Goal: Task Accomplishment & Management: Complete application form

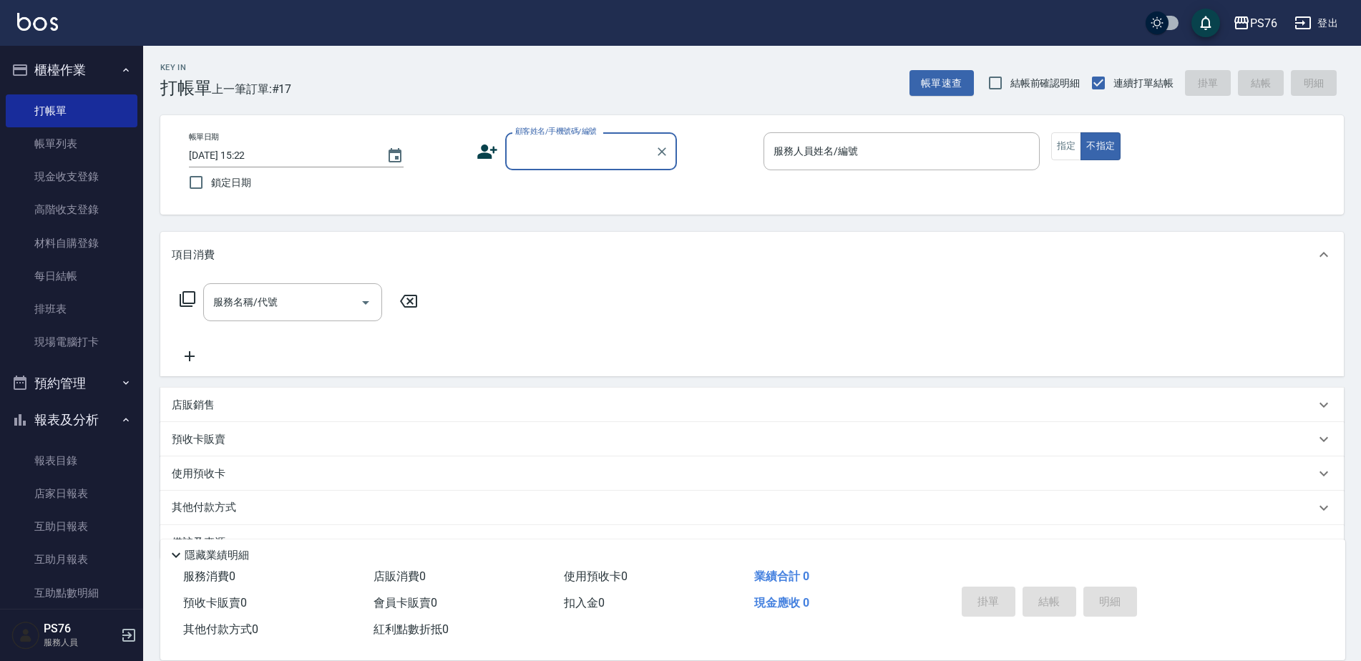
click at [589, 153] on input "顧客姓名/手機號碼/編號" at bounding box center [579, 151] width 137 height 25
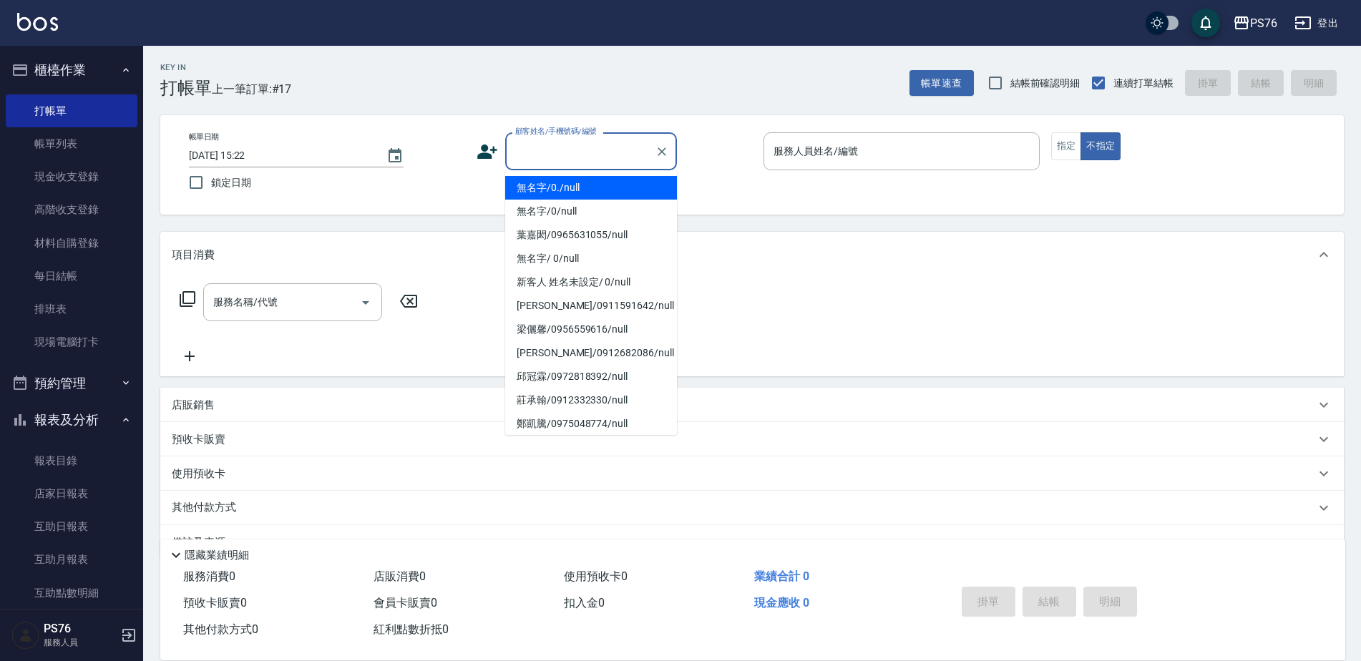
type input "無名字/0./null"
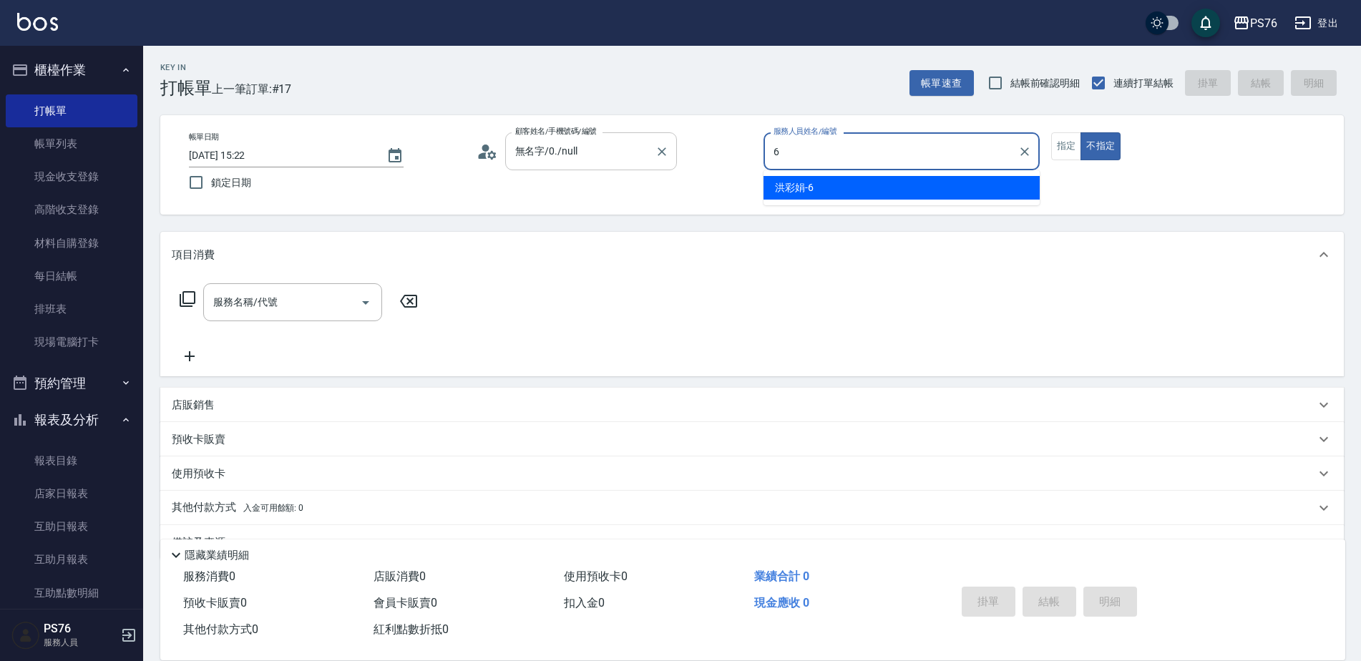
type input "洪彩娟-6"
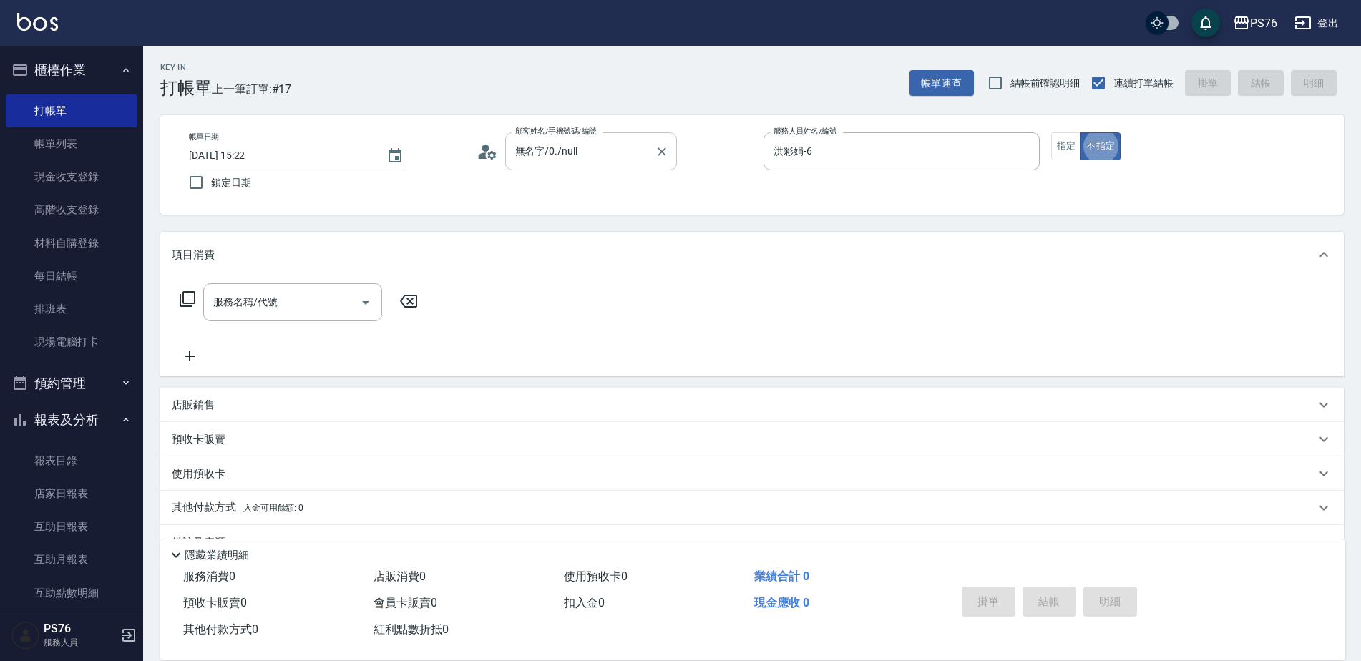
type button "false"
click at [252, 295] on input "服務名稱/代號" at bounding box center [282, 302] width 145 height 25
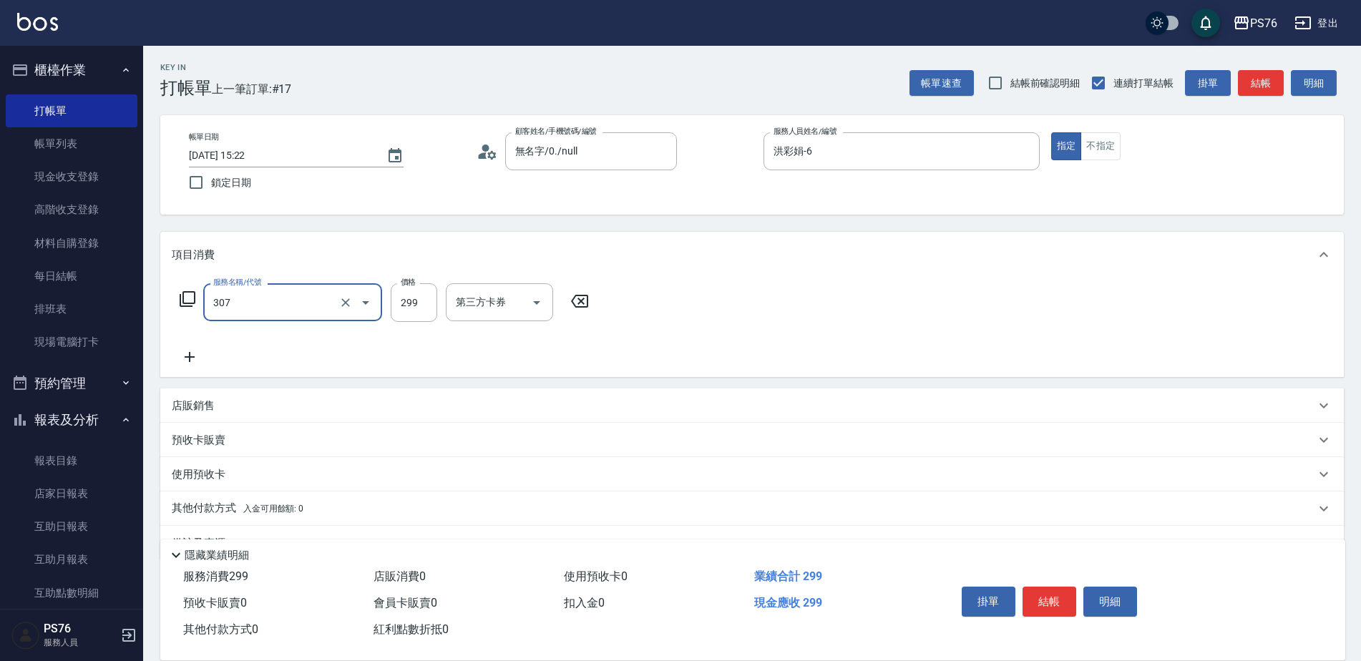
type input "剪髮(307)"
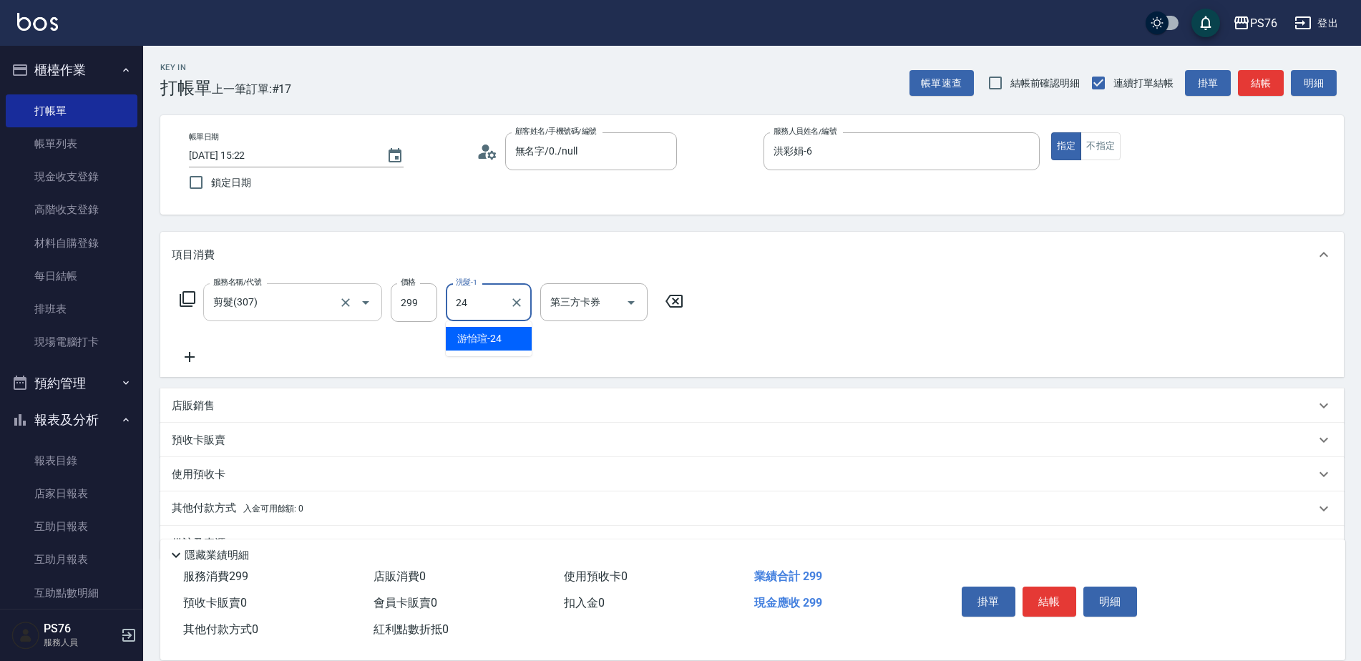
type input "游怡瑄-24"
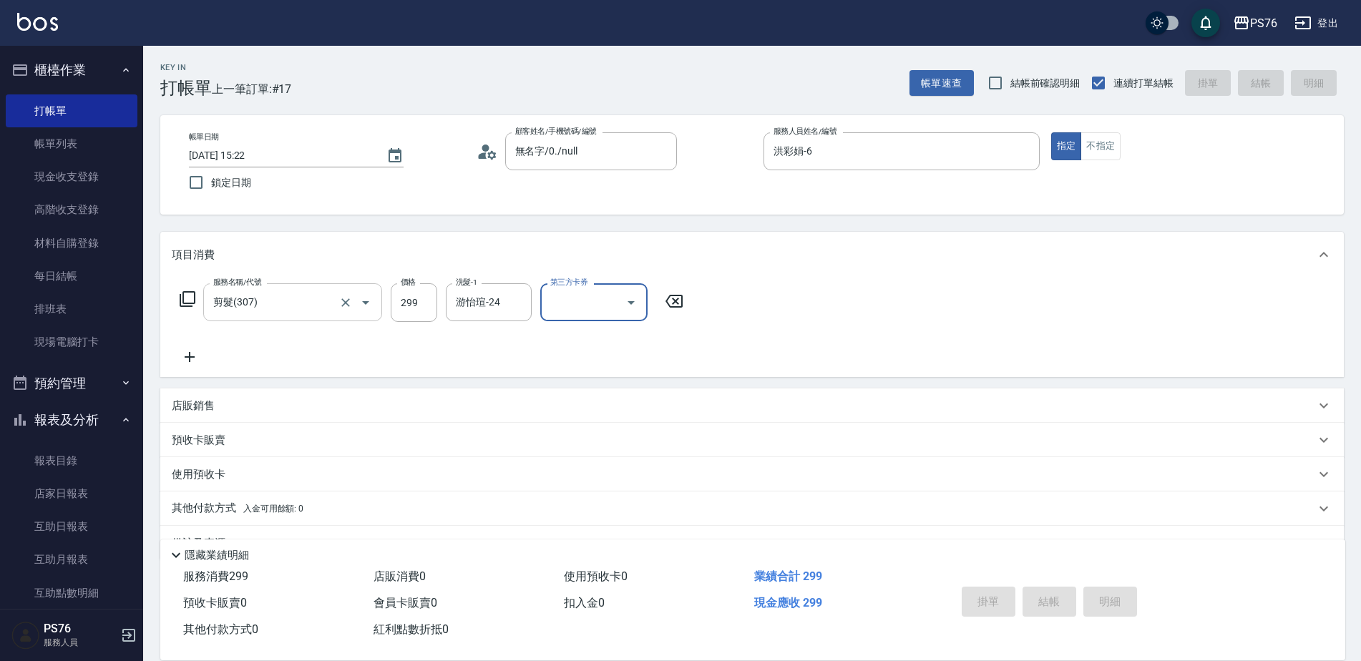
type input "[DATE] 17:01"
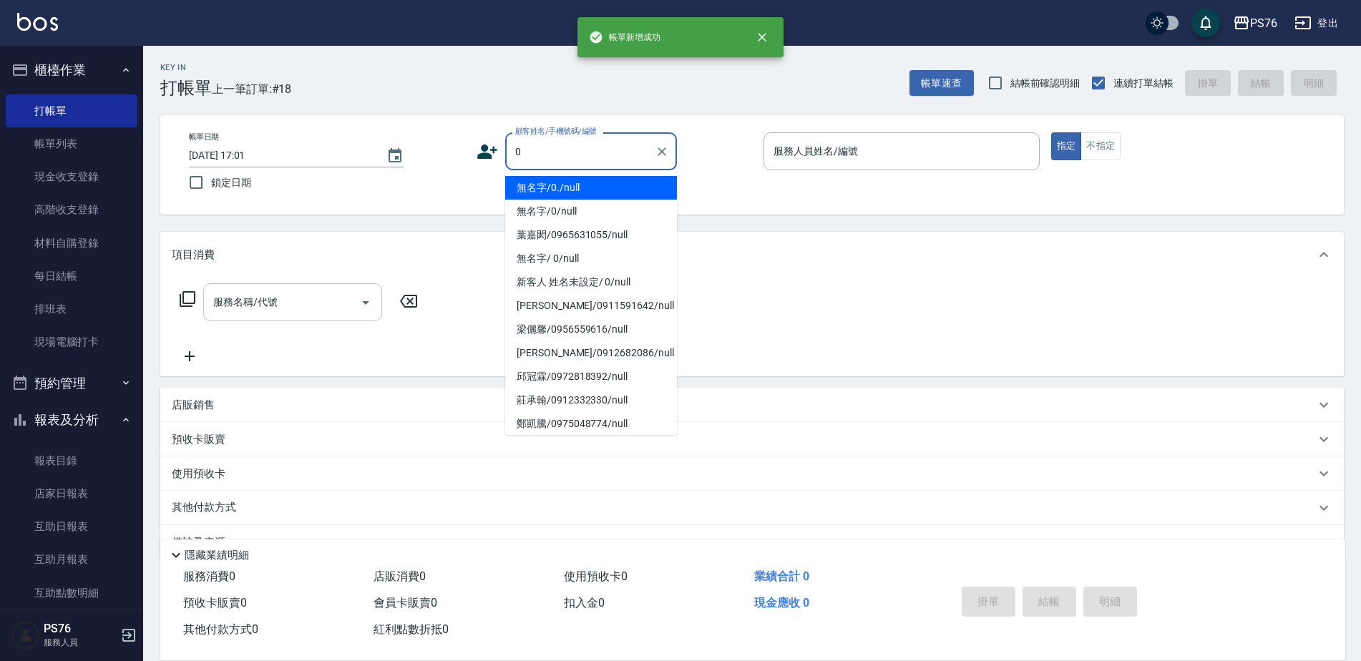
type input "無名字/0./null"
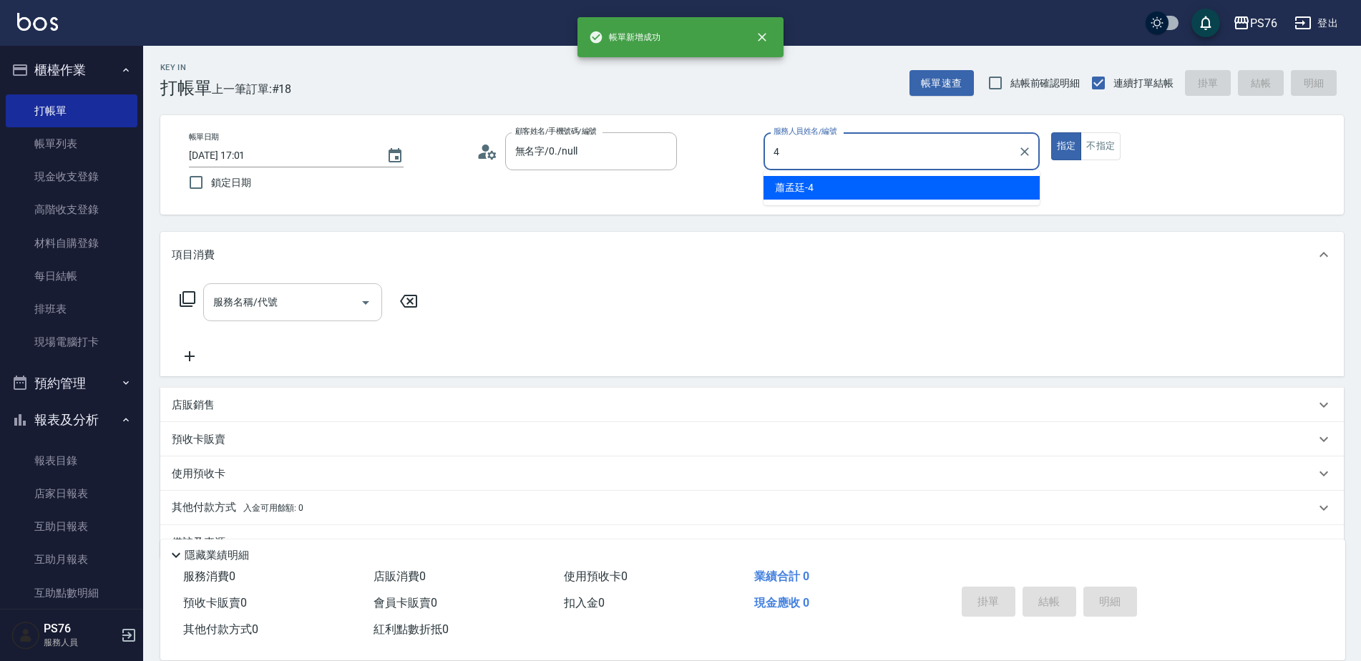
type input "蕭孟廷-4"
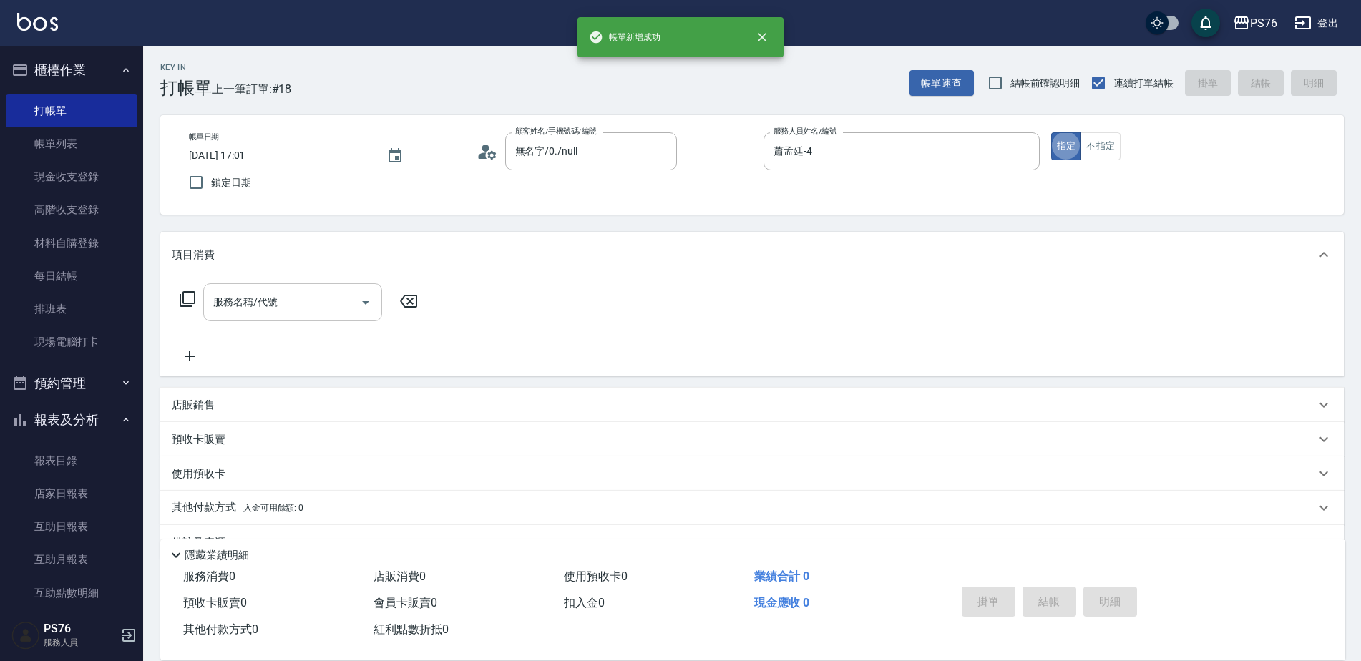
type button "true"
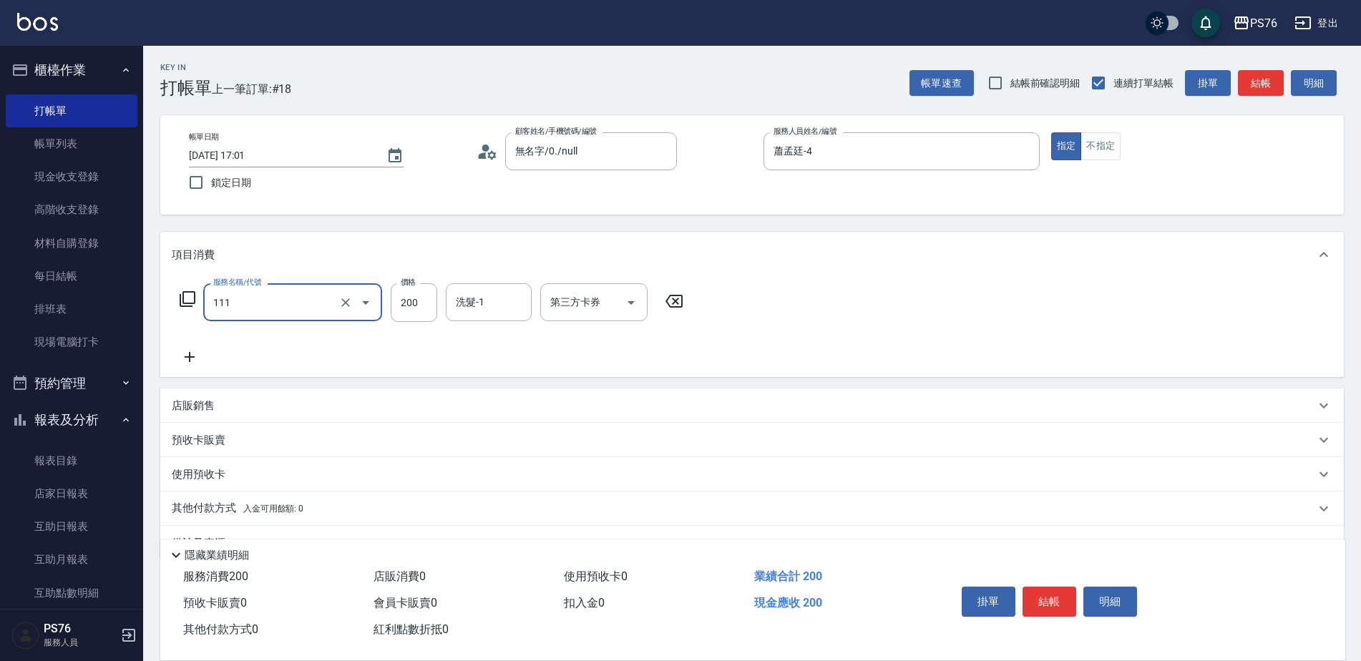
type input "200(111)"
type input "蕭孟廷-4"
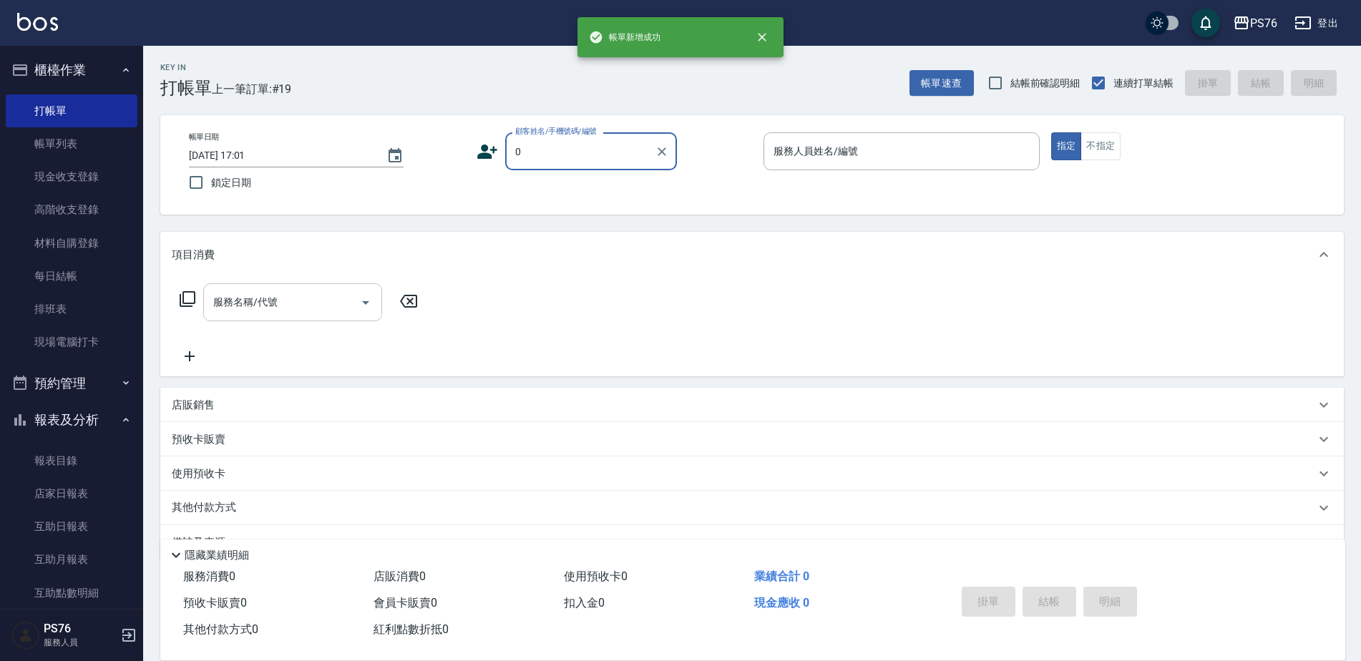
type input "無名字/0./null"
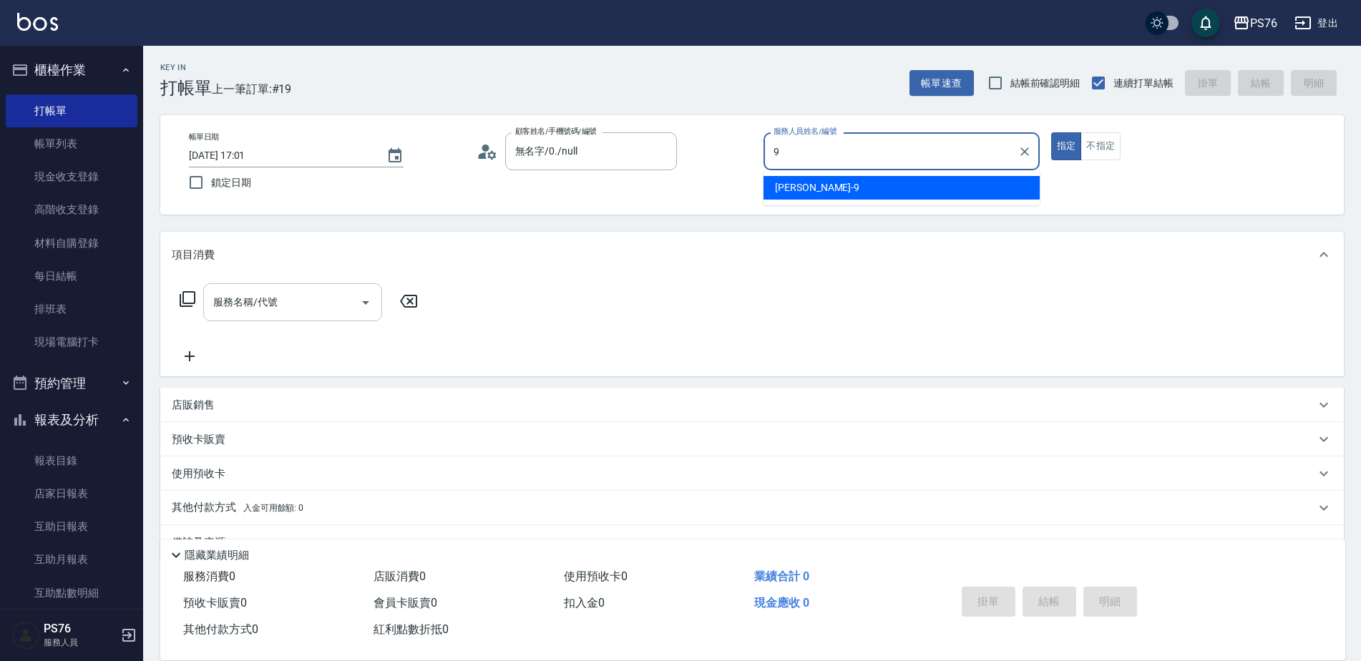
type input "[PERSON_NAME]-9"
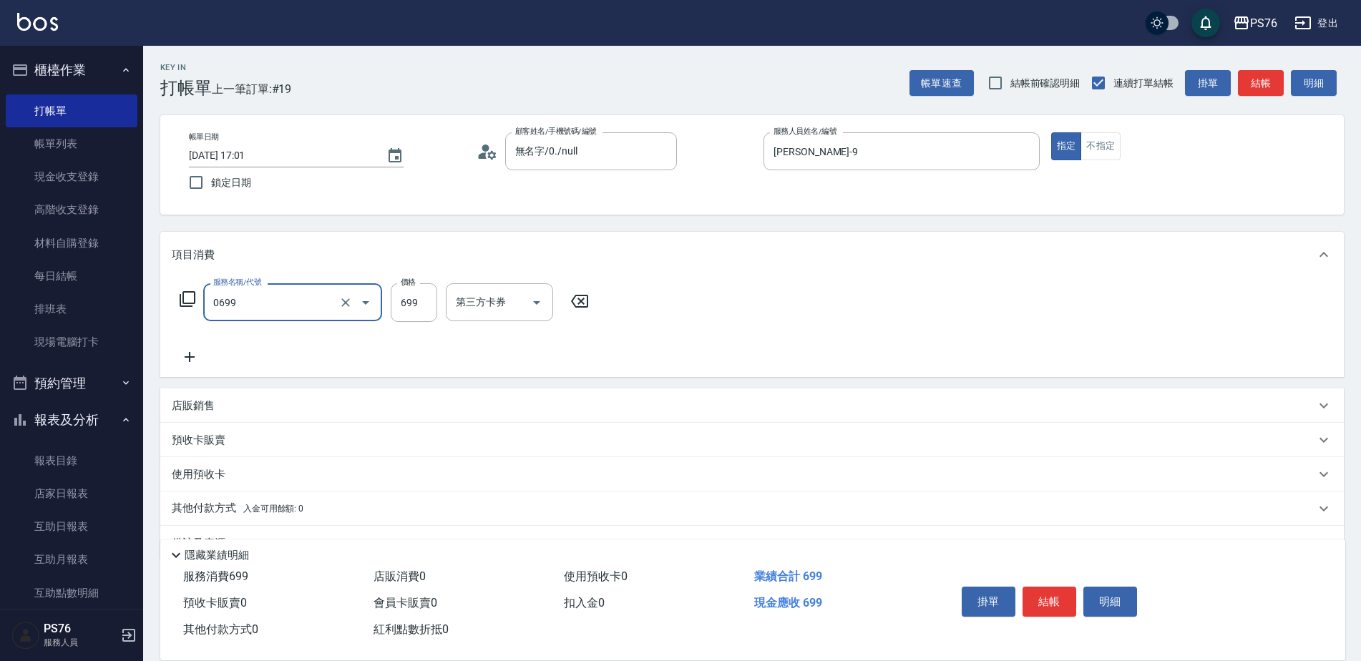
type input "精油SPA(0699)"
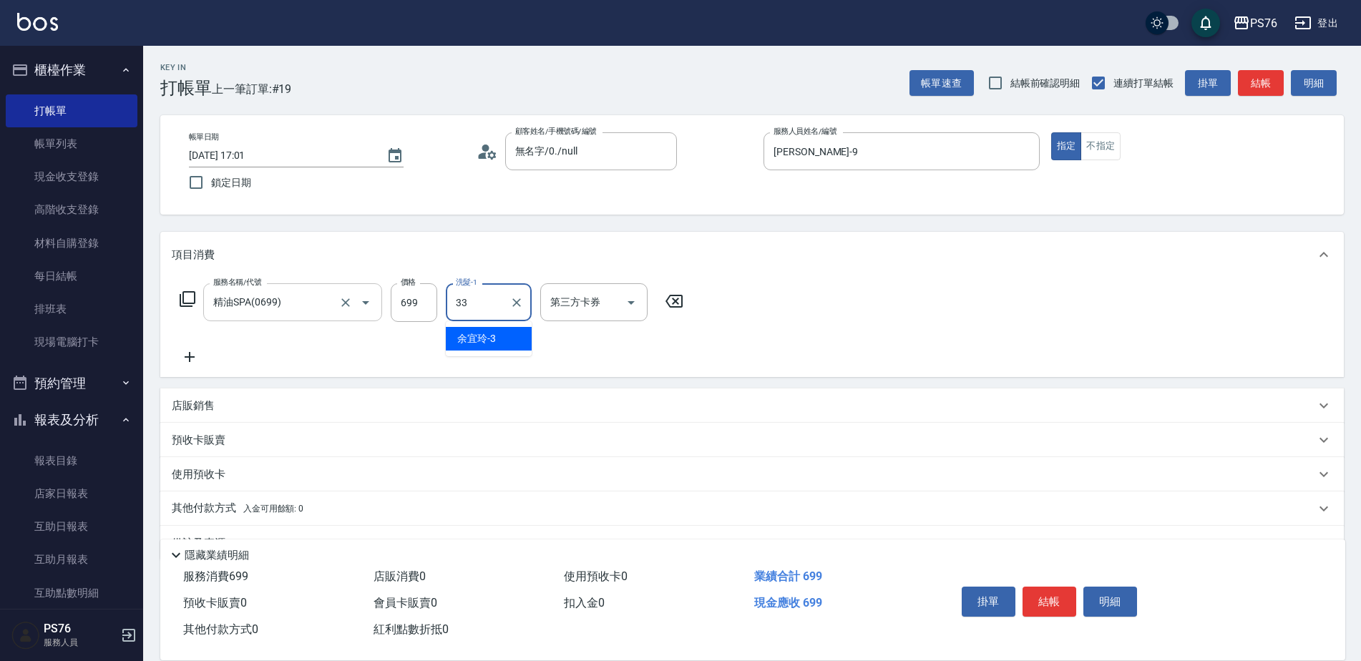
type input "[PERSON_NAME]33"
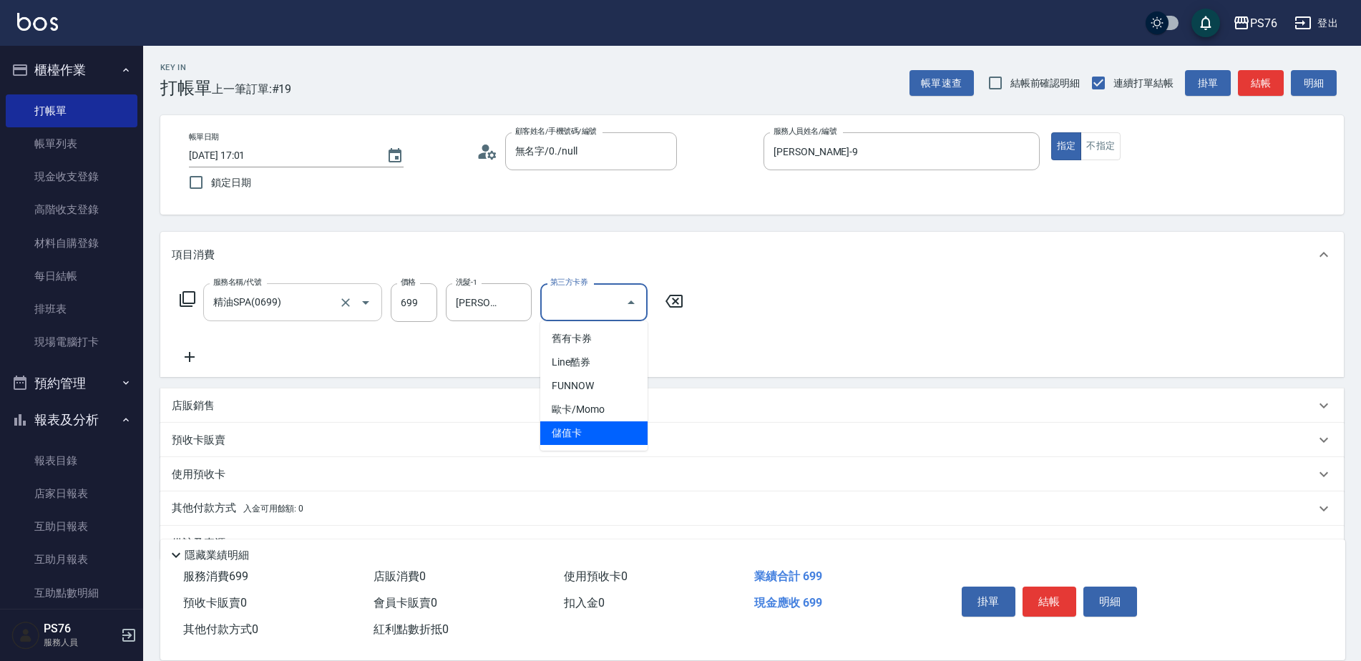
type input "儲值卡"
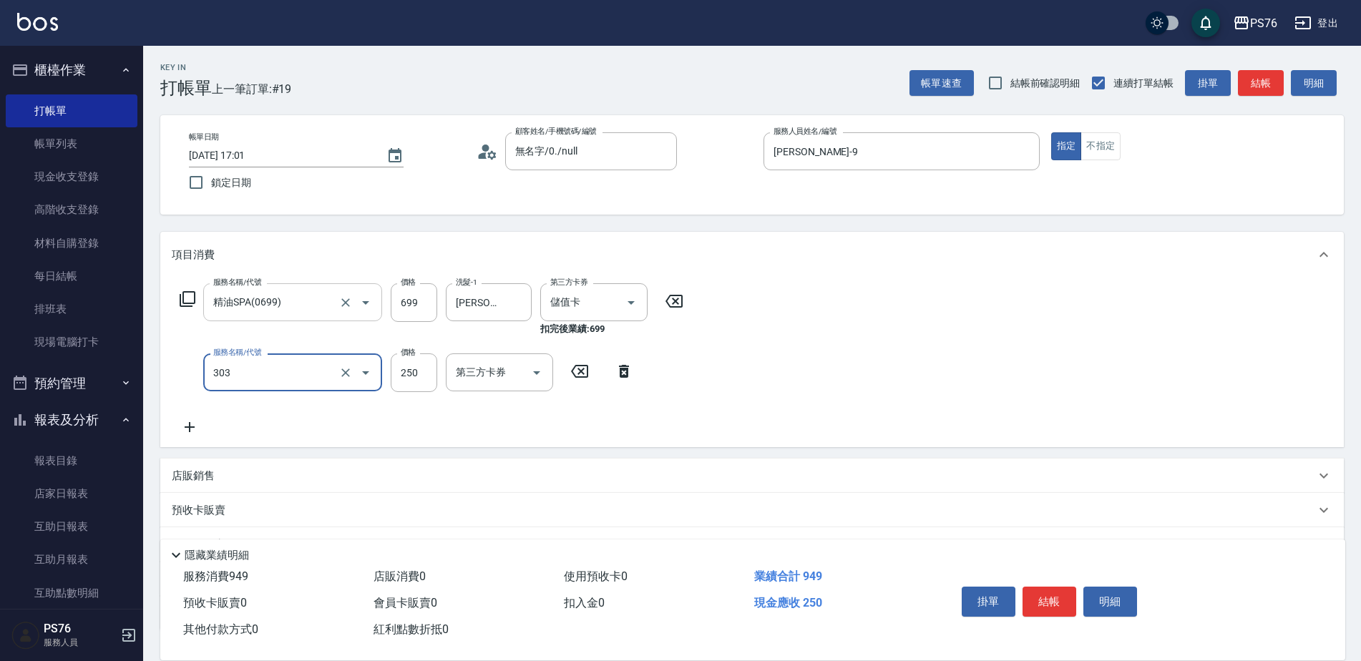
type input "剪髮(303)"
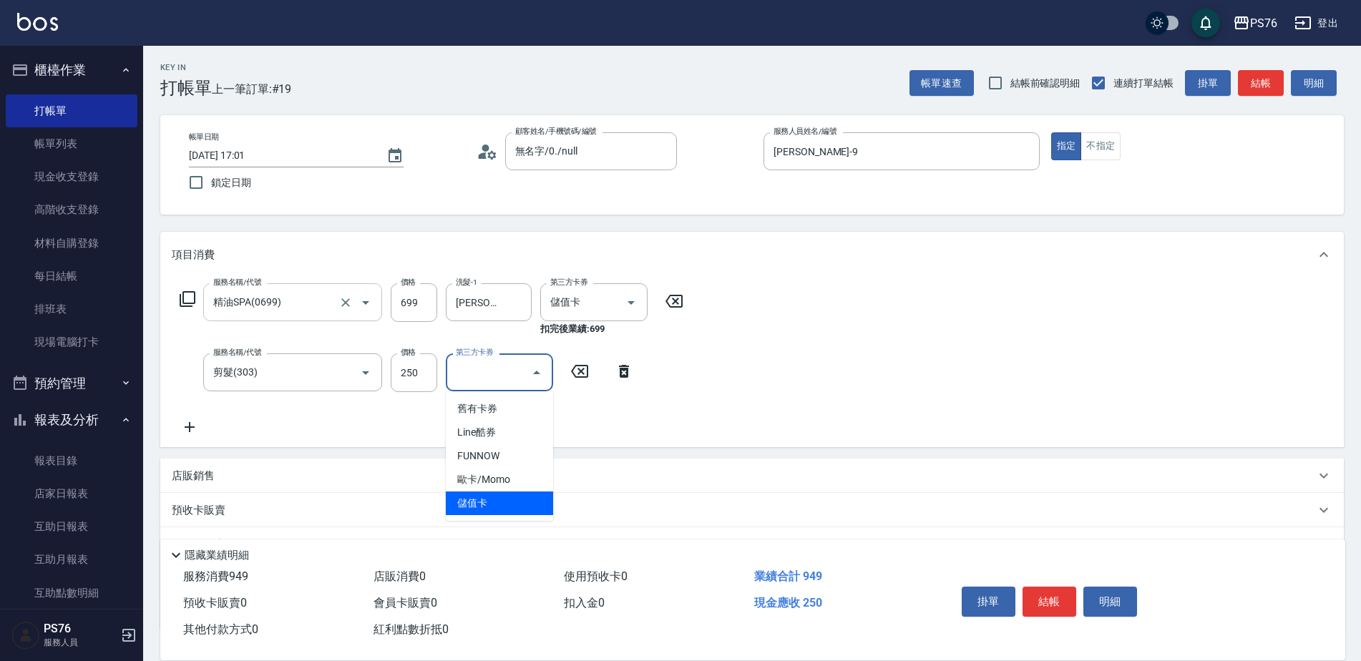
type input "儲值卡"
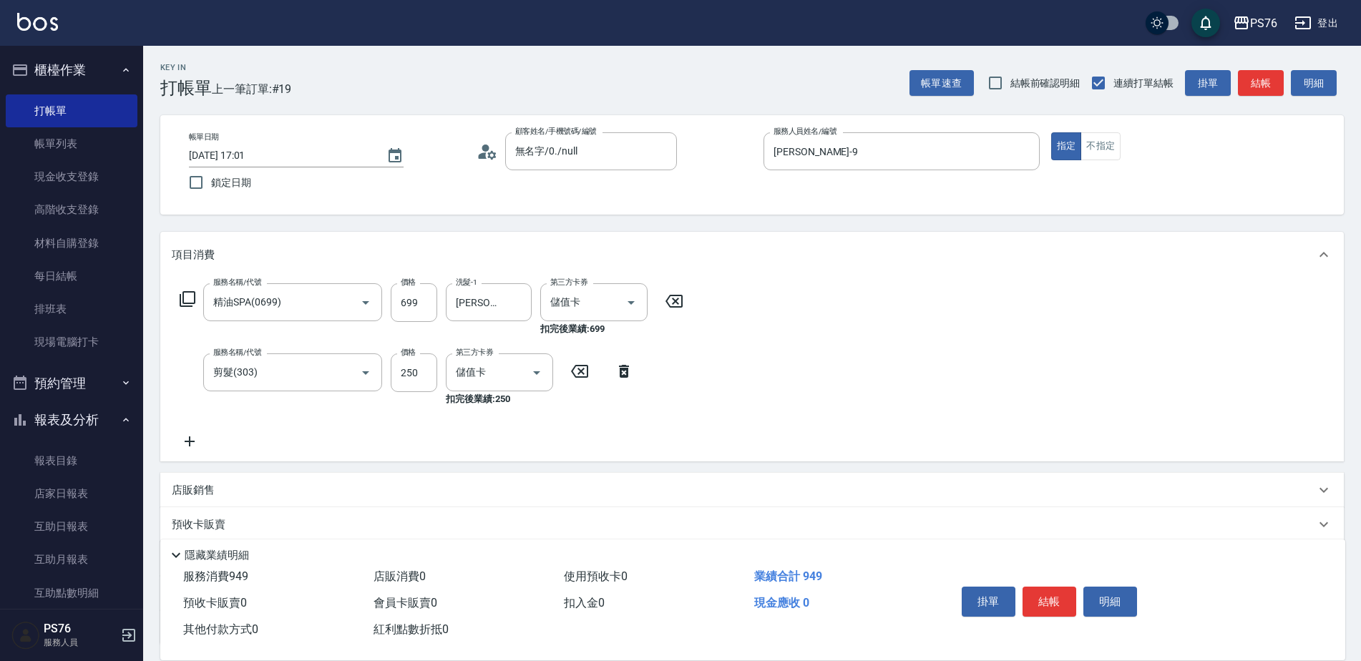
click at [230, 491] on div "店販銷售" at bounding box center [743, 490] width 1143 height 15
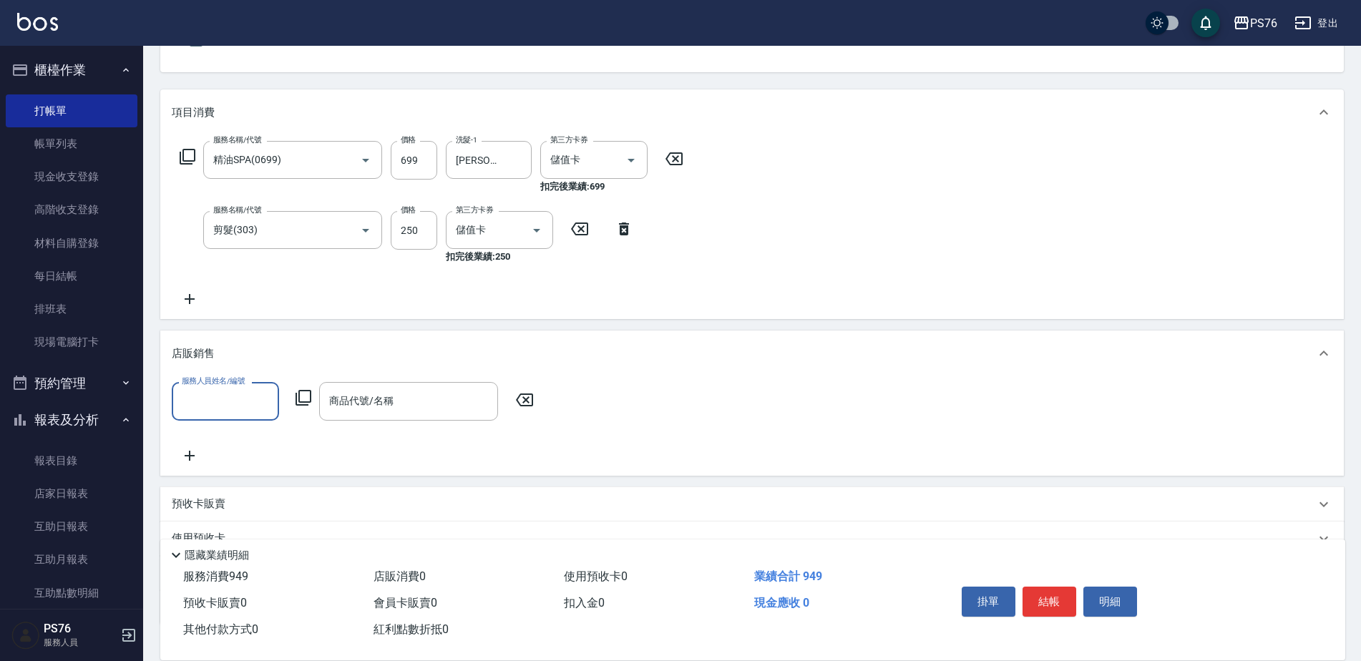
scroll to position [143, 0]
type input "[PERSON_NAME]33"
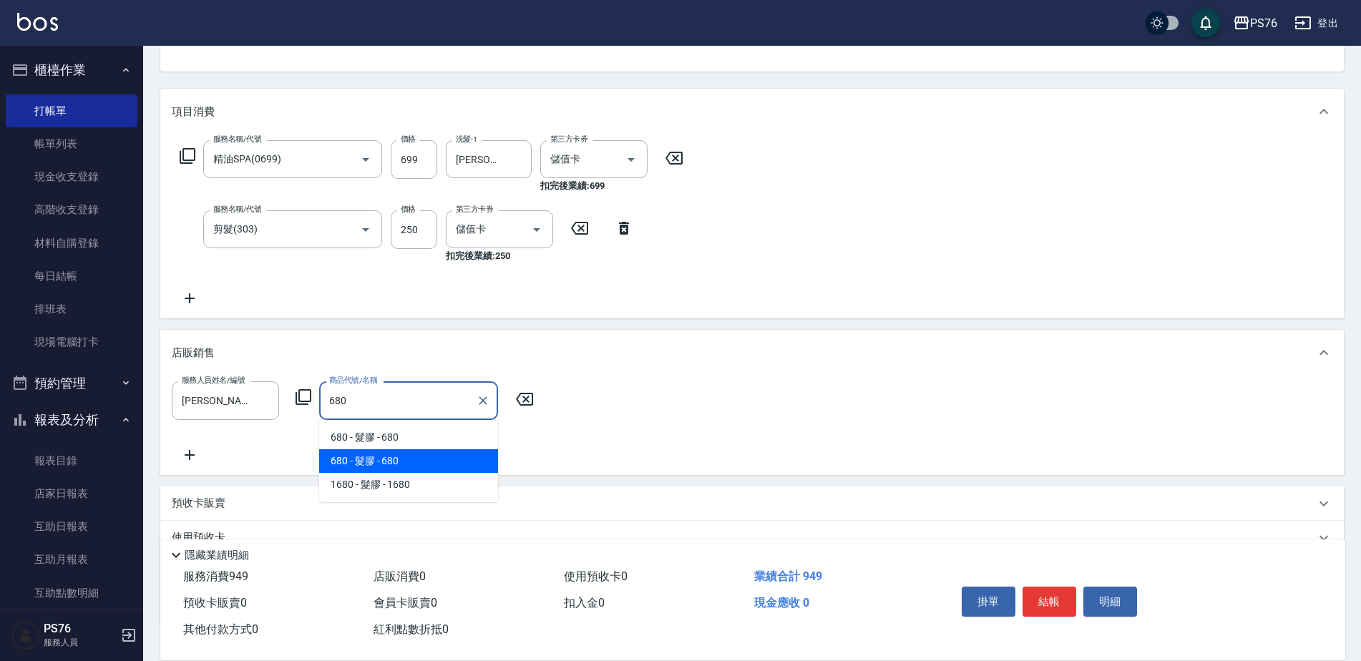
type input "髮膠"
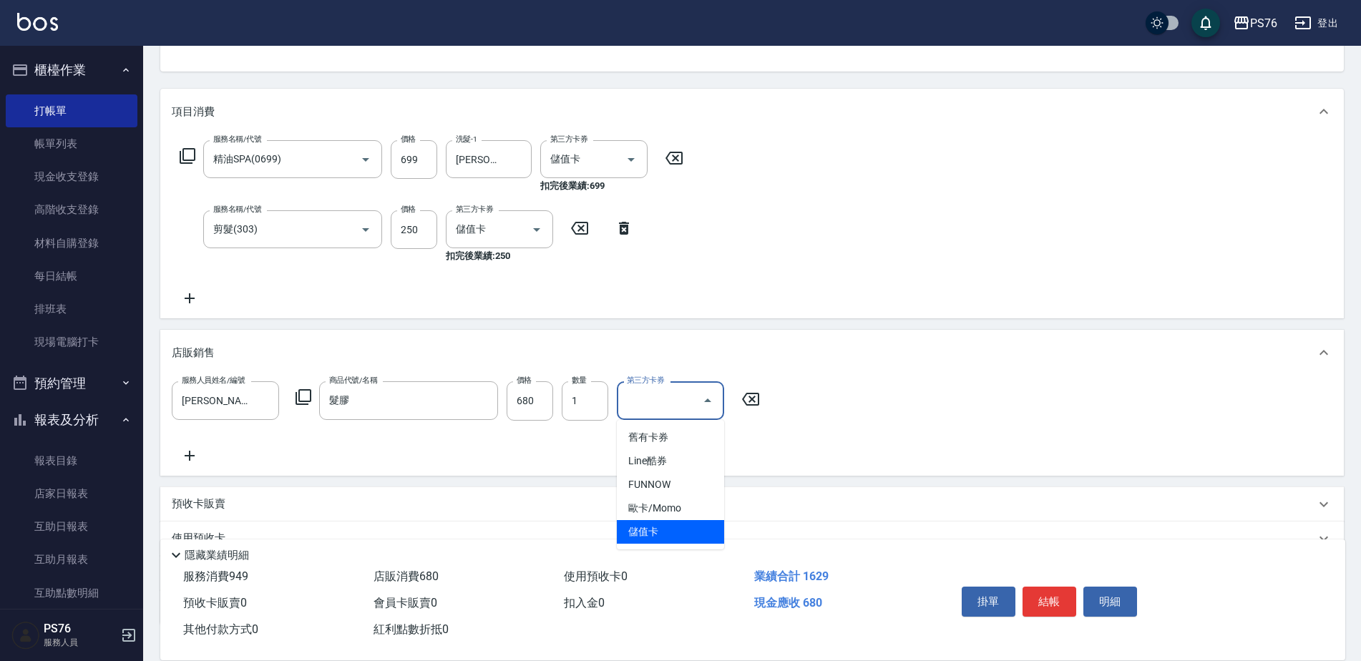
type input "儲值卡"
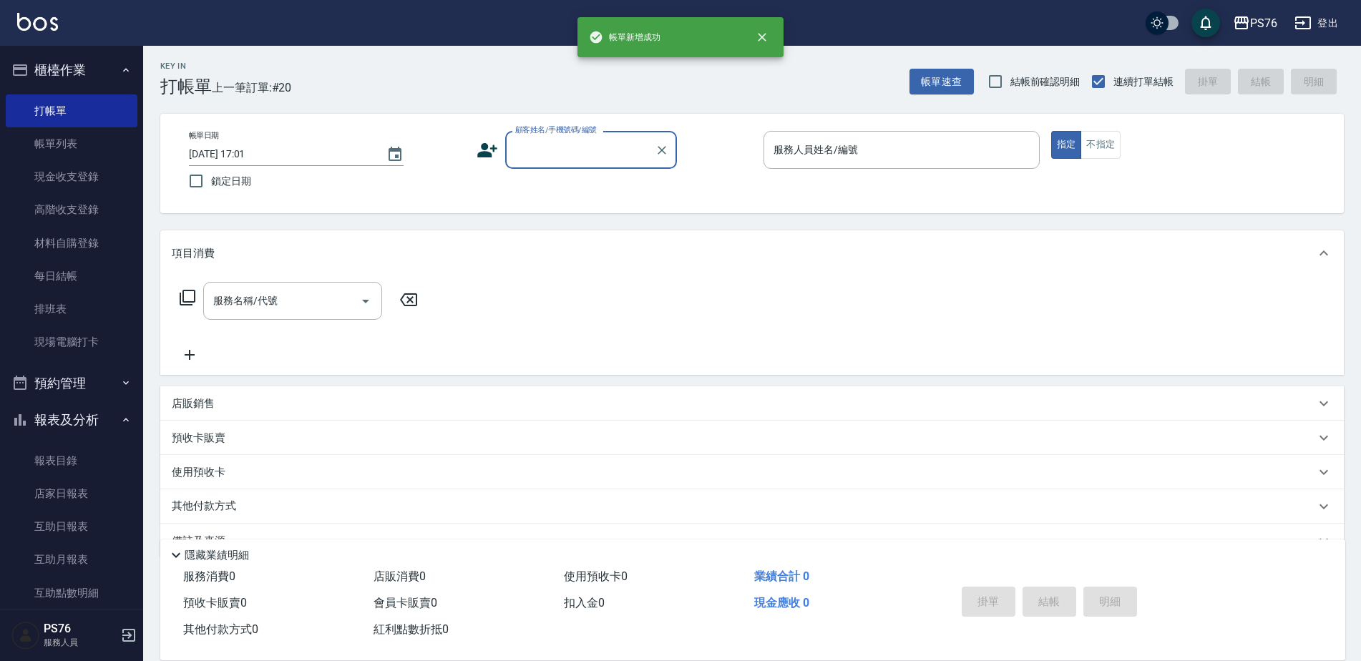
scroll to position [0, 0]
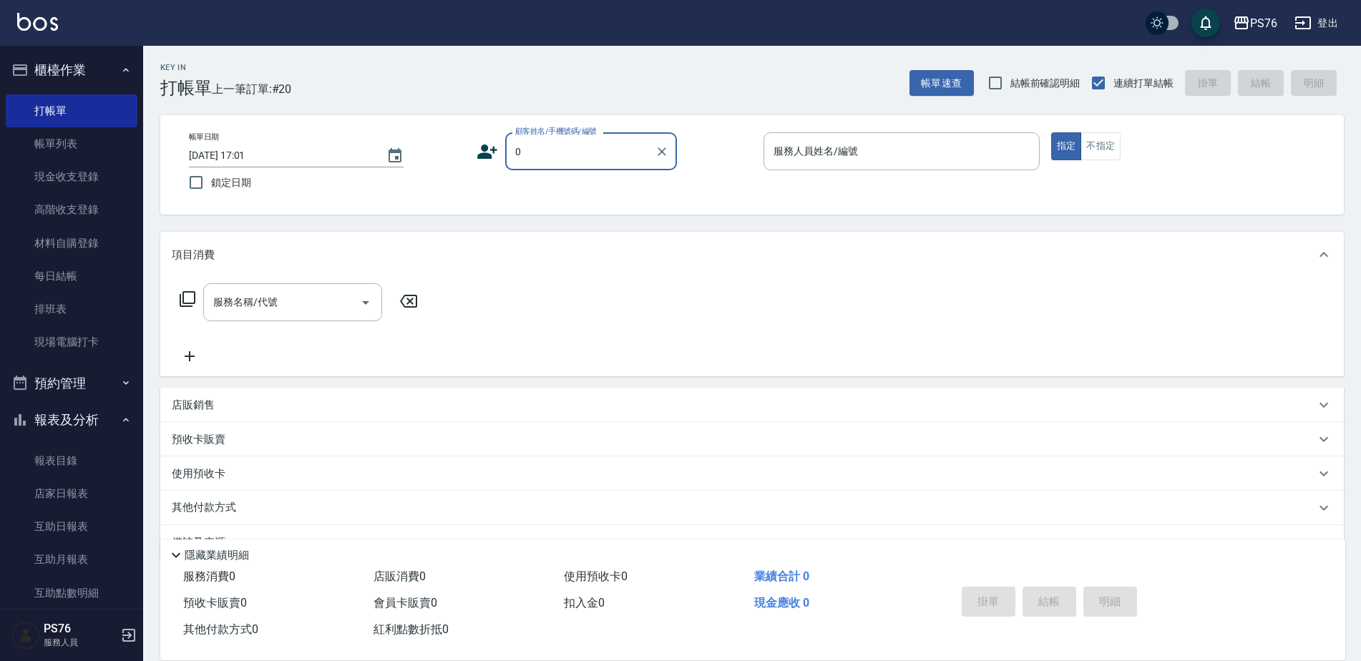
type input "無名字/0./null"
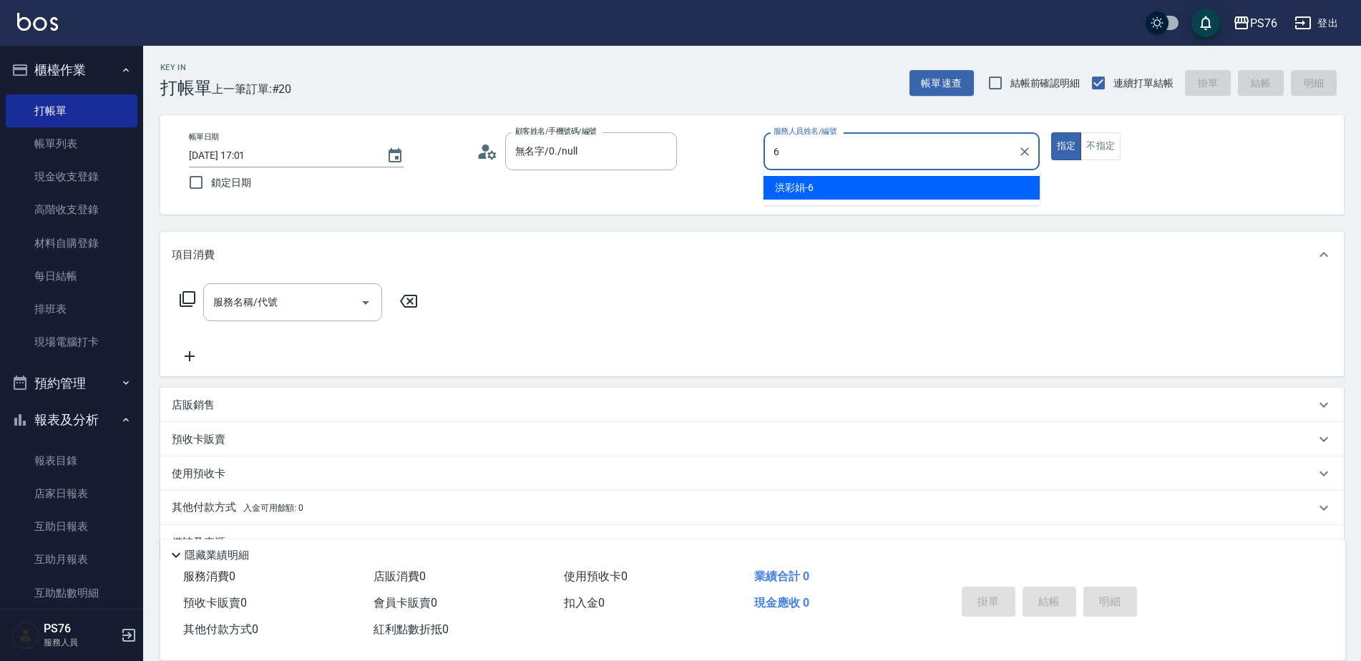
type input "洪彩娟-6"
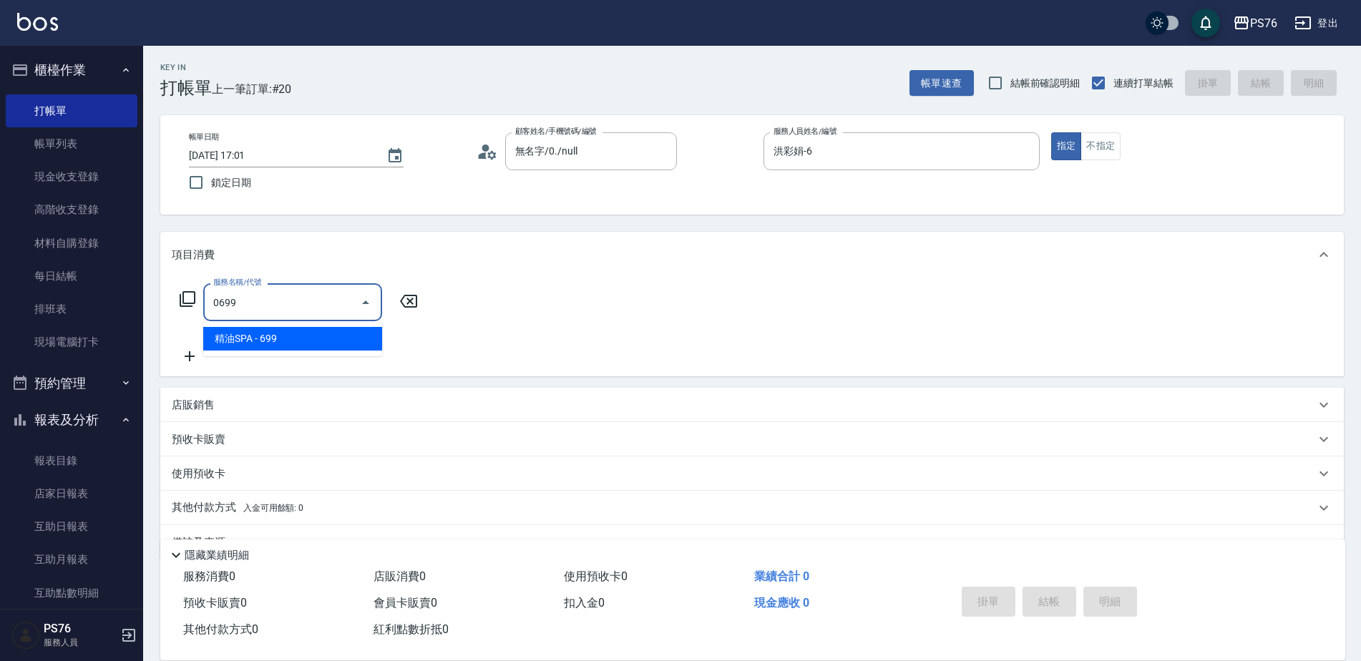
type input "精油SPA(0699)"
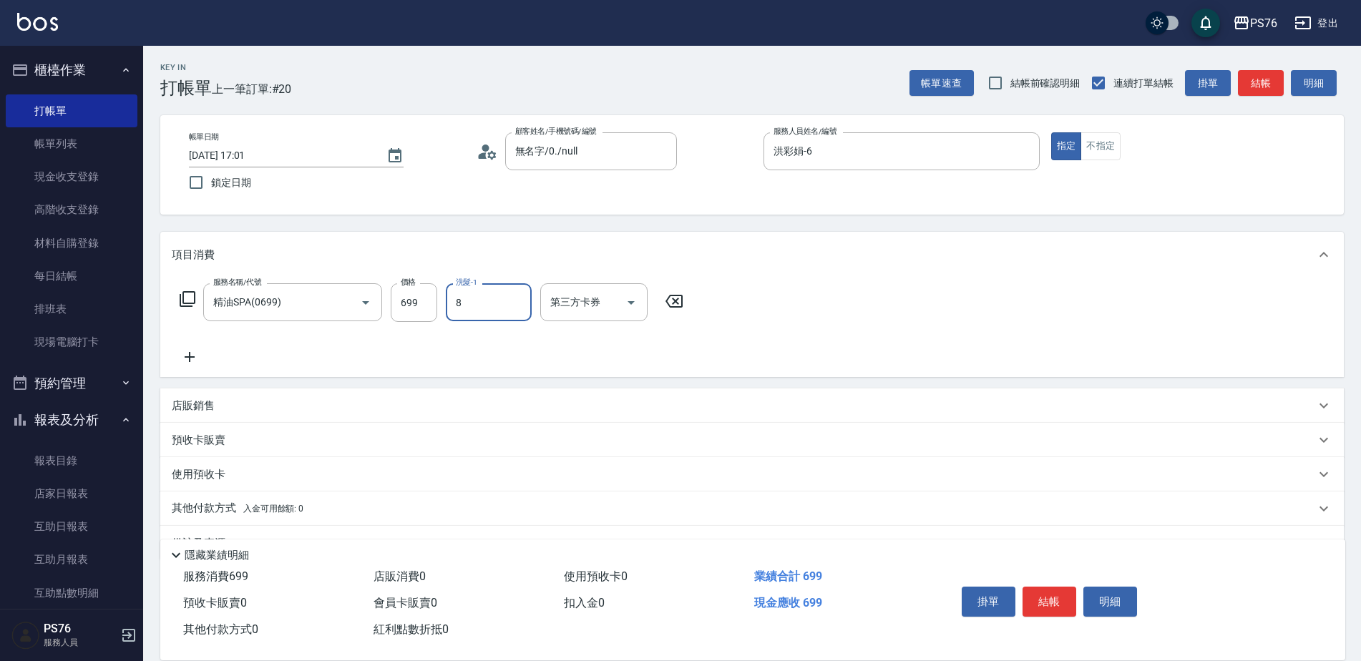
type input "經理-8"
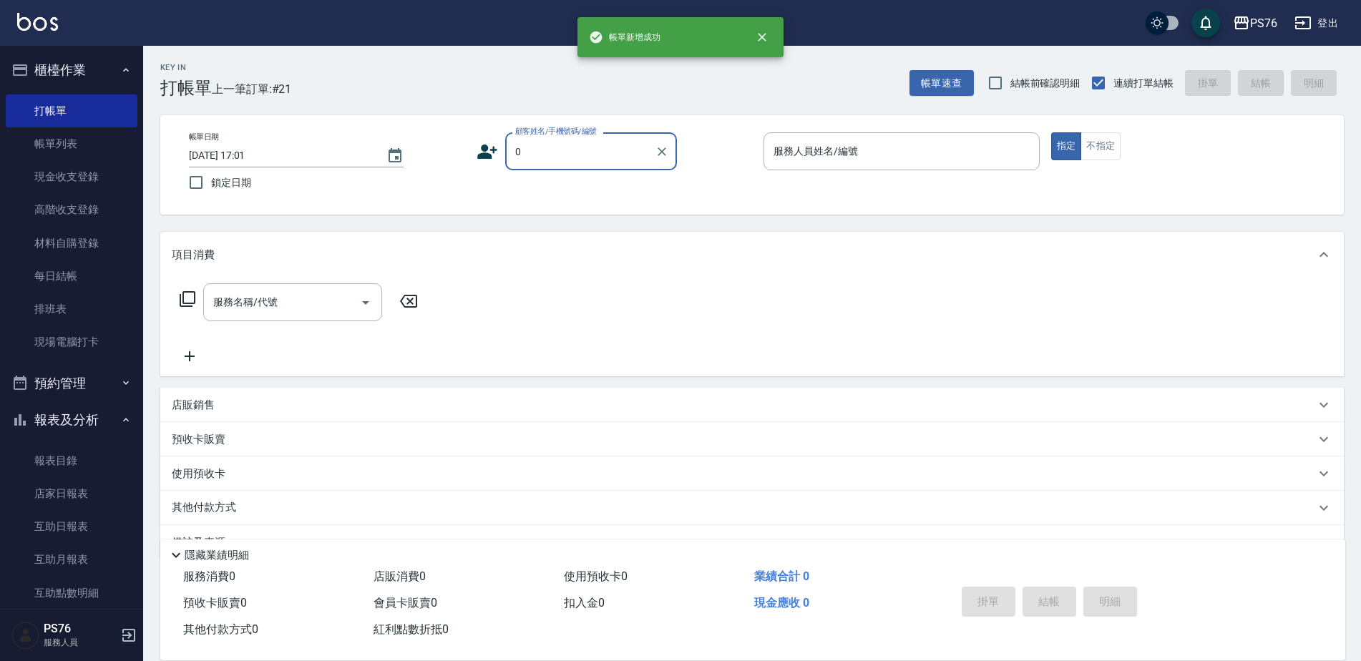
type input "無名字/0./null"
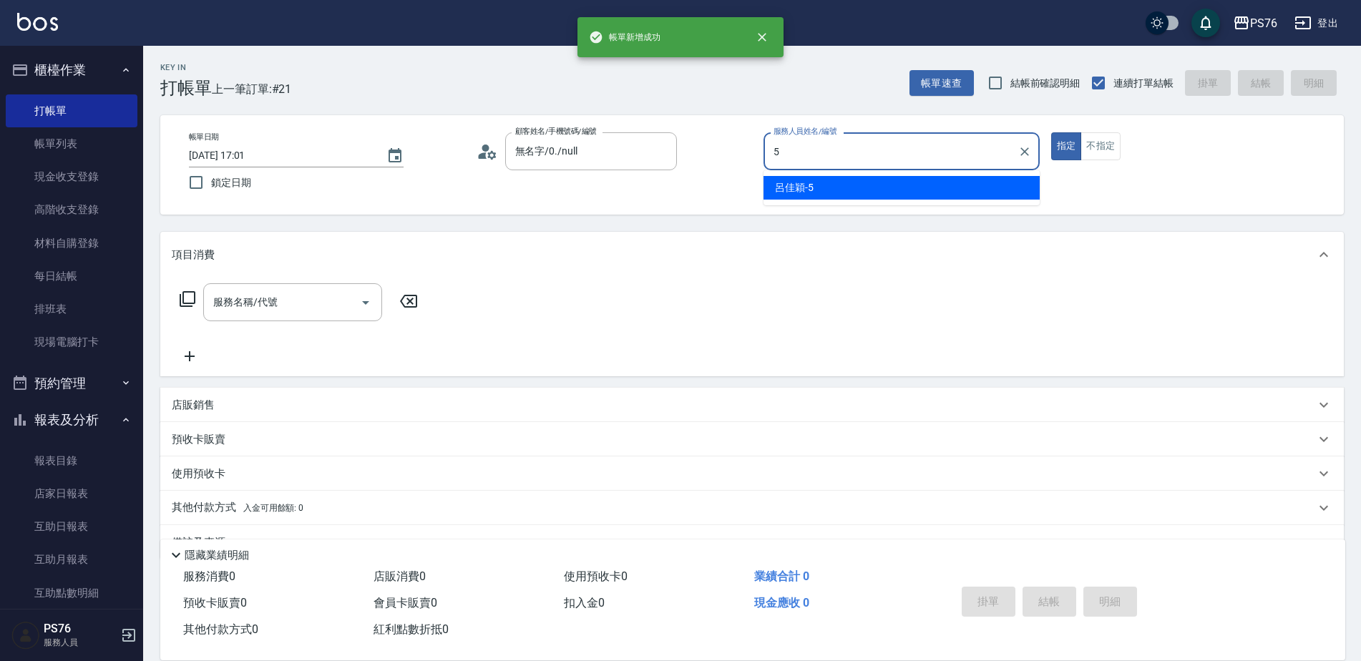
type input "呂佳穎-5"
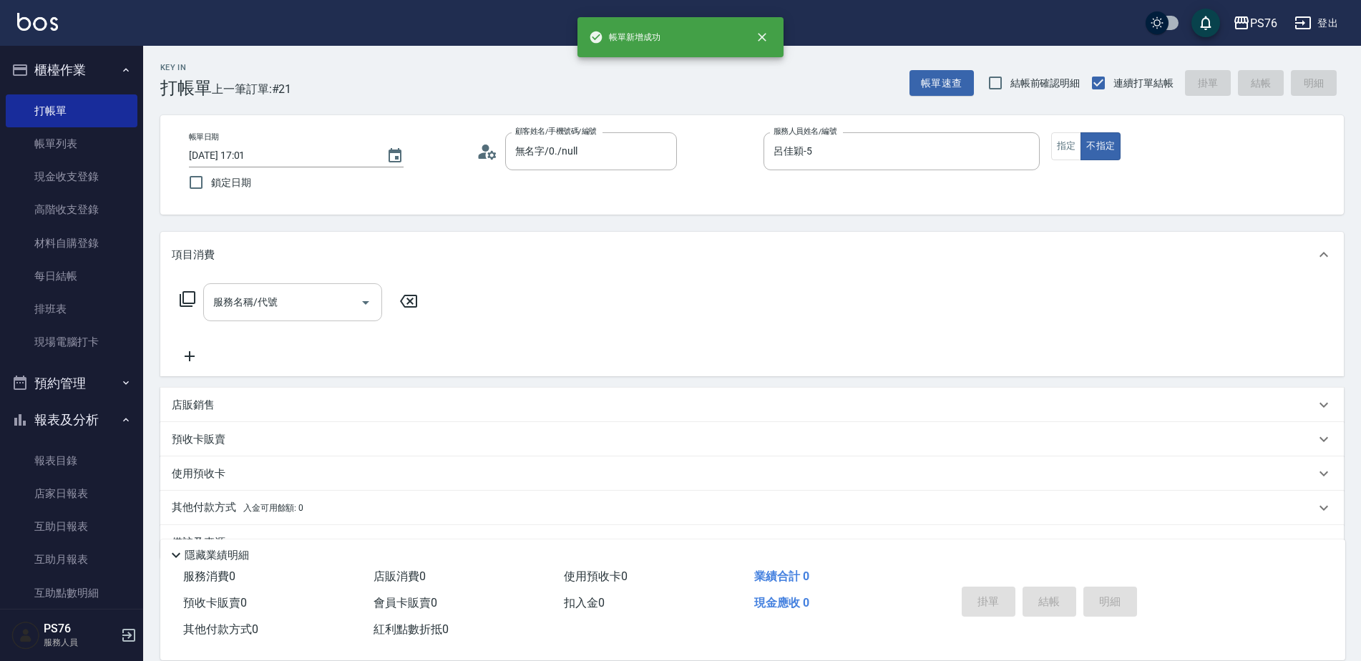
click at [314, 313] on input "服務名稱/代號" at bounding box center [282, 302] width 145 height 25
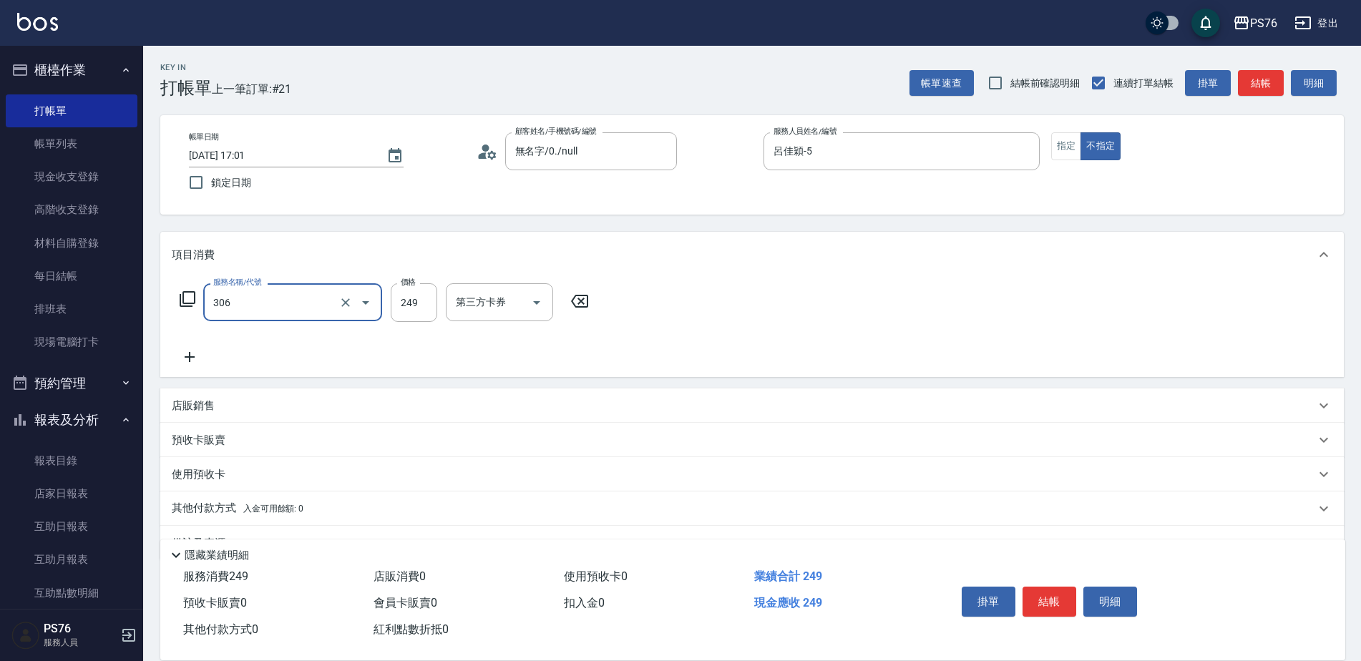
type input "剪髮(306)"
type input "299"
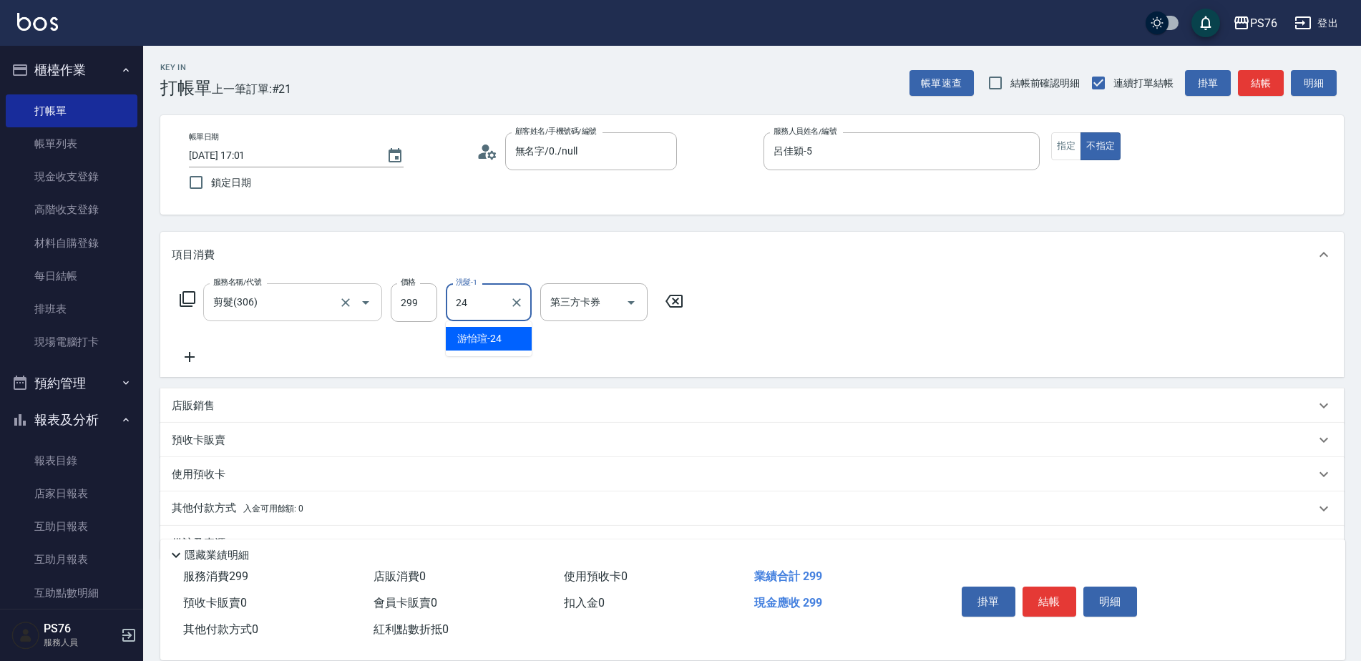
type input "游怡瑄-24"
click at [403, 305] on input "299" at bounding box center [414, 302] width 46 height 39
type input "249"
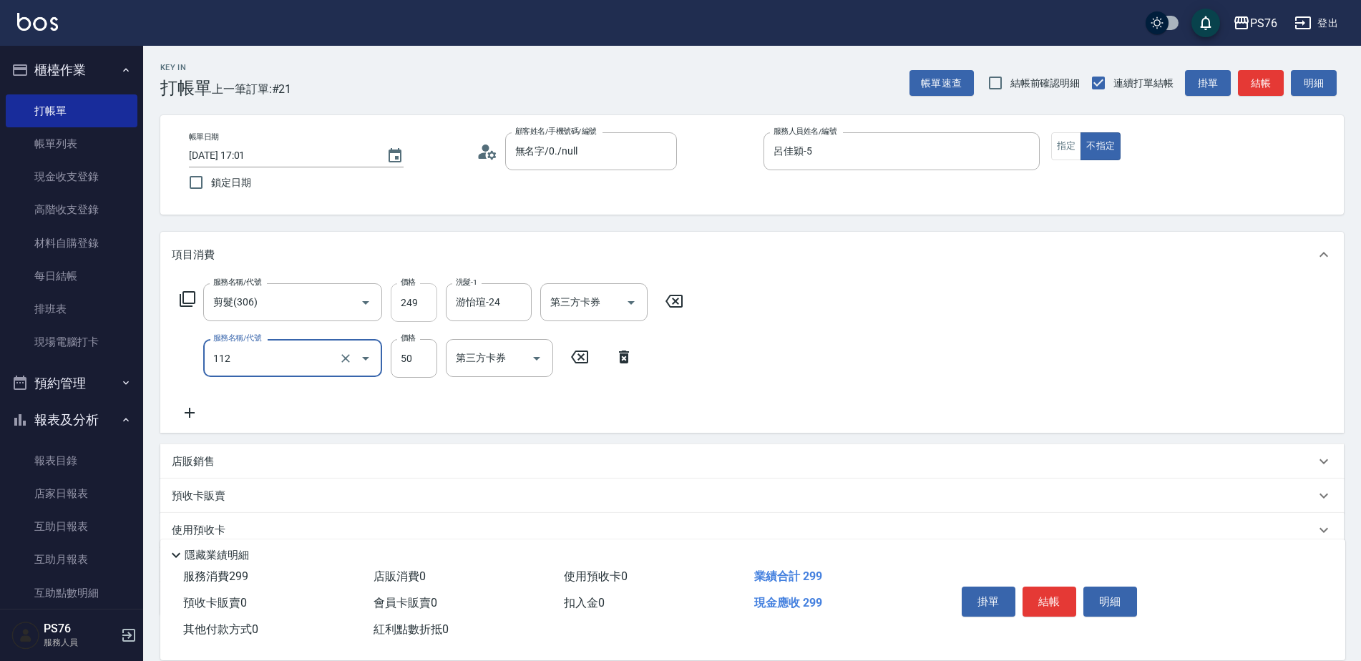
type input "精油50(112)"
type input "游怡瑄-24"
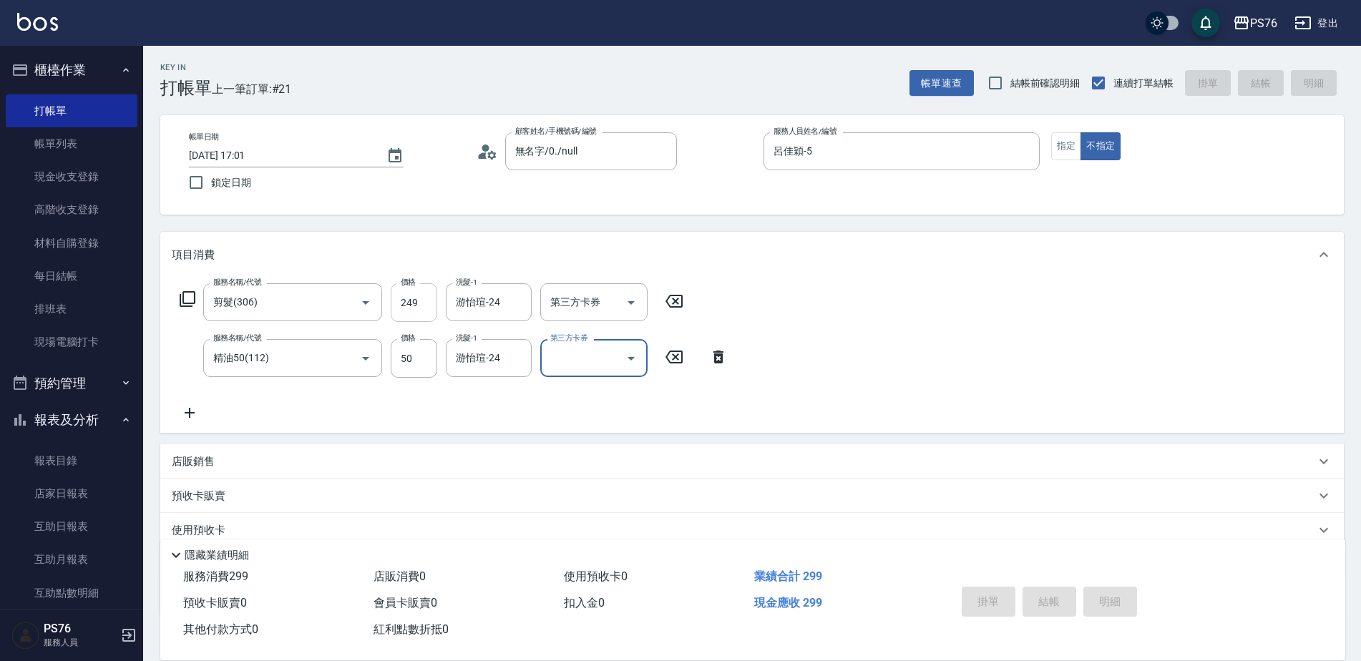
type input "[DATE] 17:02"
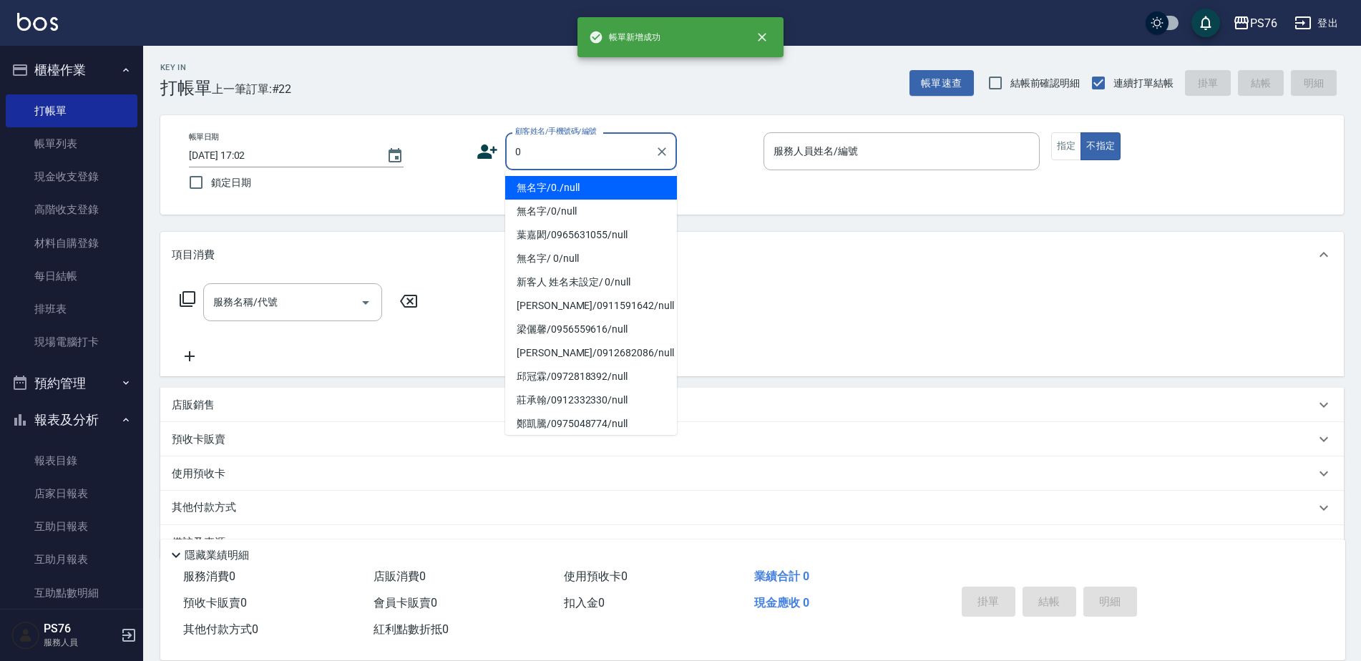
type input "無名字/0./null"
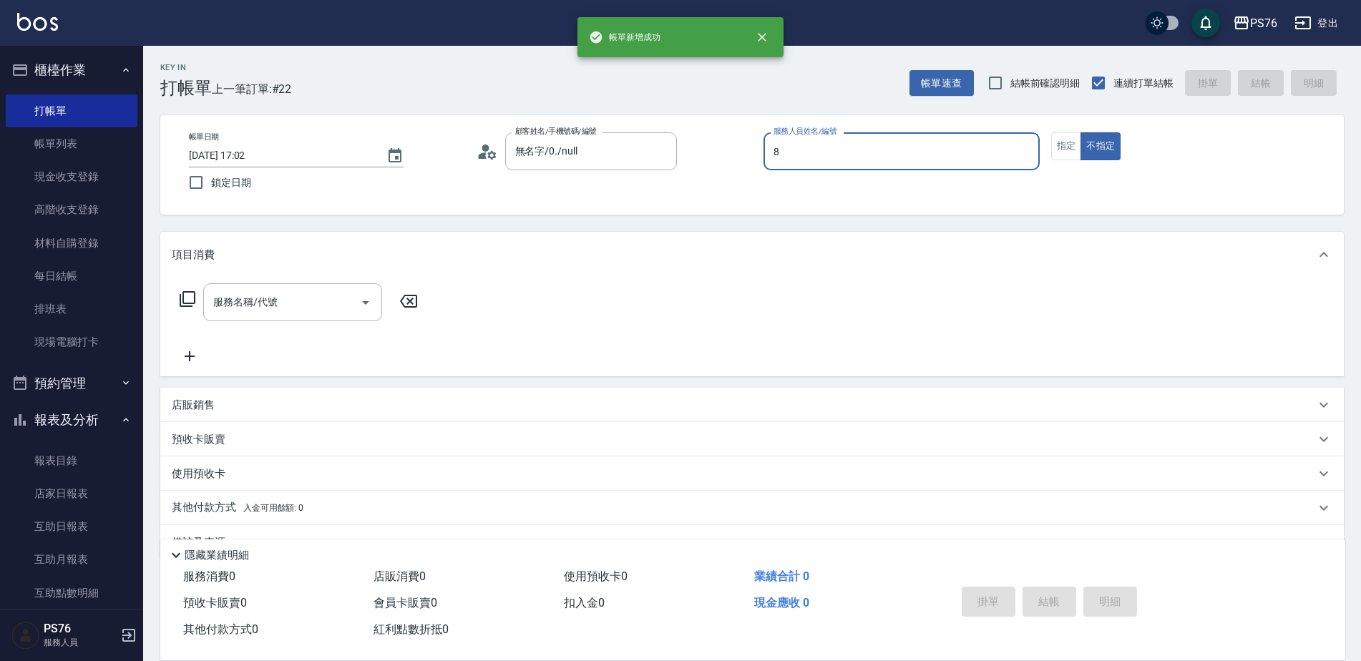
type input "經理-8"
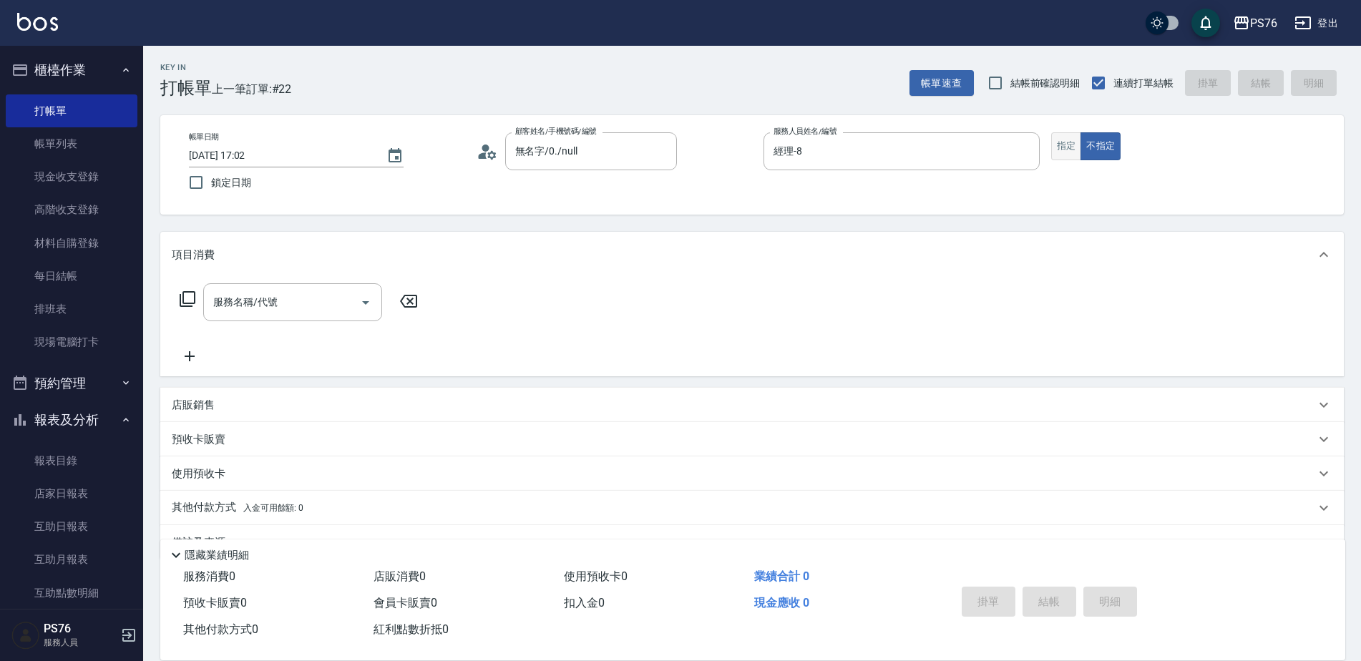
click at [1051, 143] on button "指定" at bounding box center [1066, 146] width 31 height 28
click at [220, 315] on div "服務名稱/代號" at bounding box center [292, 302] width 179 height 38
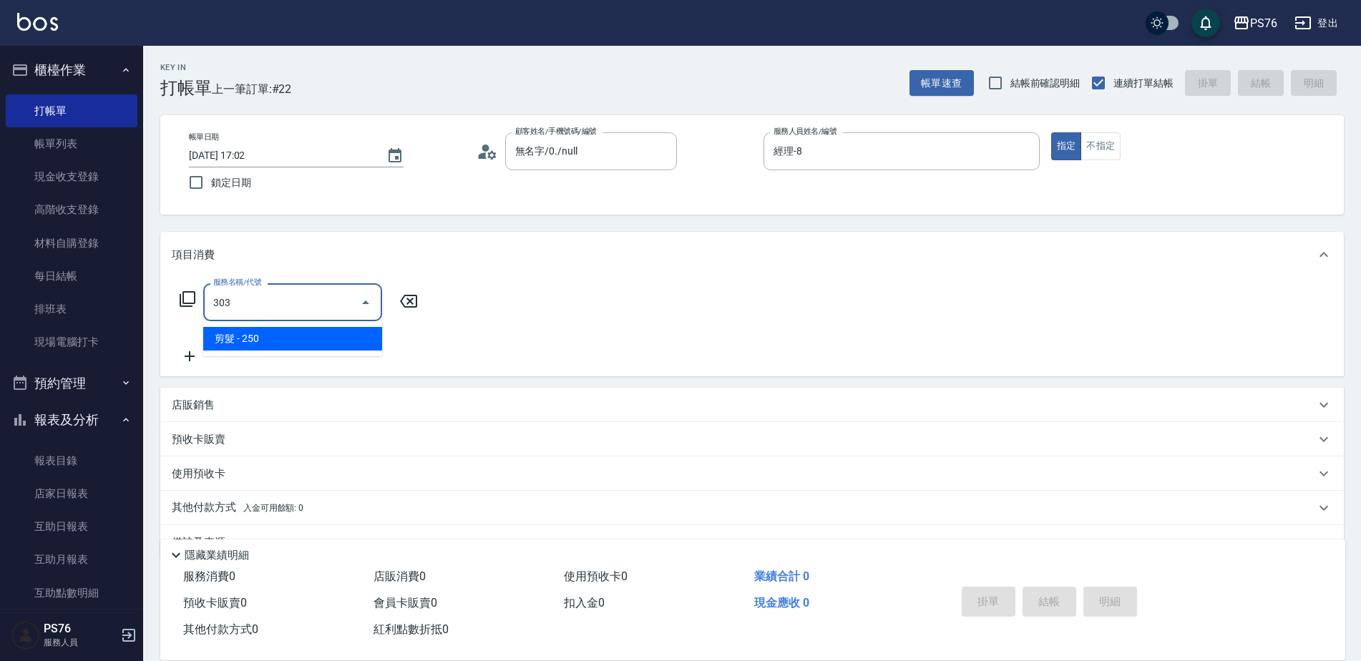
type input "剪髮(303)"
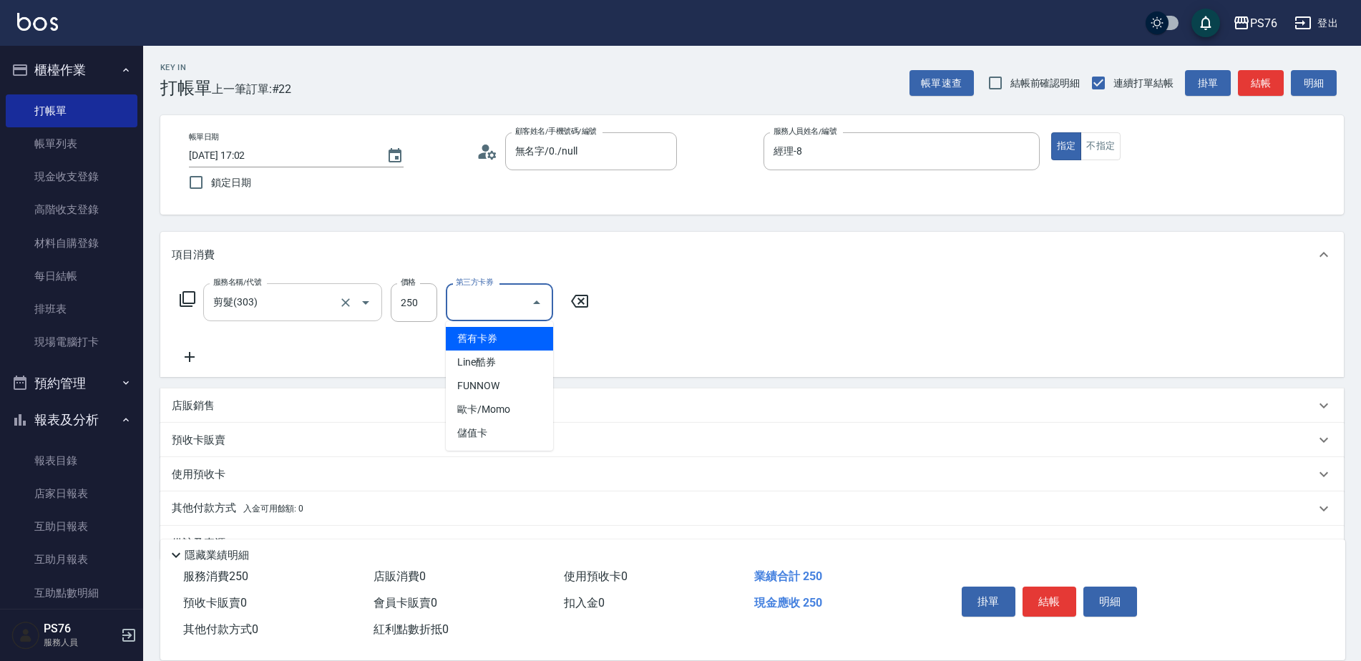
type input "舊有卡券"
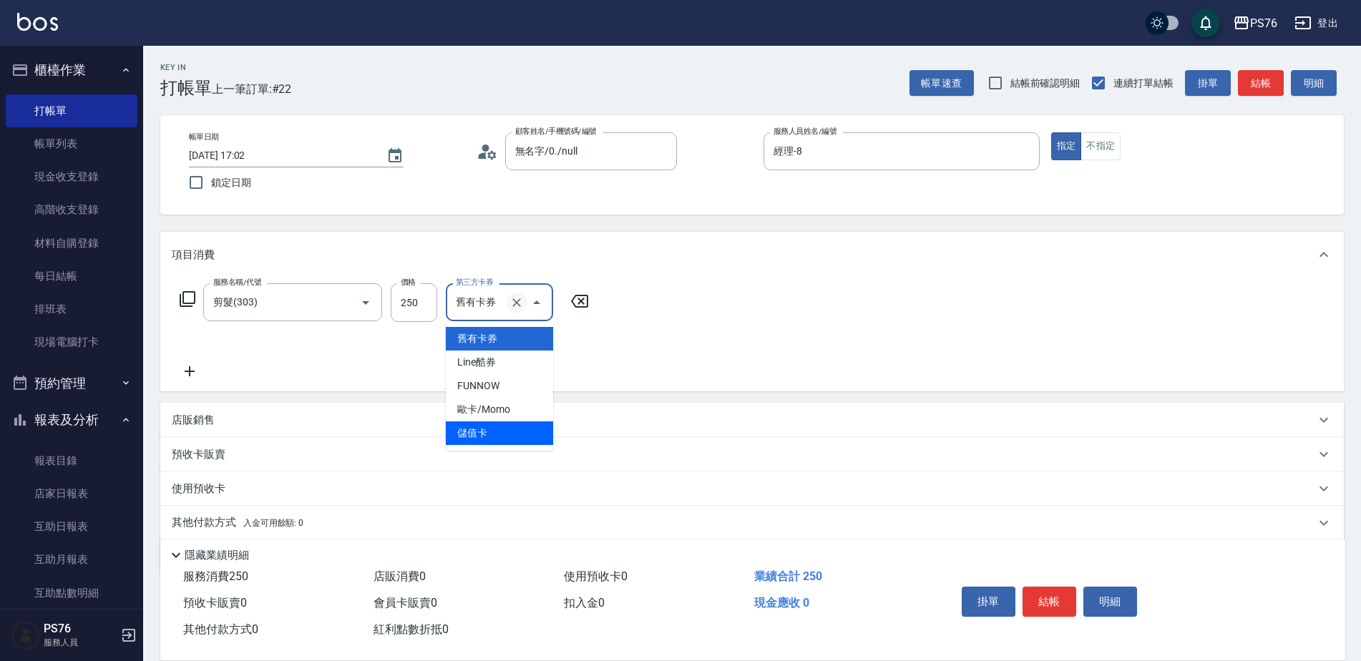
click at [522, 305] on icon "Clear" at bounding box center [516, 302] width 14 height 14
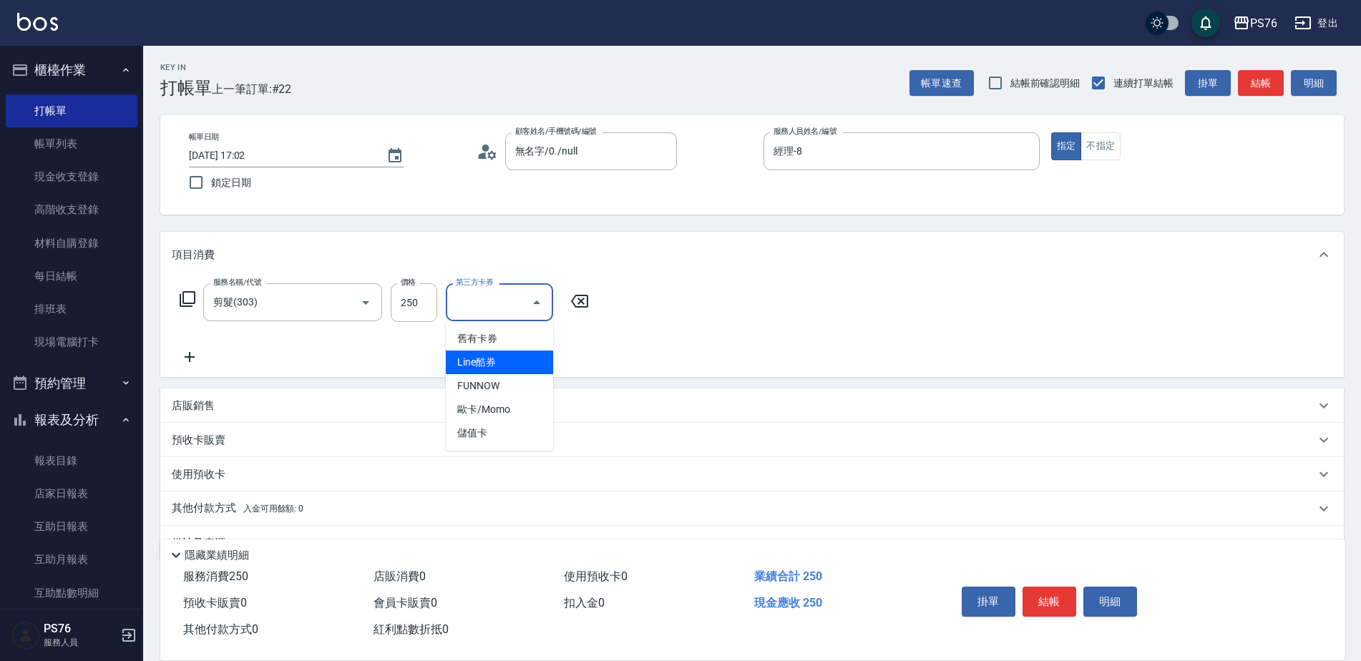
click at [346, 411] on div "店販銷售" at bounding box center [743, 405] width 1143 height 15
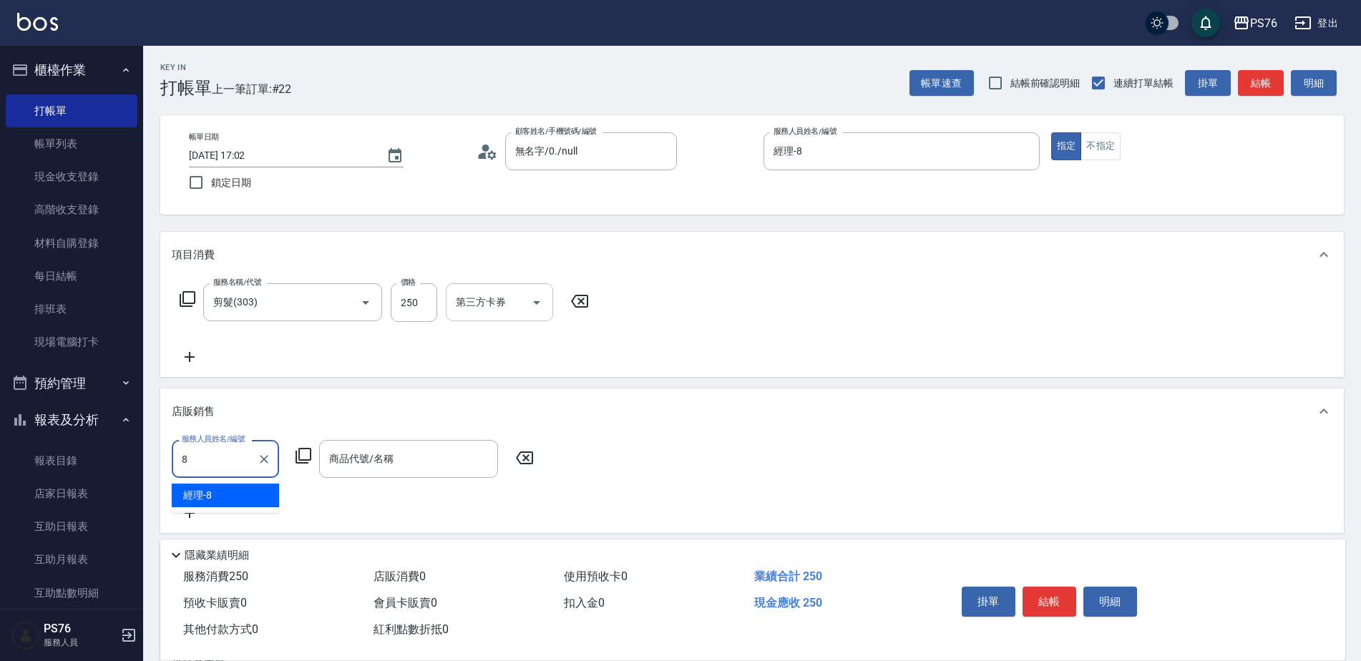
type input "經理-8"
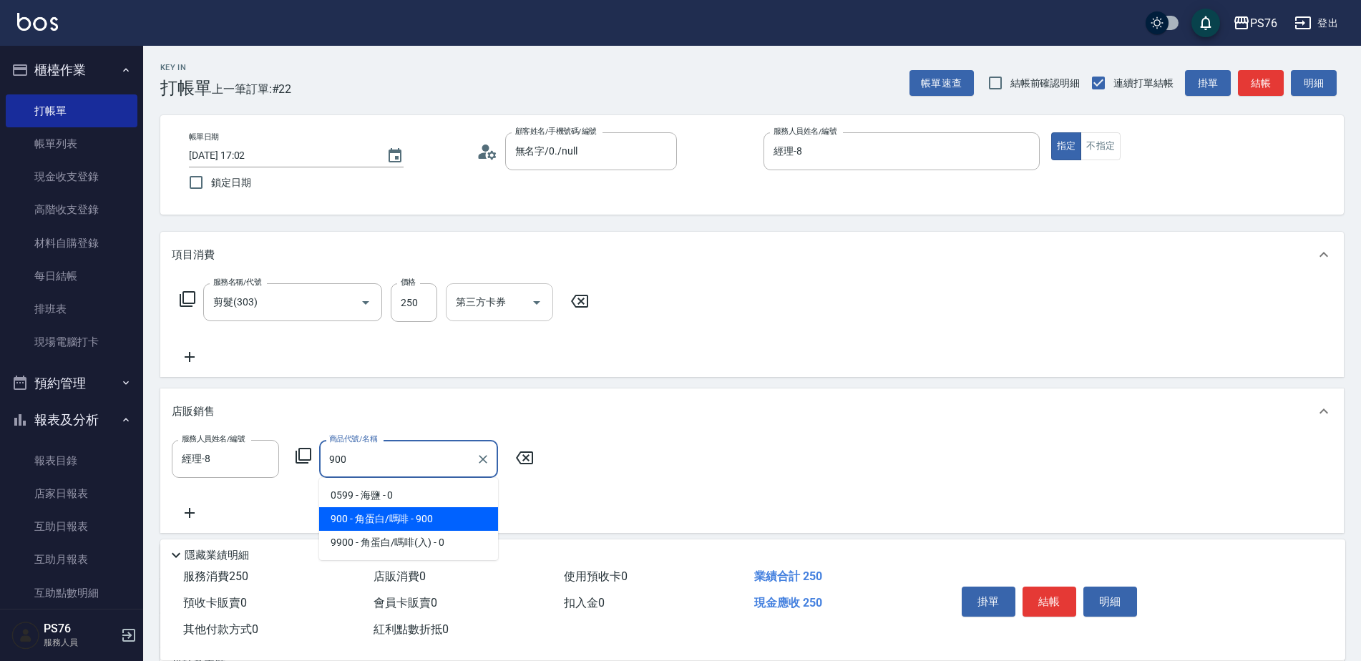
type input "角蛋白/嗎啡"
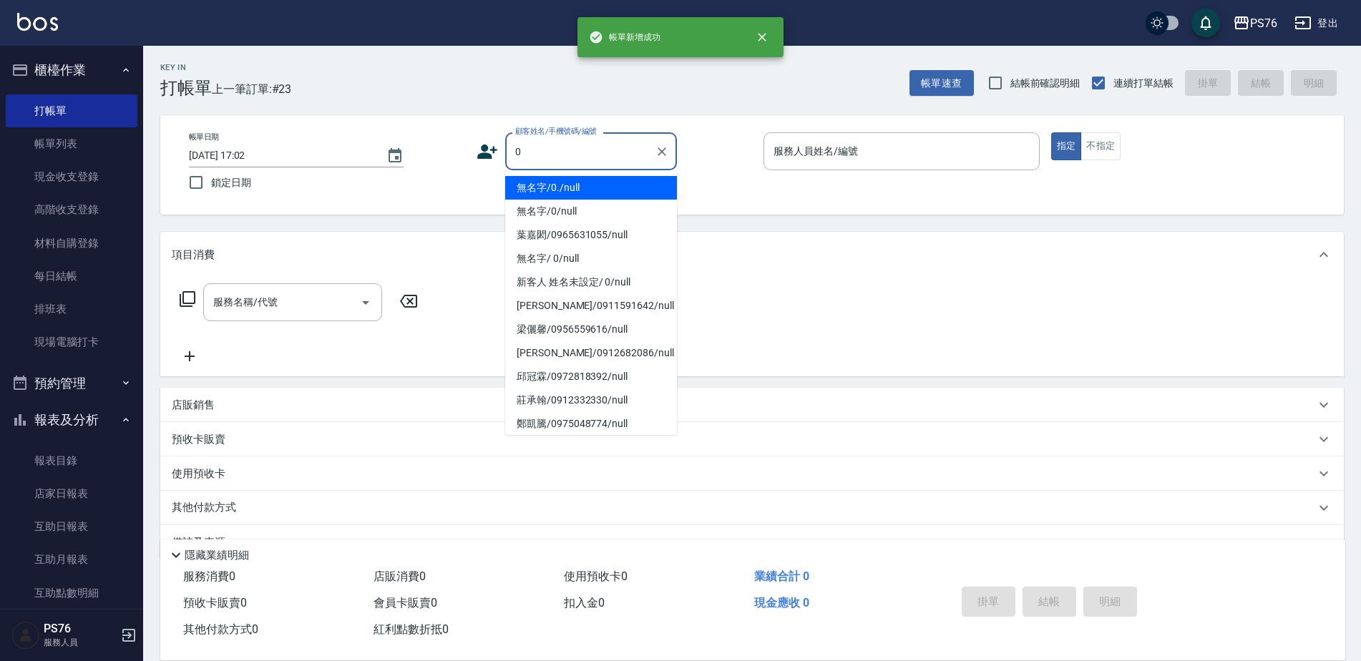
type input "無名字/0./null"
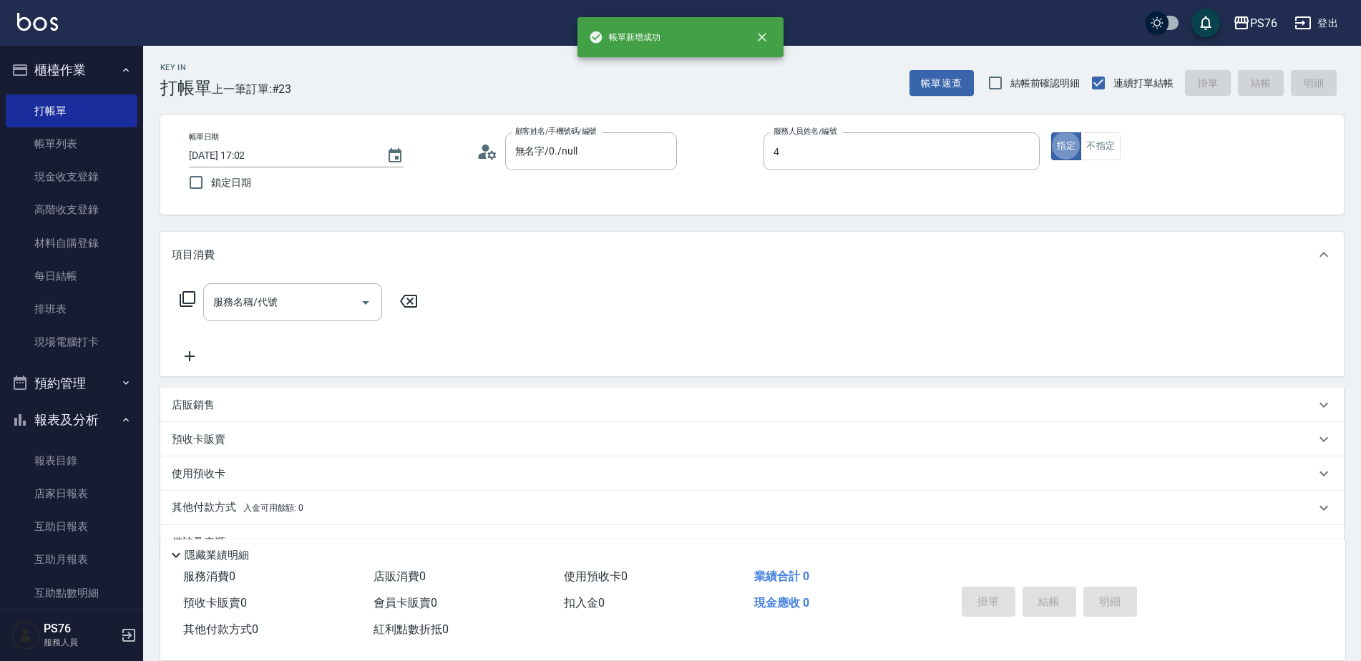
type input "蕭孟廷-4"
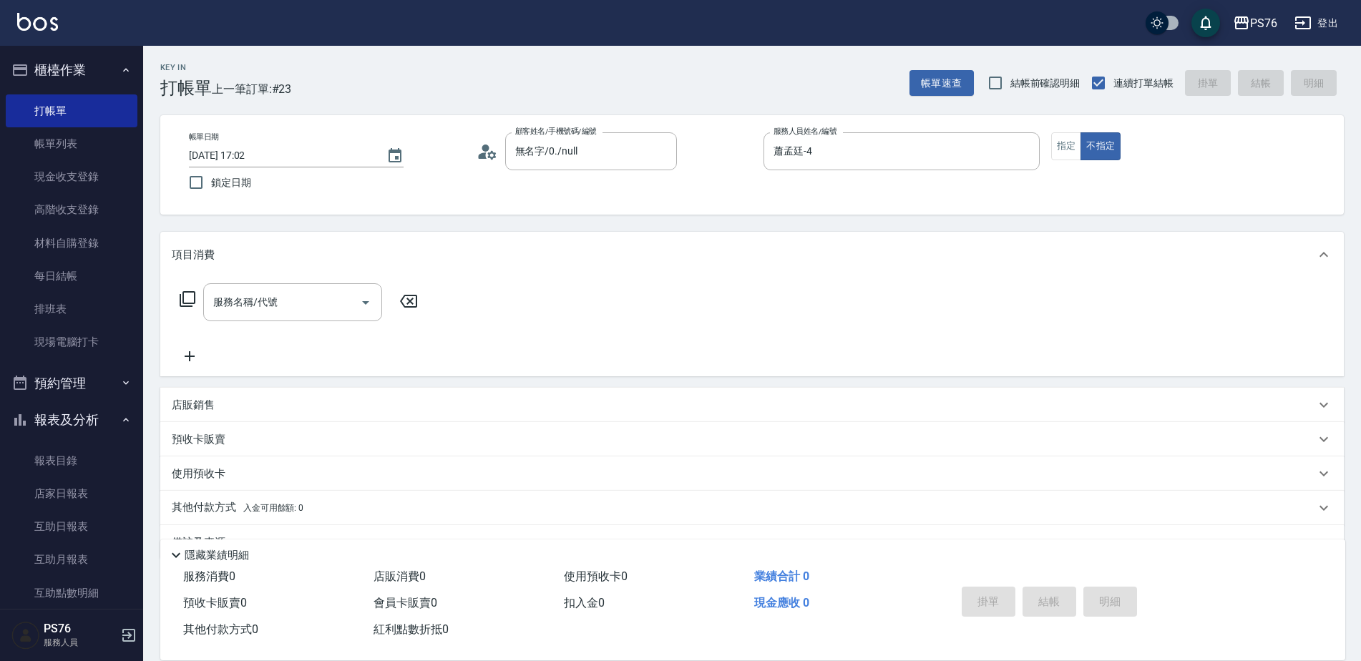
drag, startPoint x: 326, startPoint y: 322, endPoint x: 325, endPoint y: 308, distance: 14.4
click at [326, 321] on div "服務名稱/代號 服務名稱/代號" at bounding box center [299, 324] width 255 height 82
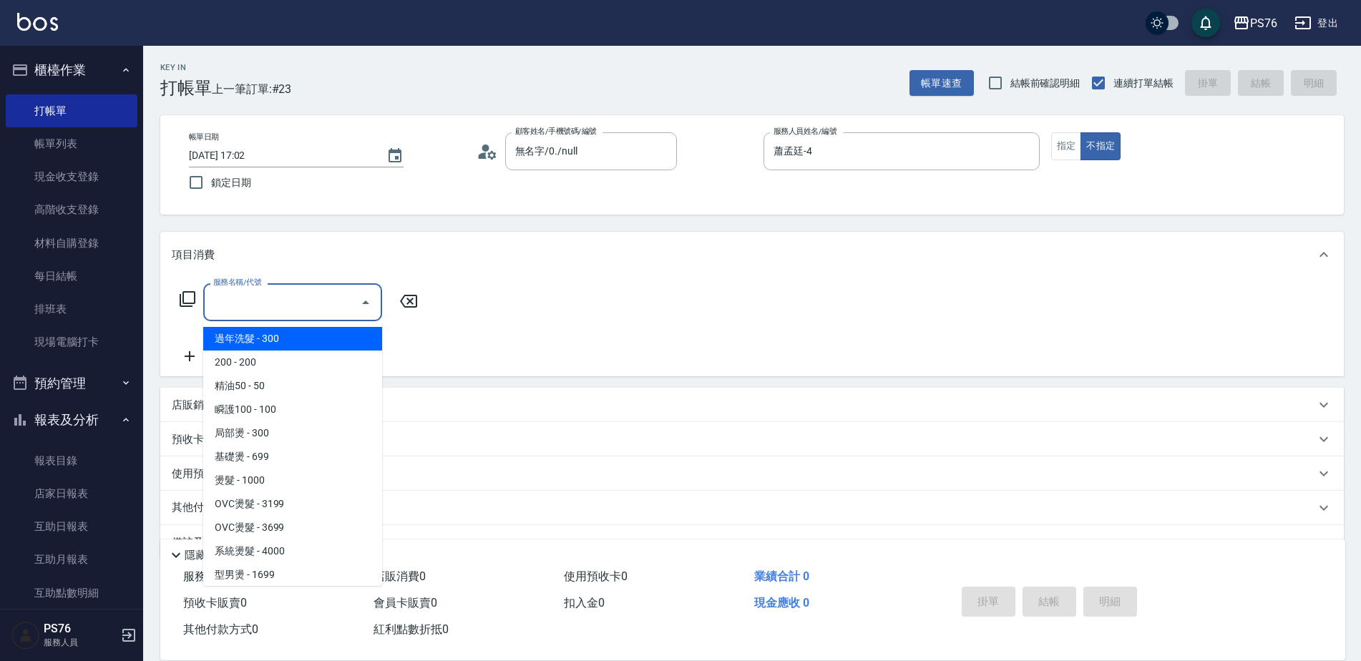
click at [325, 308] on input "服務名稱/代號" at bounding box center [282, 302] width 145 height 25
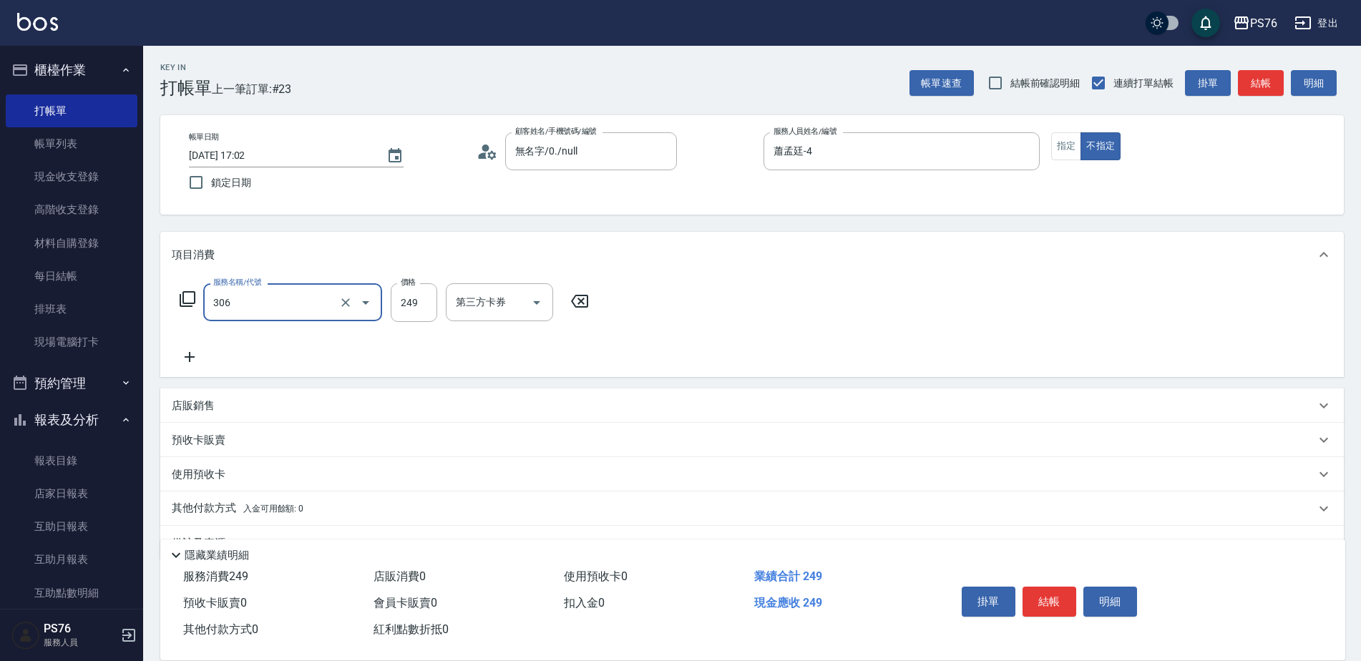
type input "剪髮(306)"
type input "游怡瑄-24"
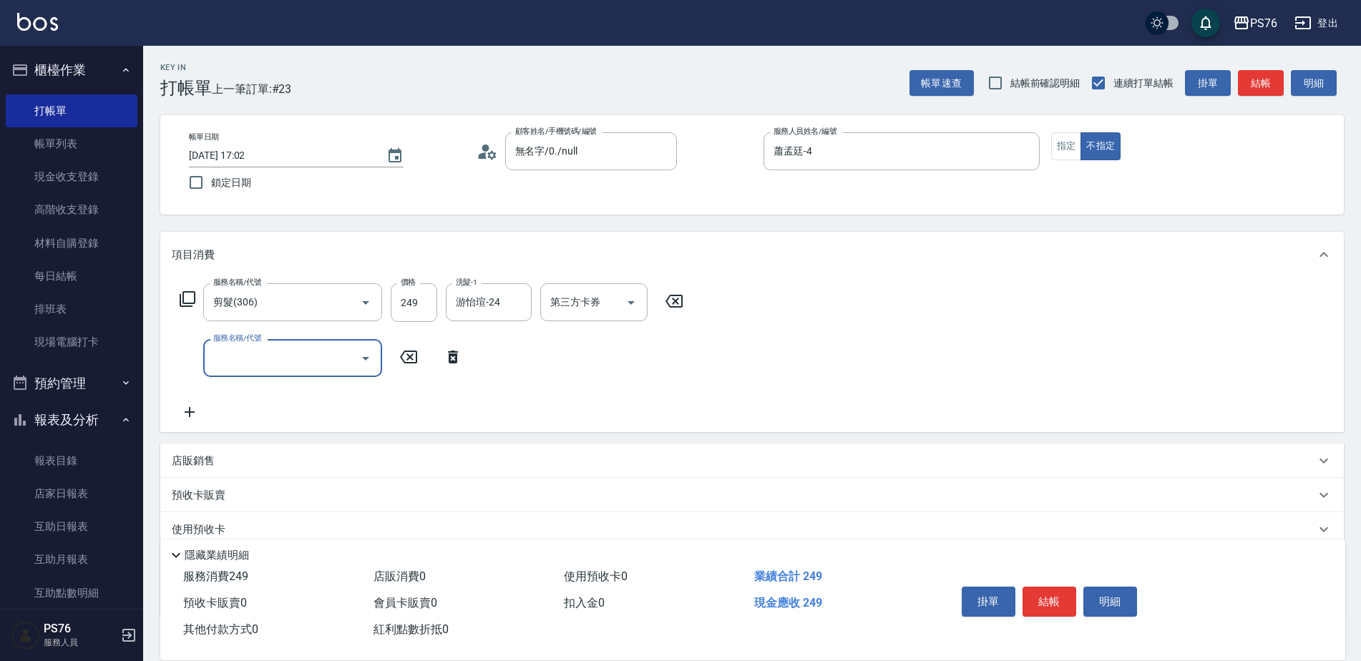
click at [263, 465] on div "店販銷售" at bounding box center [743, 461] width 1143 height 15
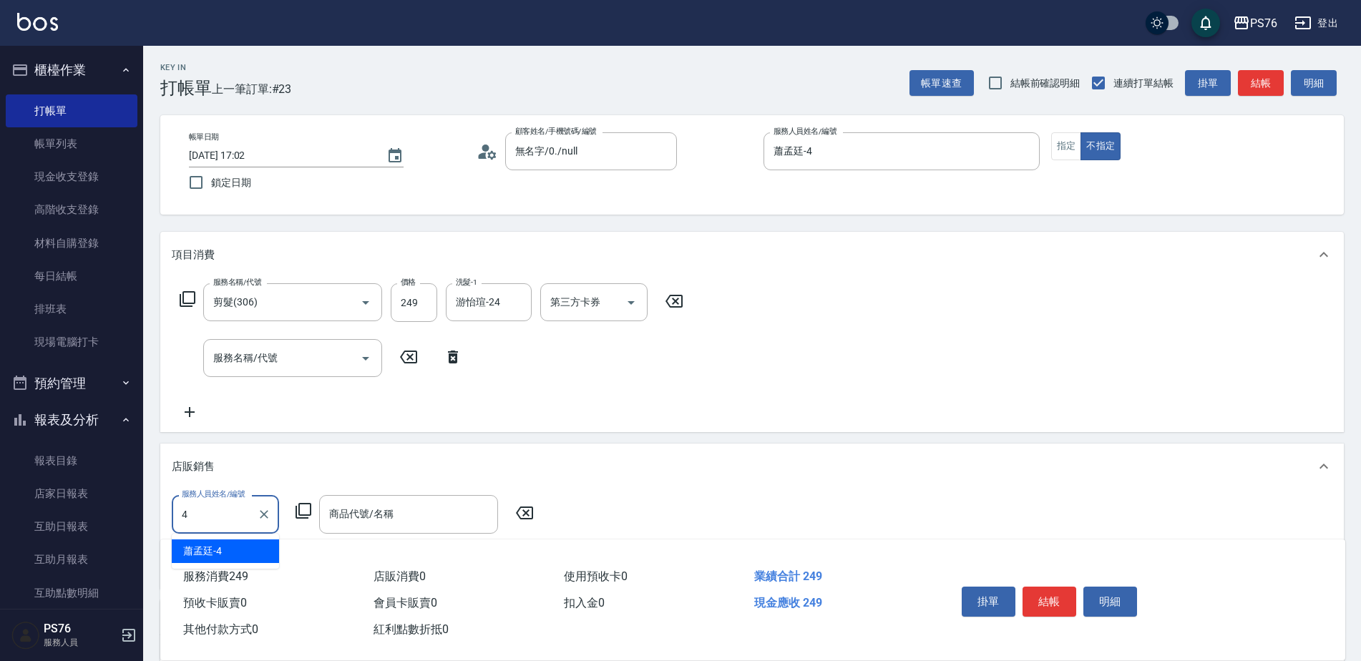
type input "蕭孟廷-4"
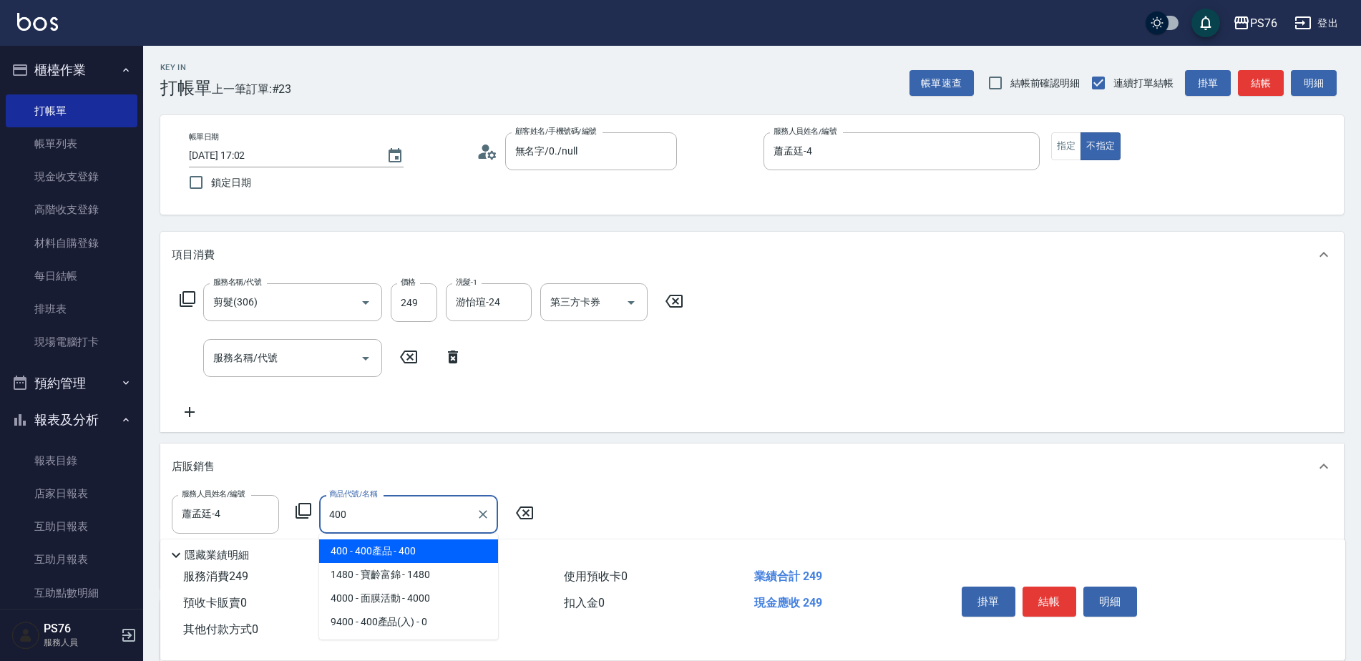
type input "400產品"
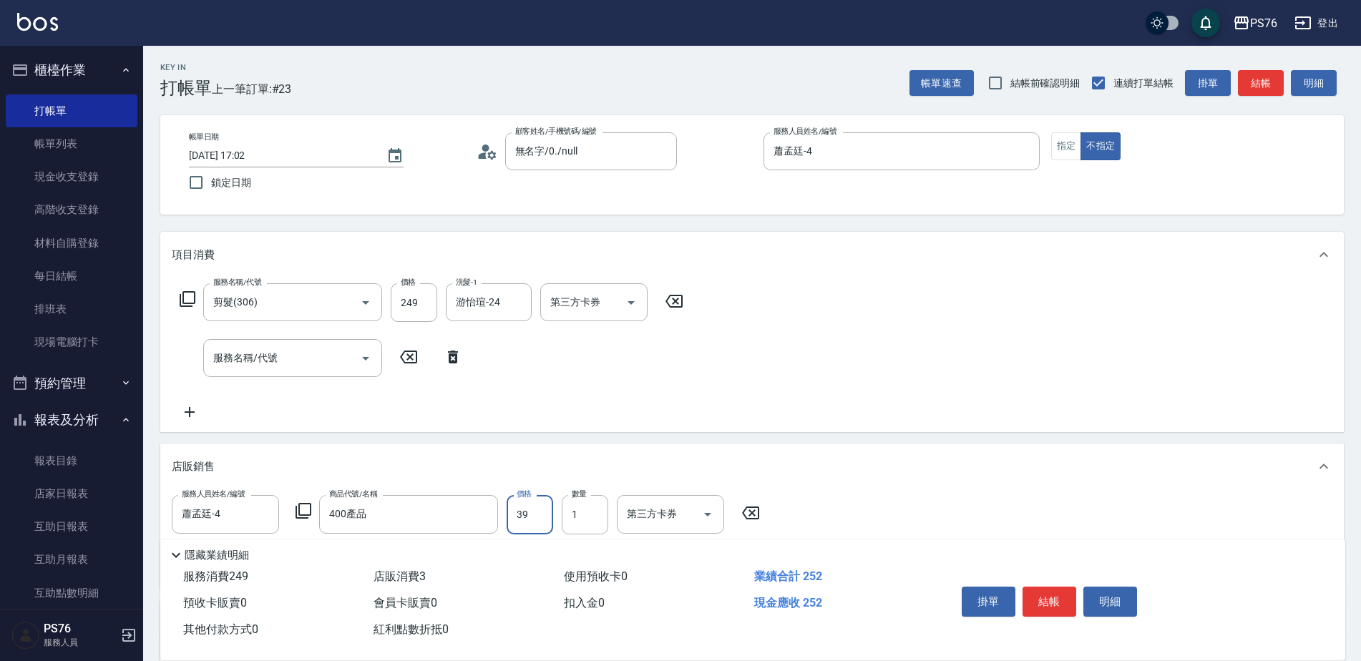
type input "399"
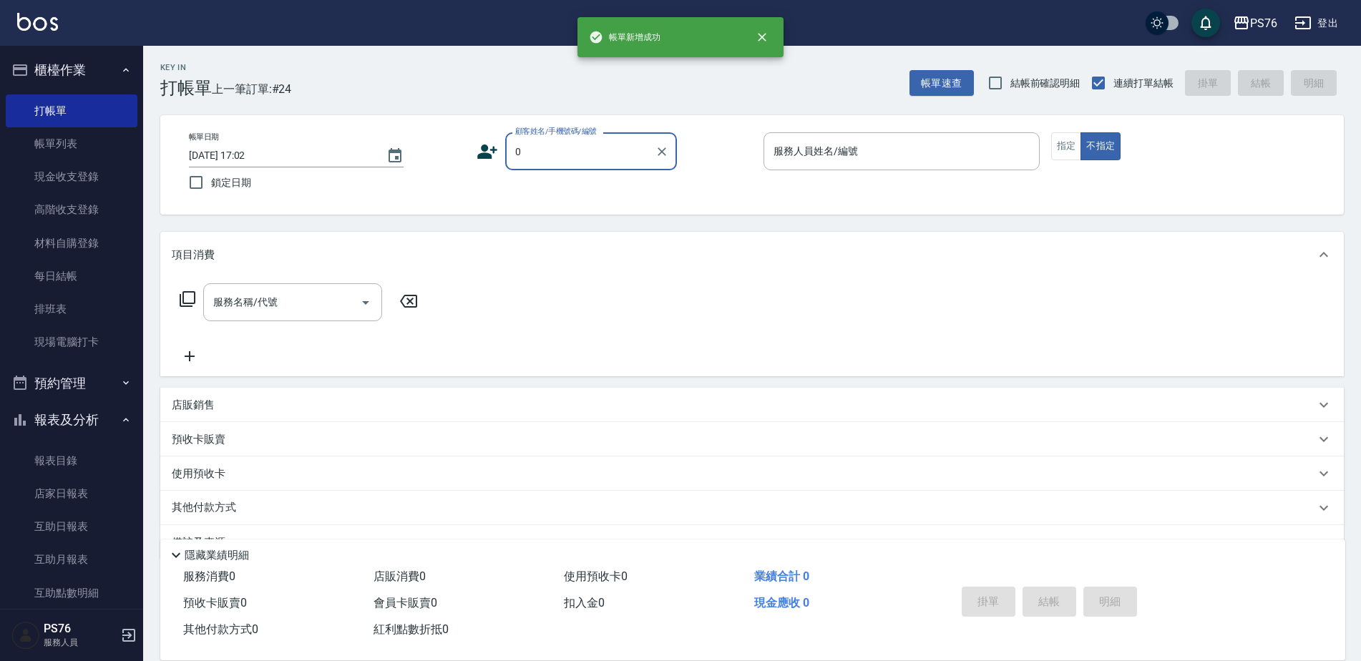
type input "無名字/0./null"
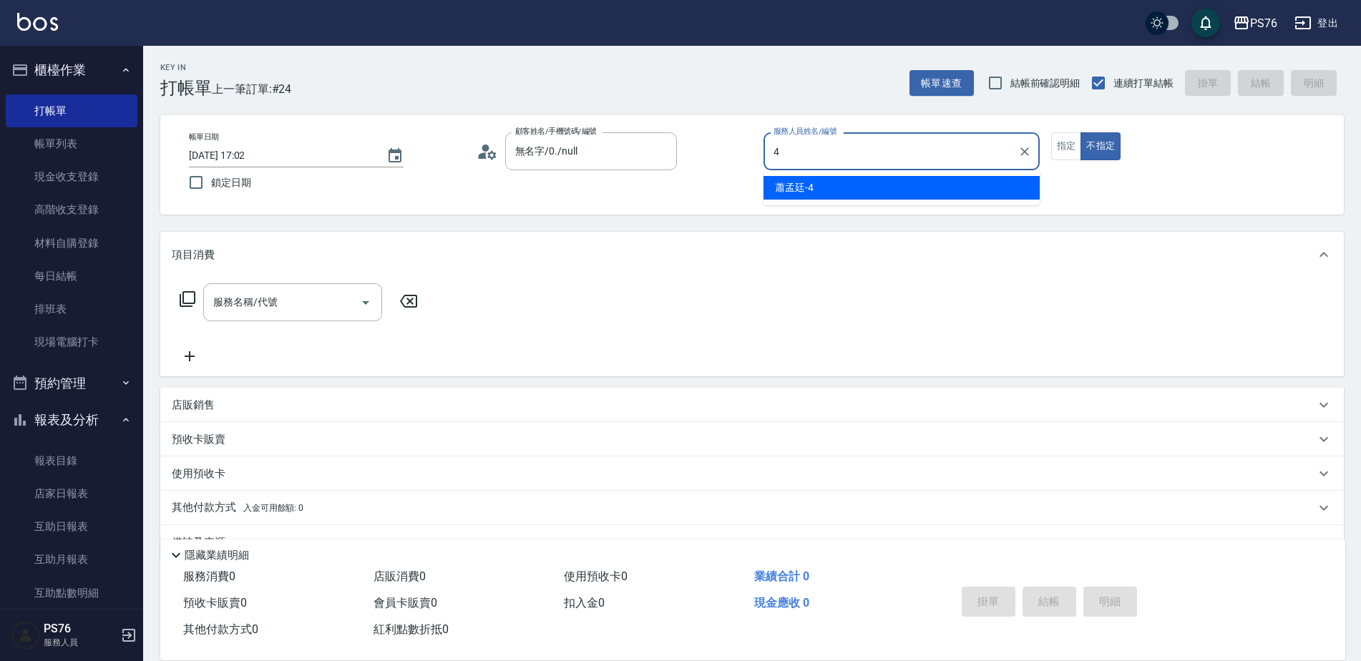
type input "蕭孟廷-4"
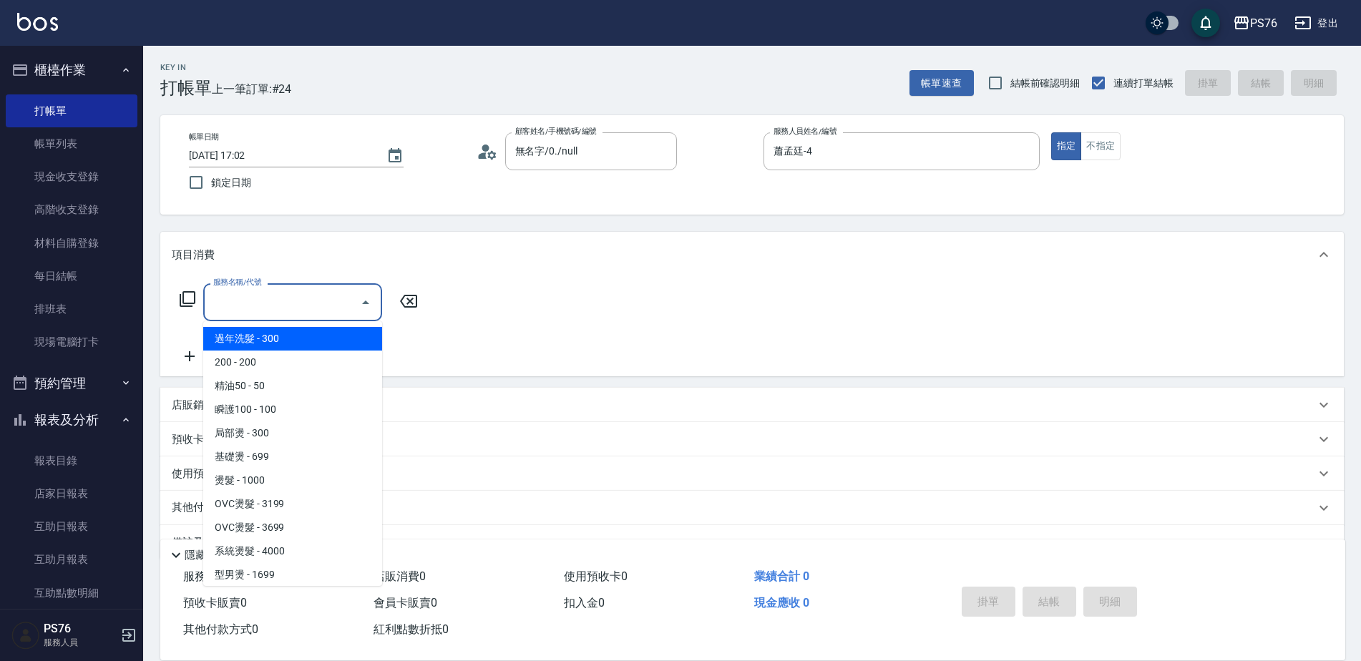
click at [283, 297] on input "服務名稱/代號" at bounding box center [282, 302] width 145 height 25
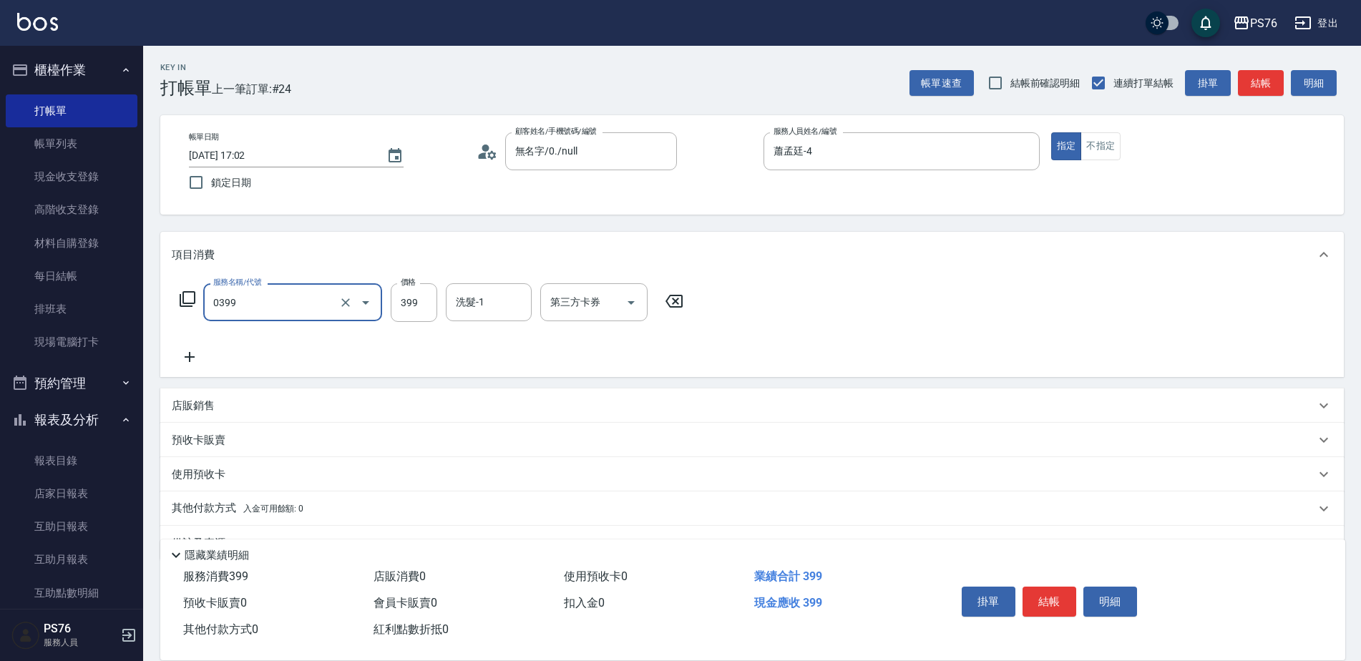
type input "海鹽399(0399)"
type input "游怡瑄-24"
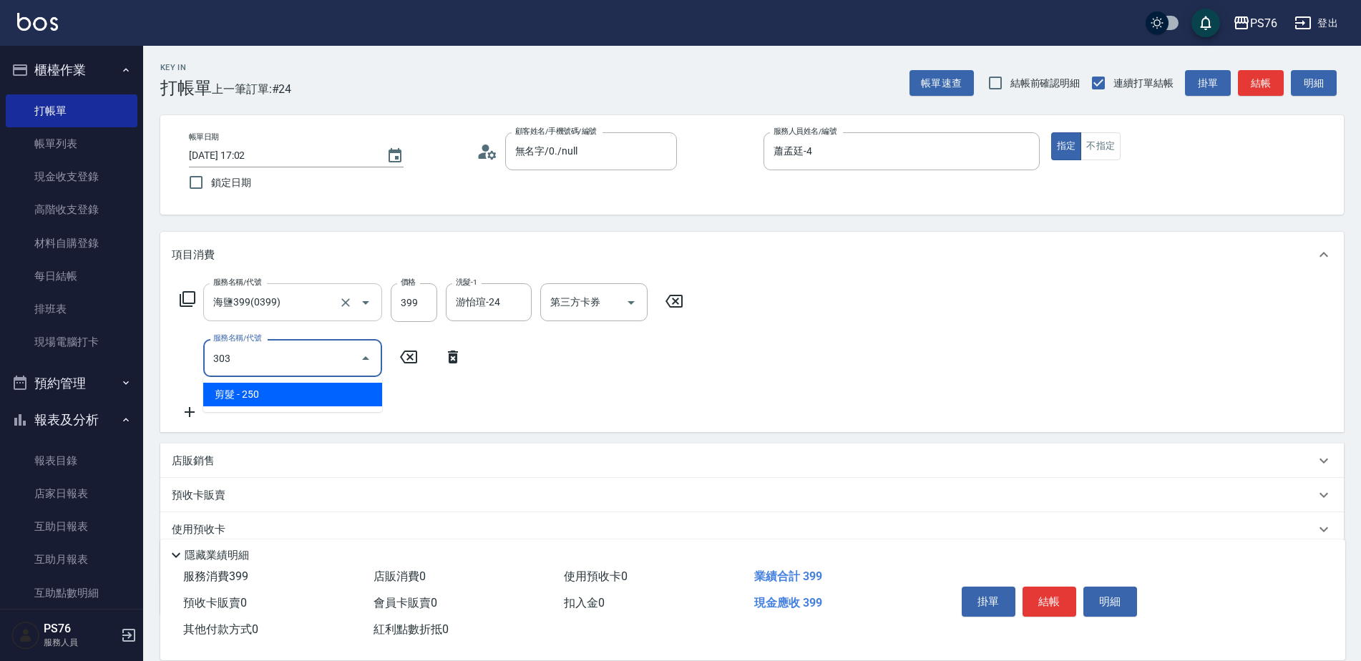
type input "剪髮(303)"
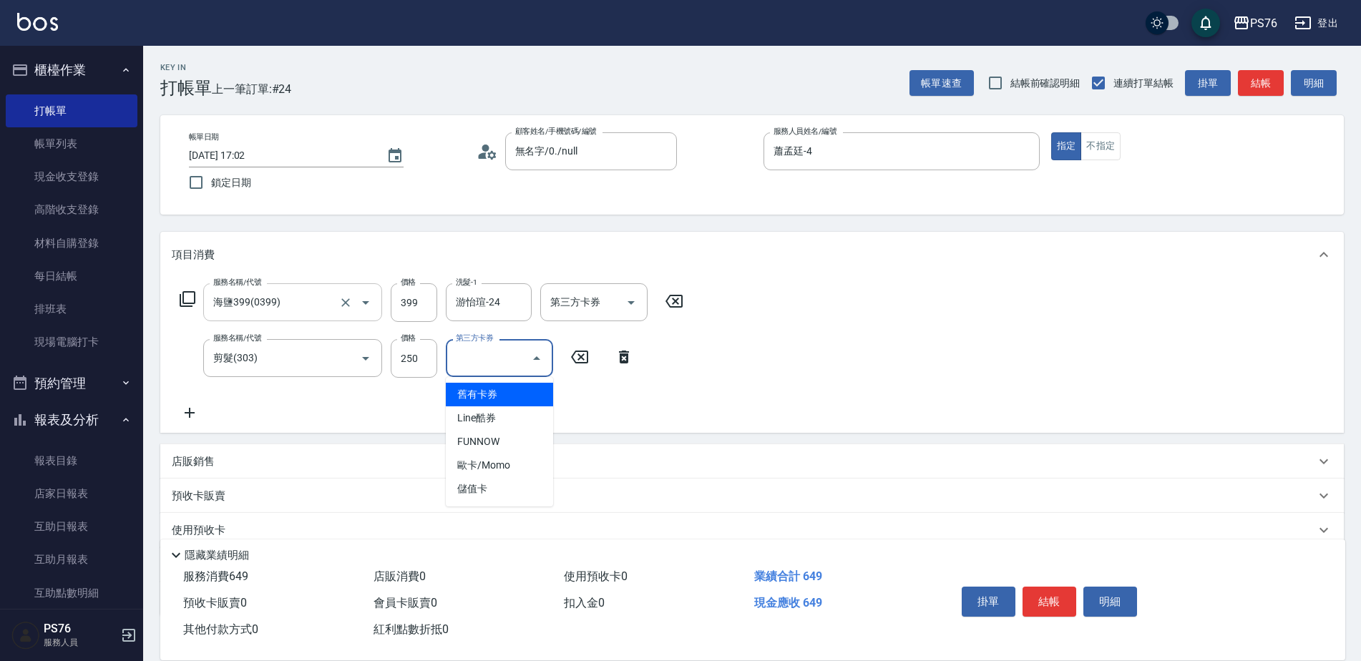
type input "儲值卡"
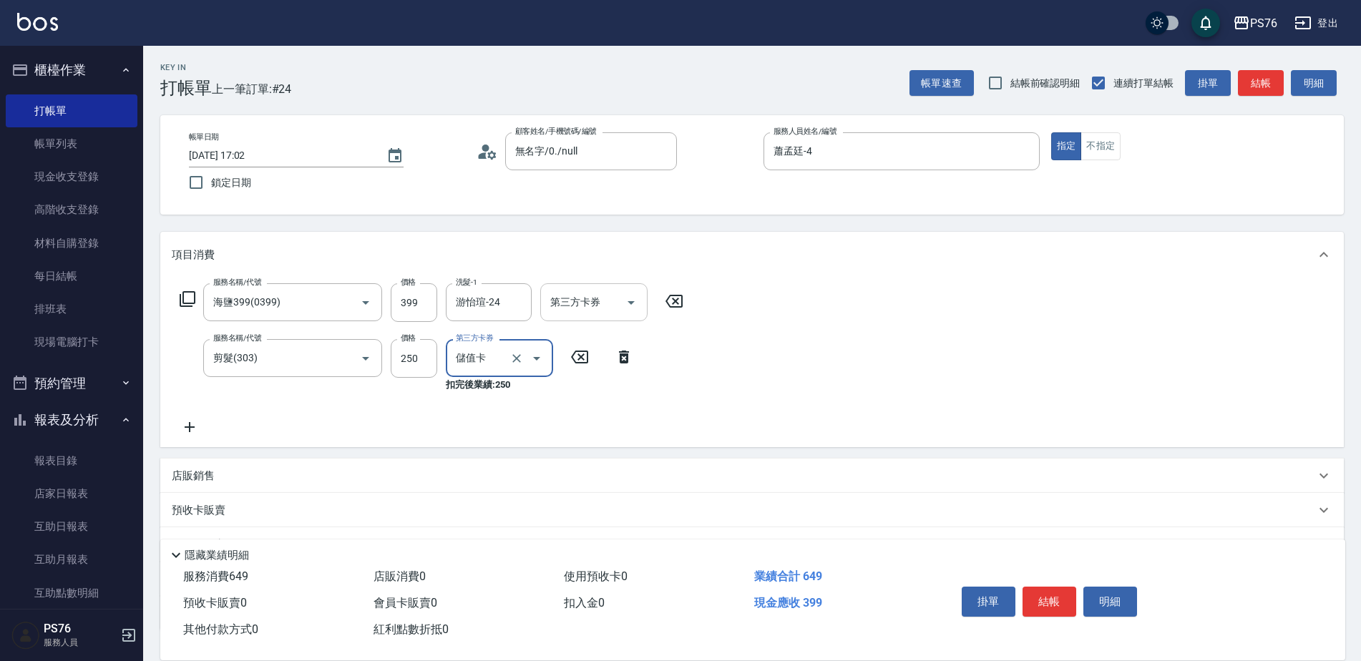
click at [597, 310] on input "第三方卡券" at bounding box center [583, 302] width 73 height 25
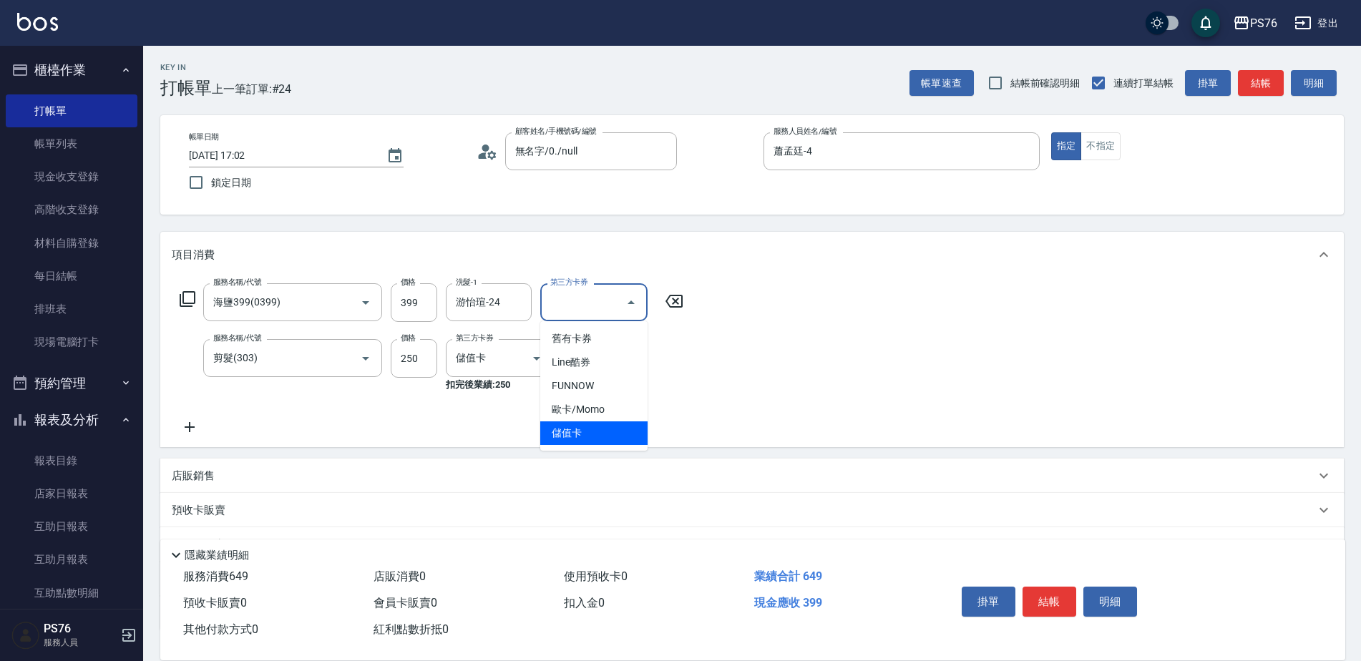
click at [582, 435] on span "儲值卡" at bounding box center [593, 433] width 107 height 24
type input "儲值卡"
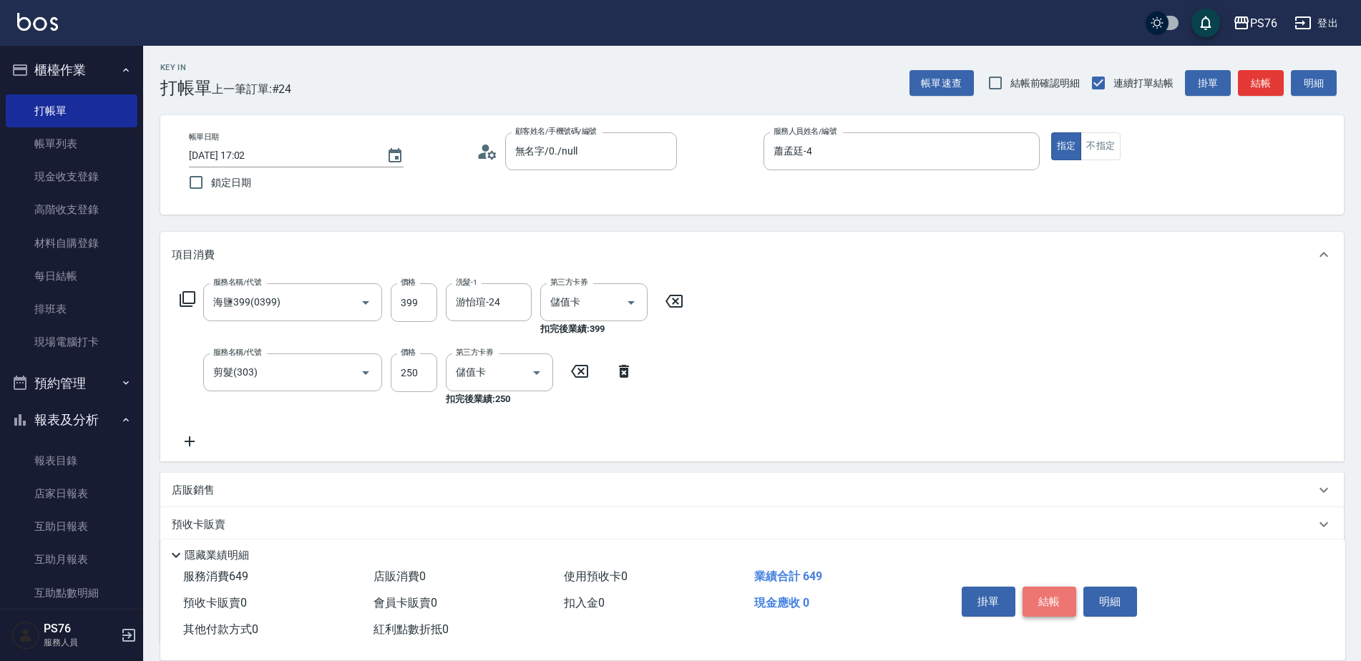
click at [1065, 607] on button "結帳" at bounding box center [1049, 602] width 54 height 30
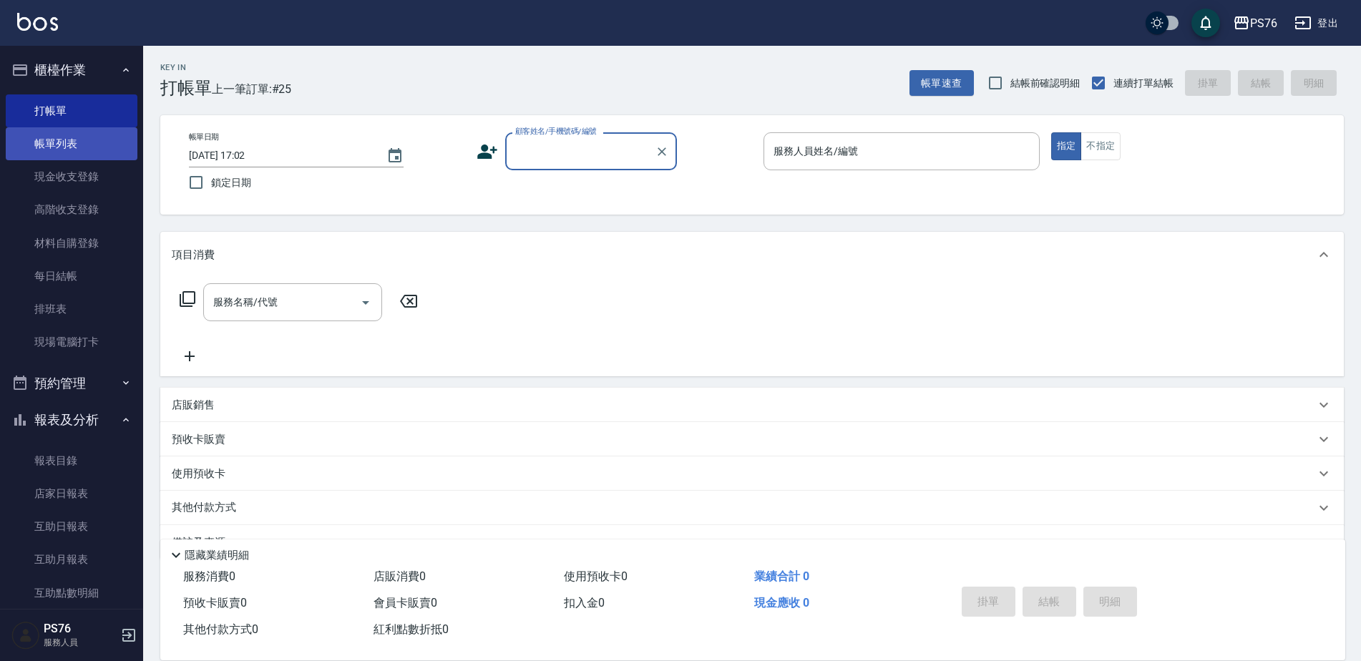
click at [84, 135] on link "帳單列表" at bounding box center [72, 143] width 132 height 33
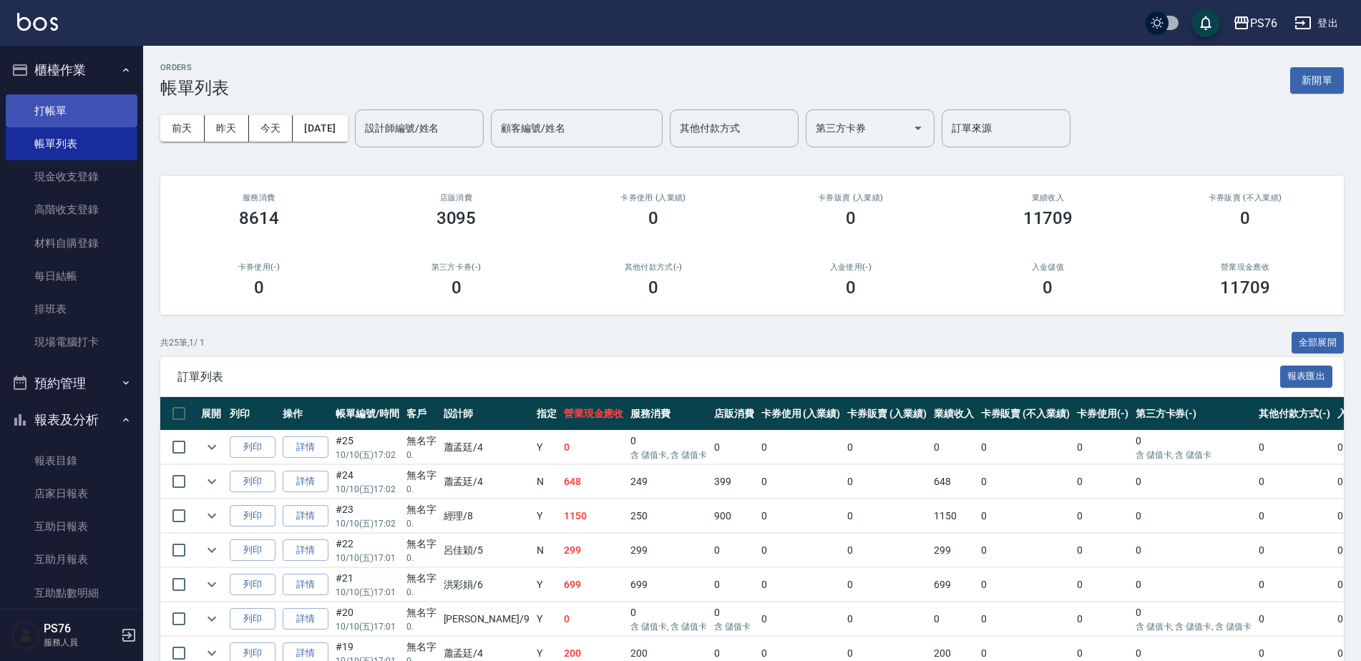
click at [94, 114] on link "打帳單" at bounding box center [72, 110] width 132 height 33
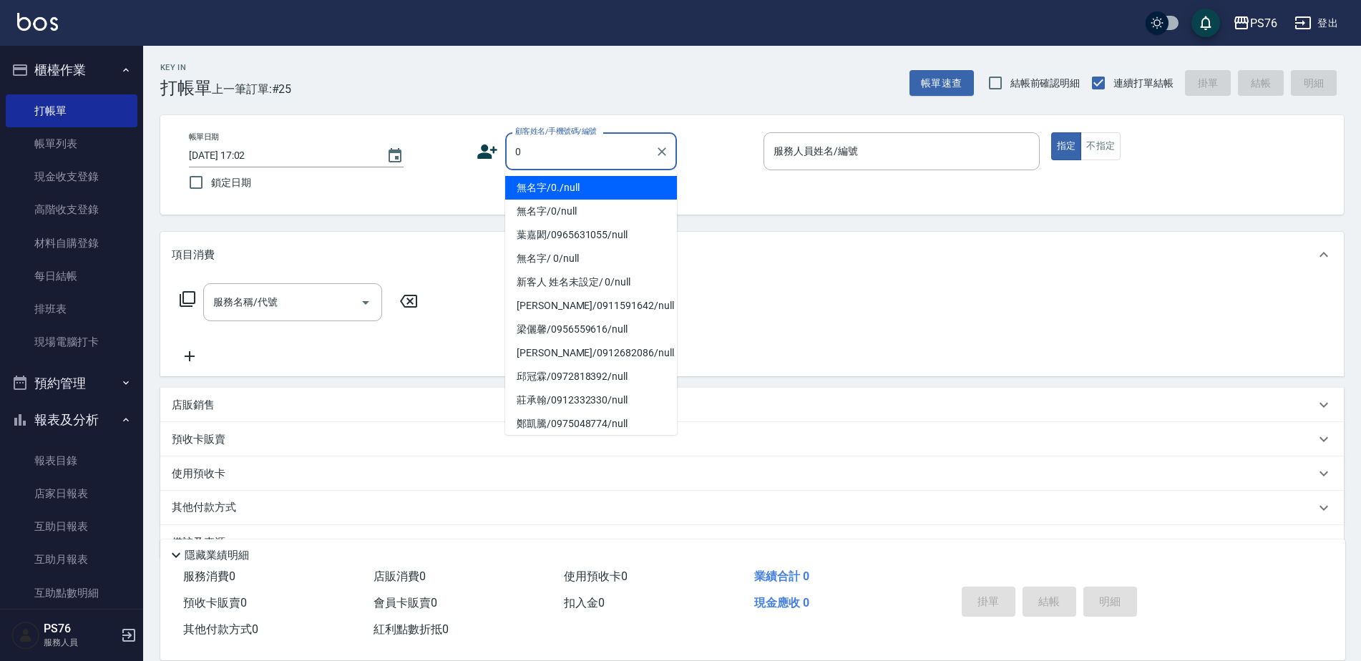
type input "無名字/0./null"
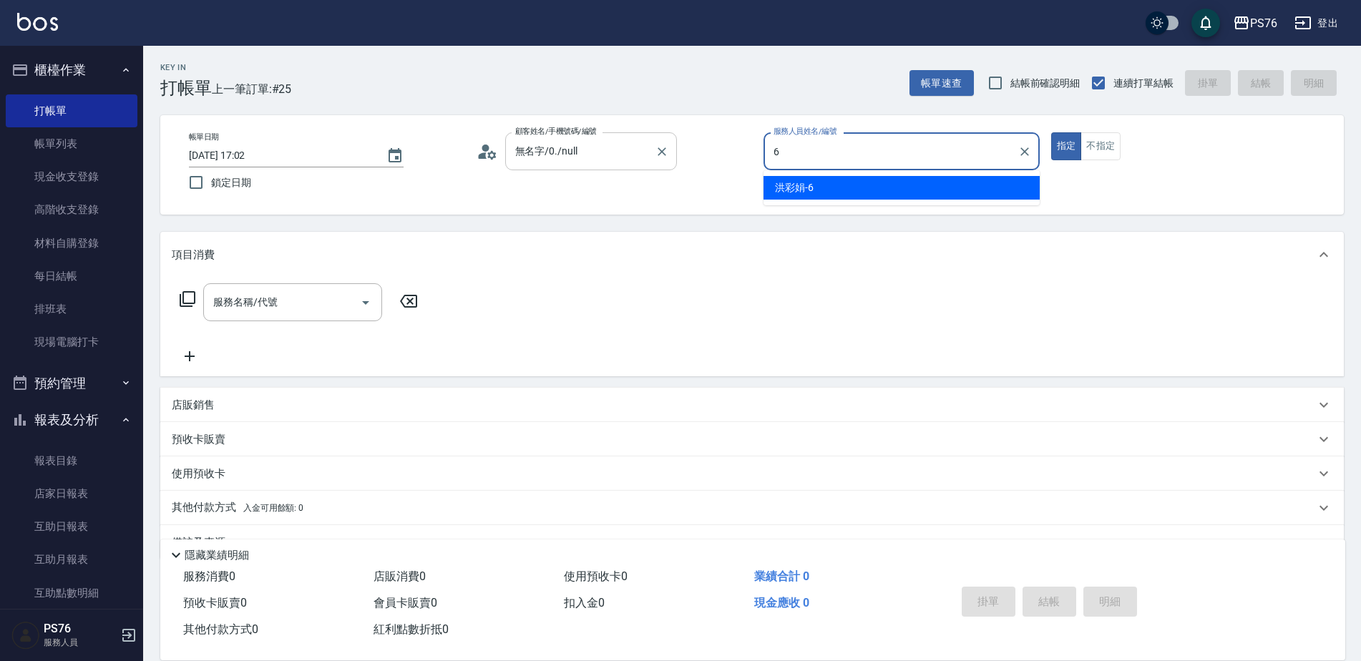
type input "洪彩娟-6"
type button "true"
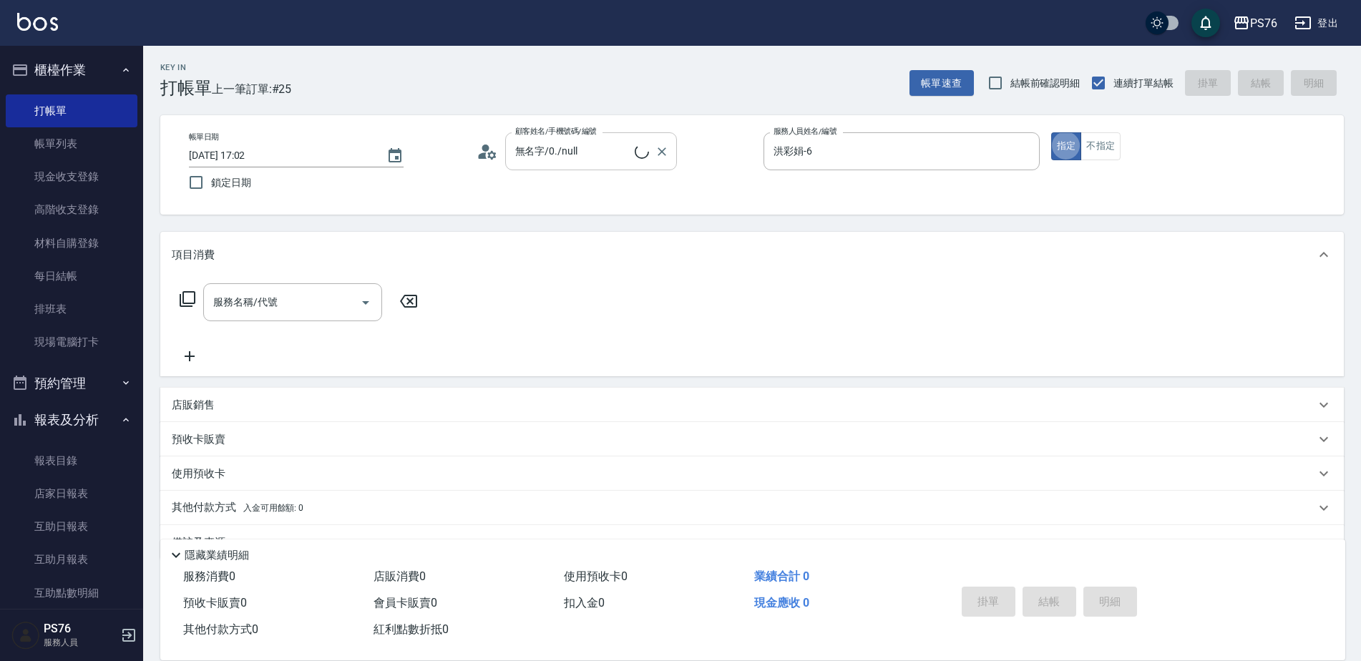
type input "無名字/0/null"
drag, startPoint x: 354, startPoint y: 287, endPoint x: 333, endPoint y: 295, distance: 22.5
click at [345, 290] on div "服務名稱/代號" at bounding box center [292, 302] width 179 height 38
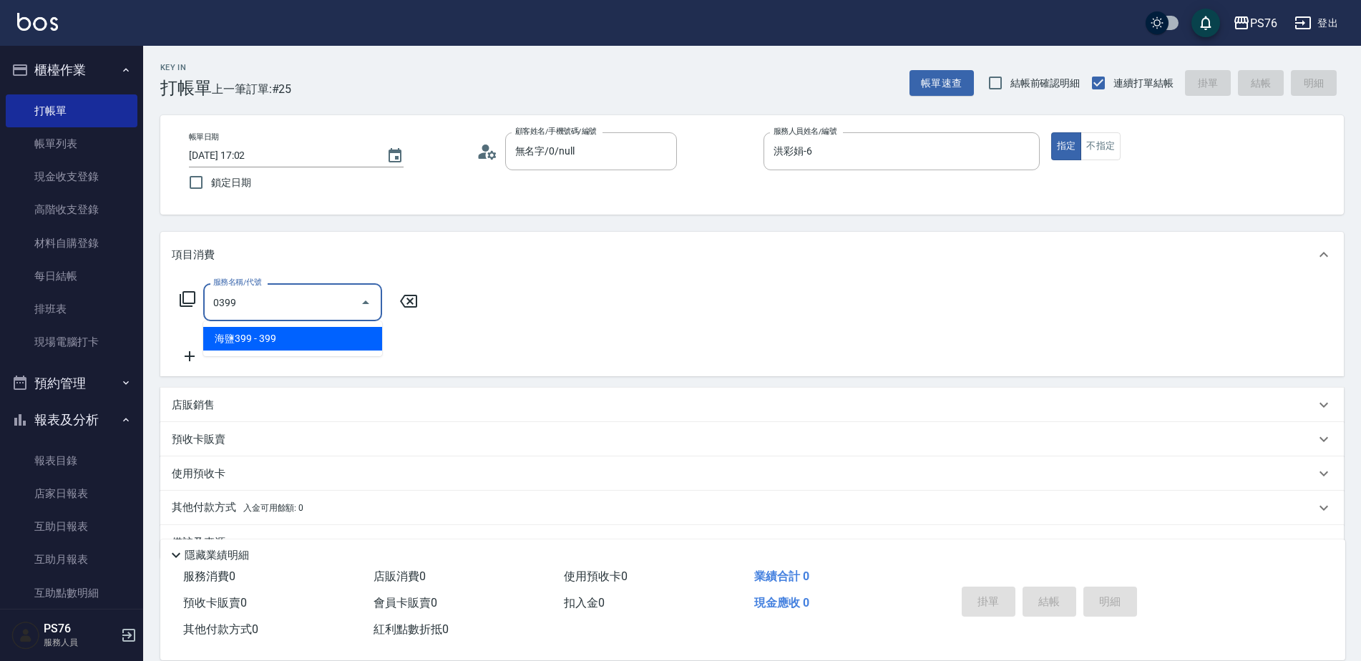
type input "海鹽399(0399)"
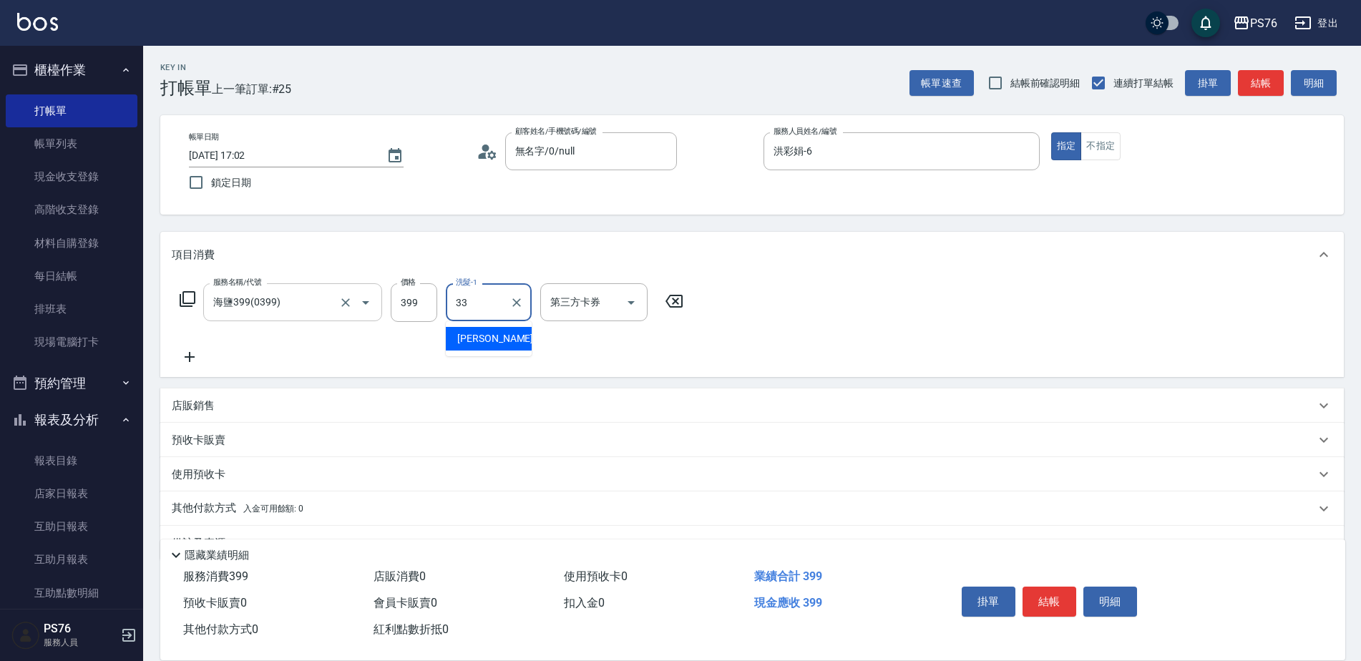
type input "[PERSON_NAME]33"
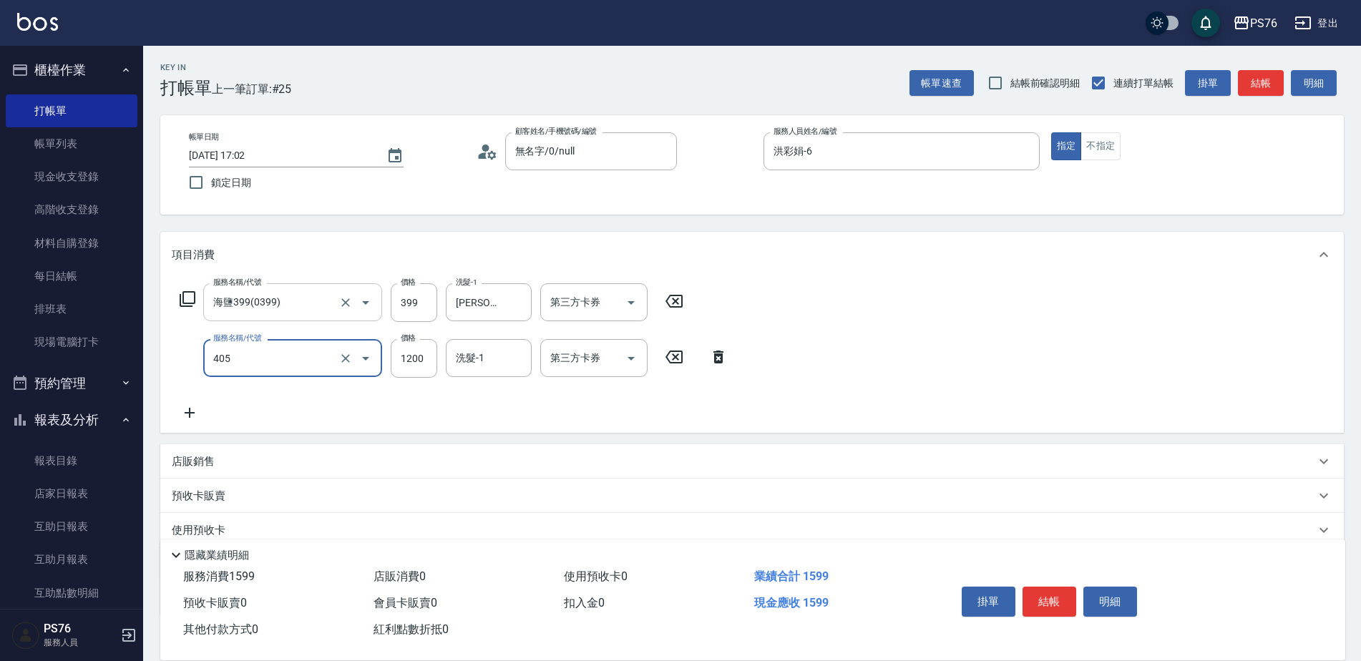
type input "1200護(405)"
type input "110"
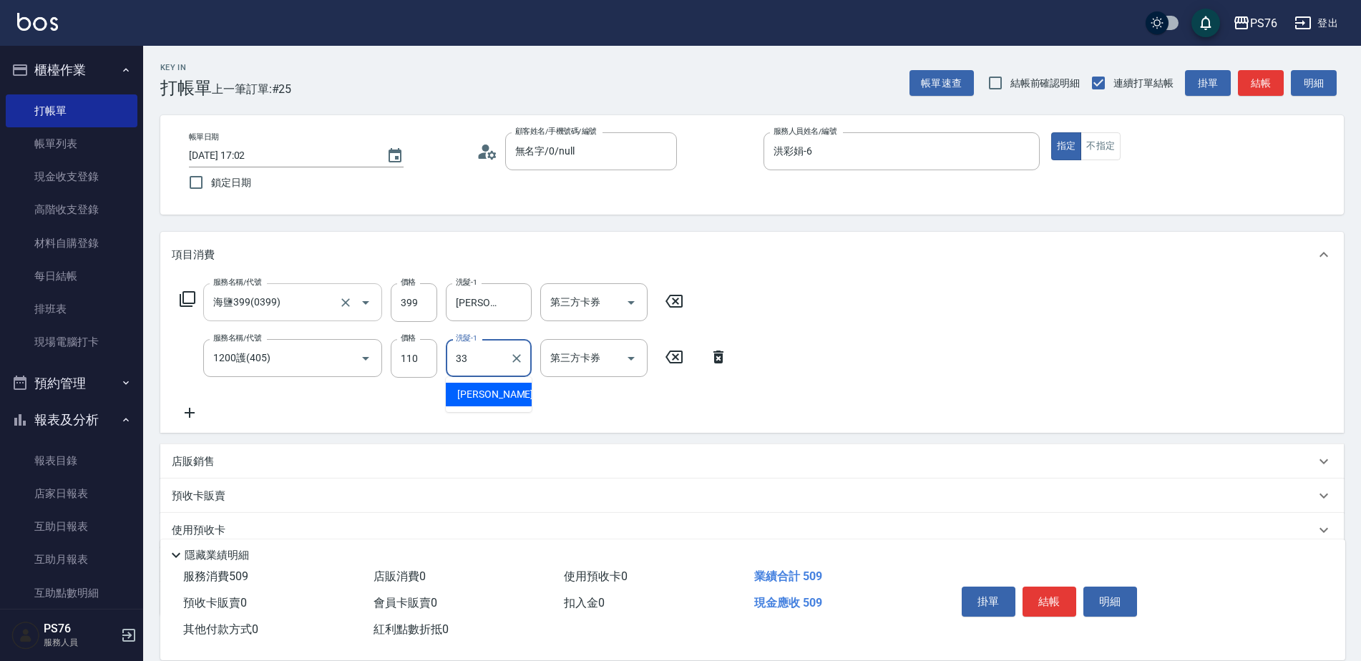
type input "[PERSON_NAME]33"
click at [411, 346] on input "110" at bounding box center [414, 358] width 46 height 39
type input "1100"
click at [581, 296] on div "第三方卡券 第三方卡券" at bounding box center [593, 302] width 107 height 38
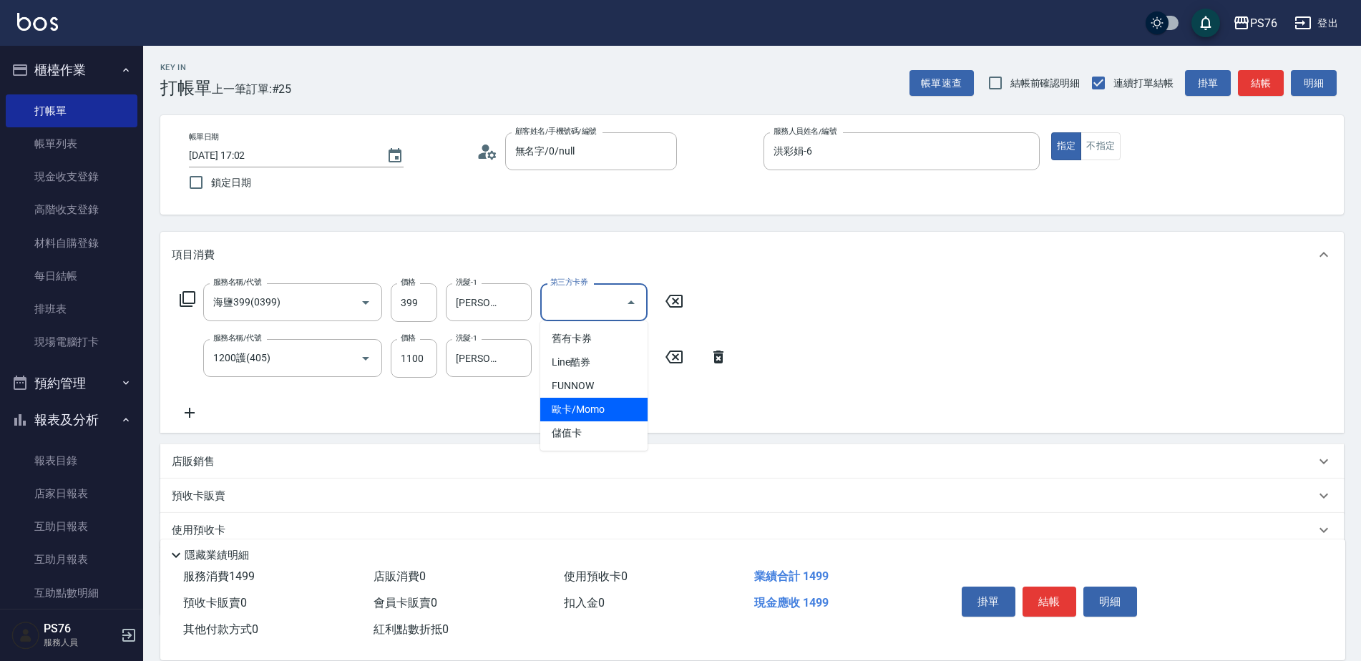
click at [562, 424] on span "儲值卡" at bounding box center [593, 433] width 107 height 24
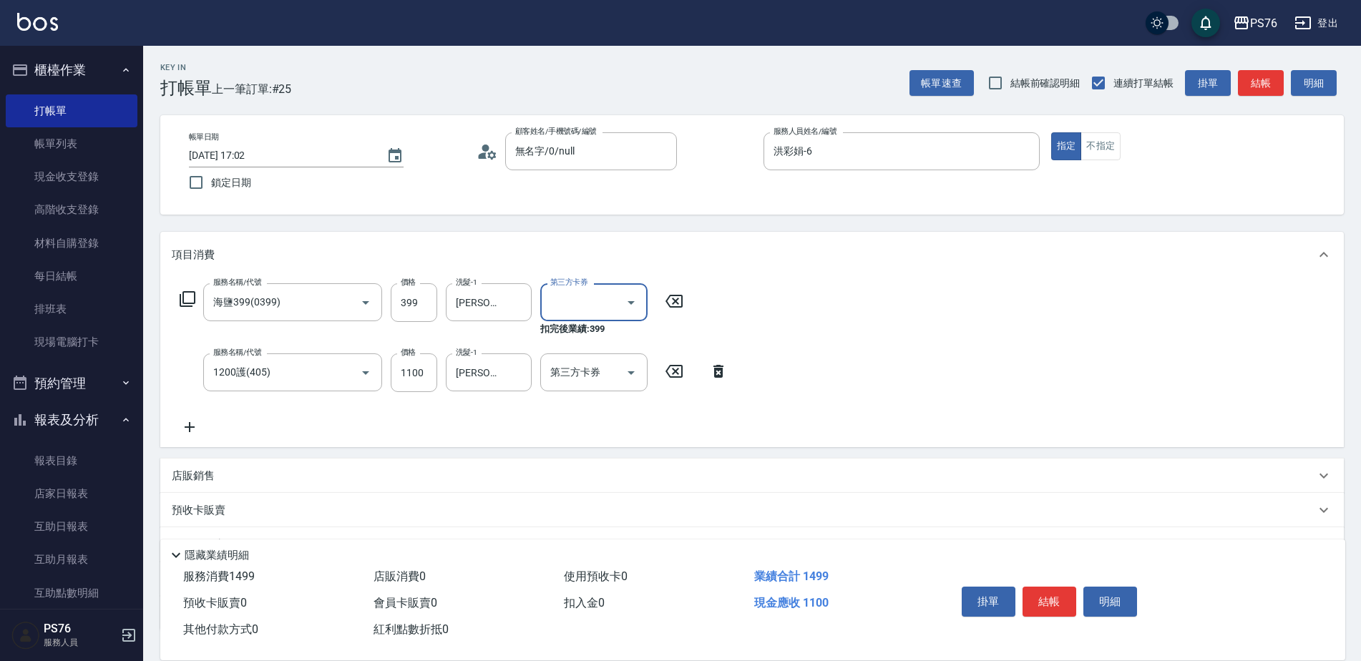
type input "儲值卡"
click at [581, 363] on div "第三方卡券 第三方卡券" at bounding box center [593, 372] width 107 height 38
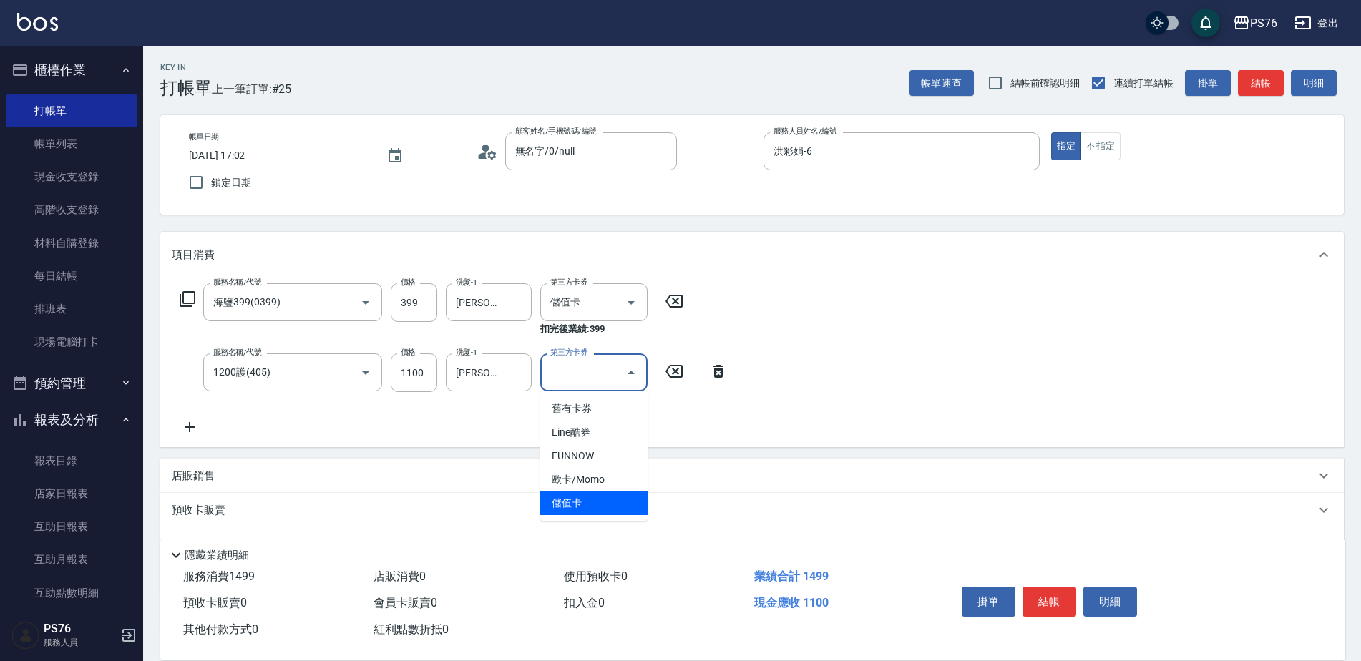
click at [562, 502] on span "儲值卡" at bounding box center [593, 503] width 107 height 24
type input "儲值卡"
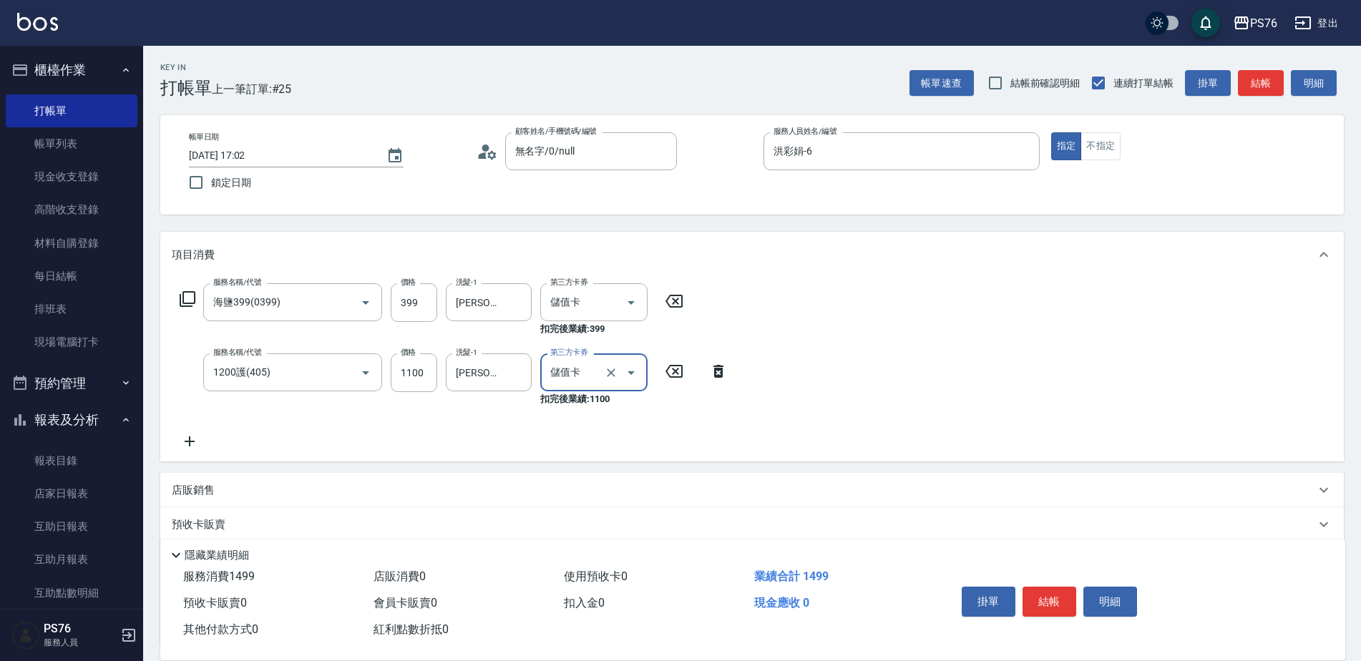
click at [197, 428] on div "服務名稱/代號 海鹽399(0399) 服務名稱/代號 價格 399 價格 洗髮-1 李宇喬-33 洗髮-1 第三方卡券 儲值卡 第三方卡券 扣完後業績: 3…" at bounding box center [454, 366] width 564 height 167
click at [189, 439] on icon at bounding box center [190, 441] width 10 height 10
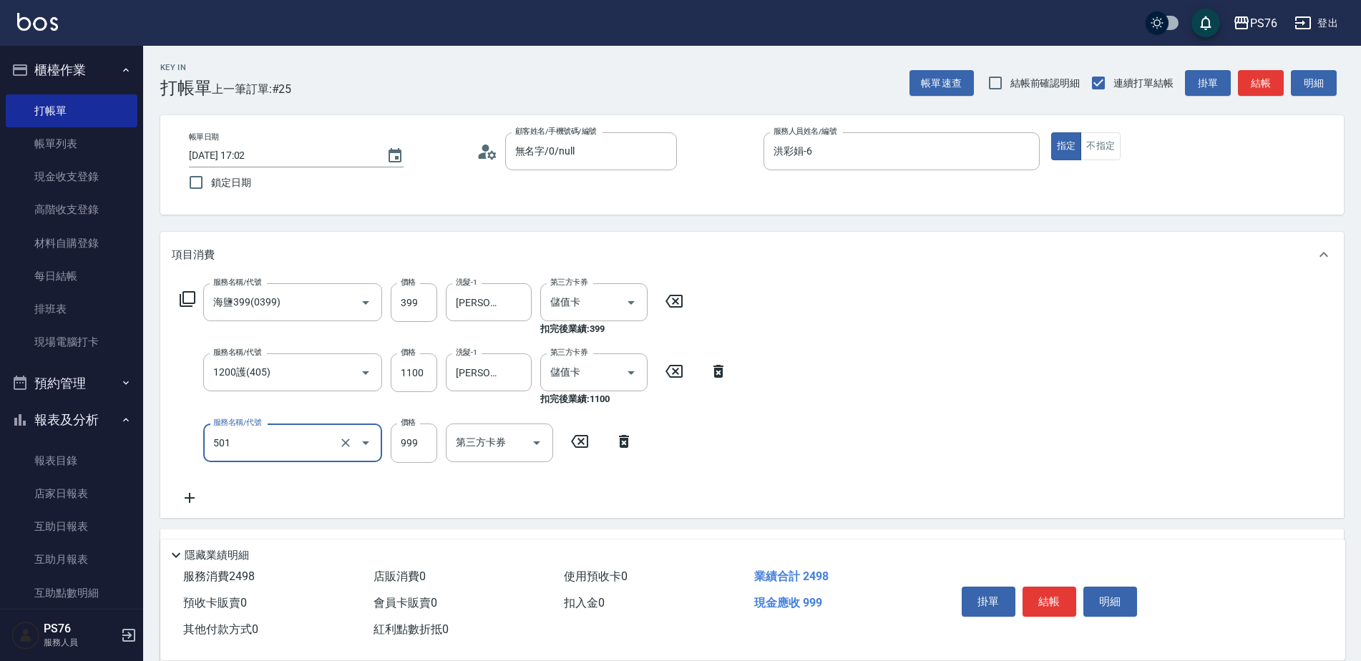
type input "染髮(501)"
type input "1400"
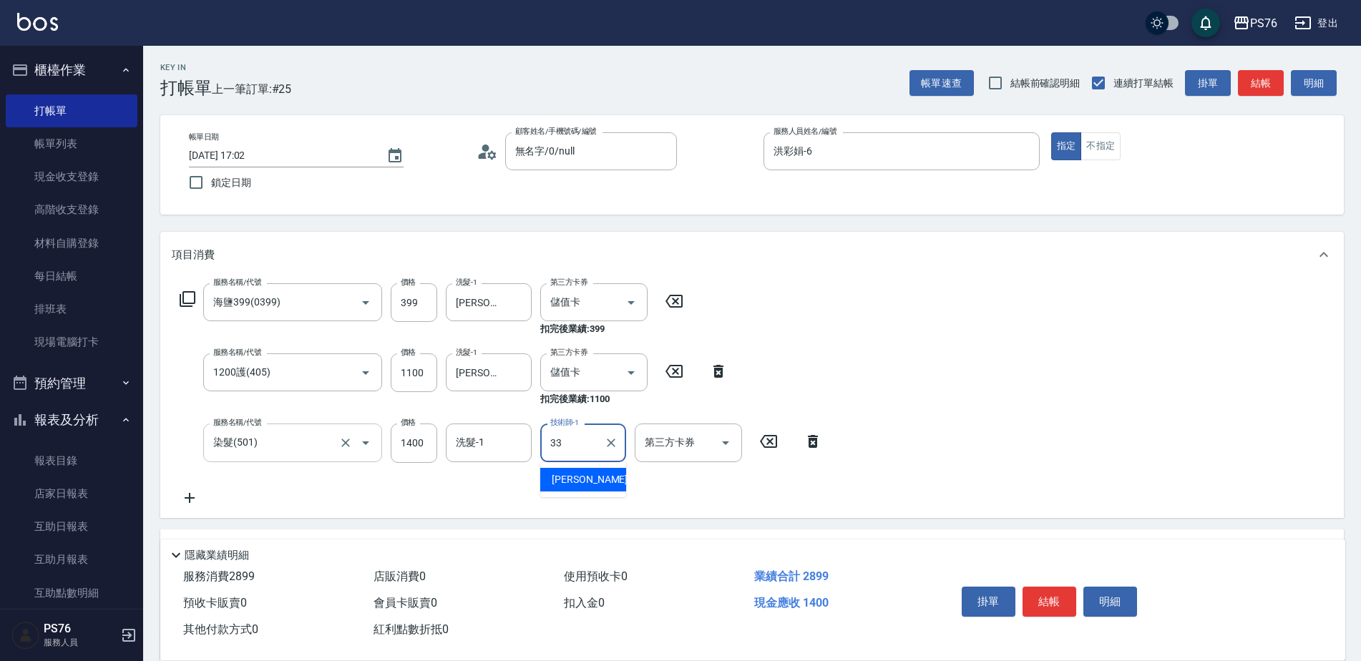
type input "[PERSON_NAME]33"
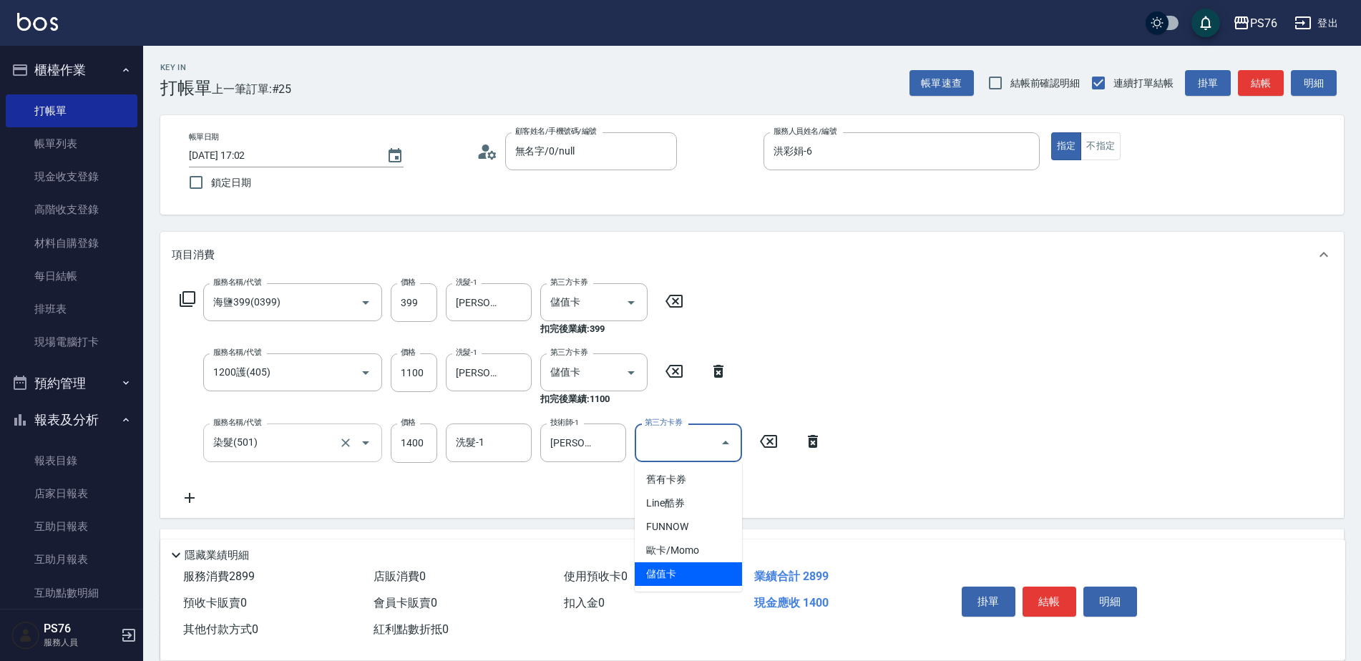
type input "儲值卡"
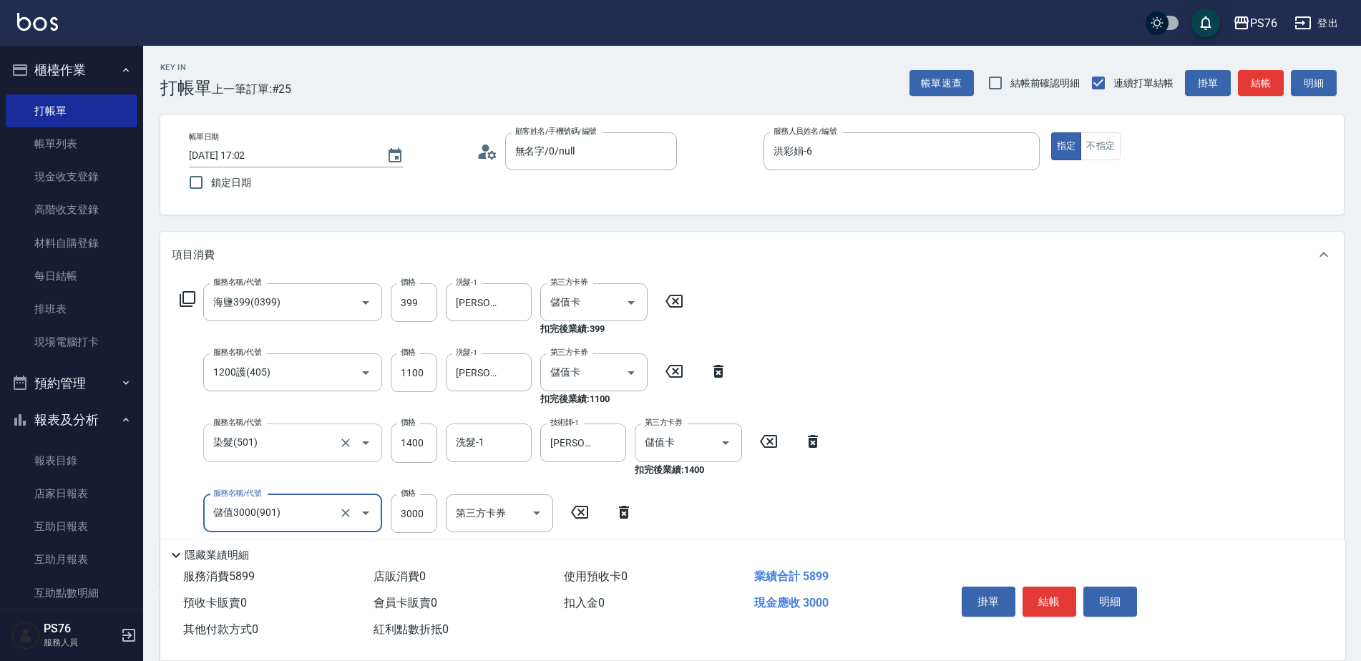
type input "儲值3000(901)"
type input "4000"
click at [1025, 591] on button "結帳" at bounding box center [1049, 602] width 54 height 30
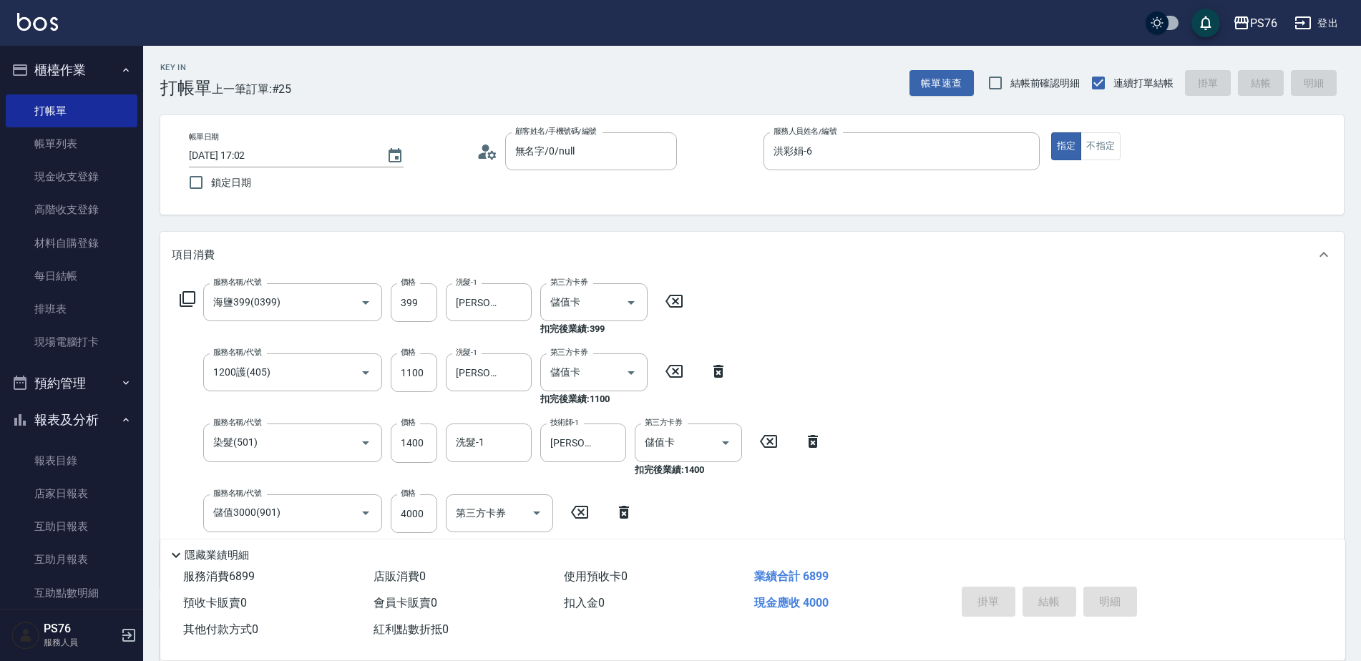
type input "[DATE] 17:03"
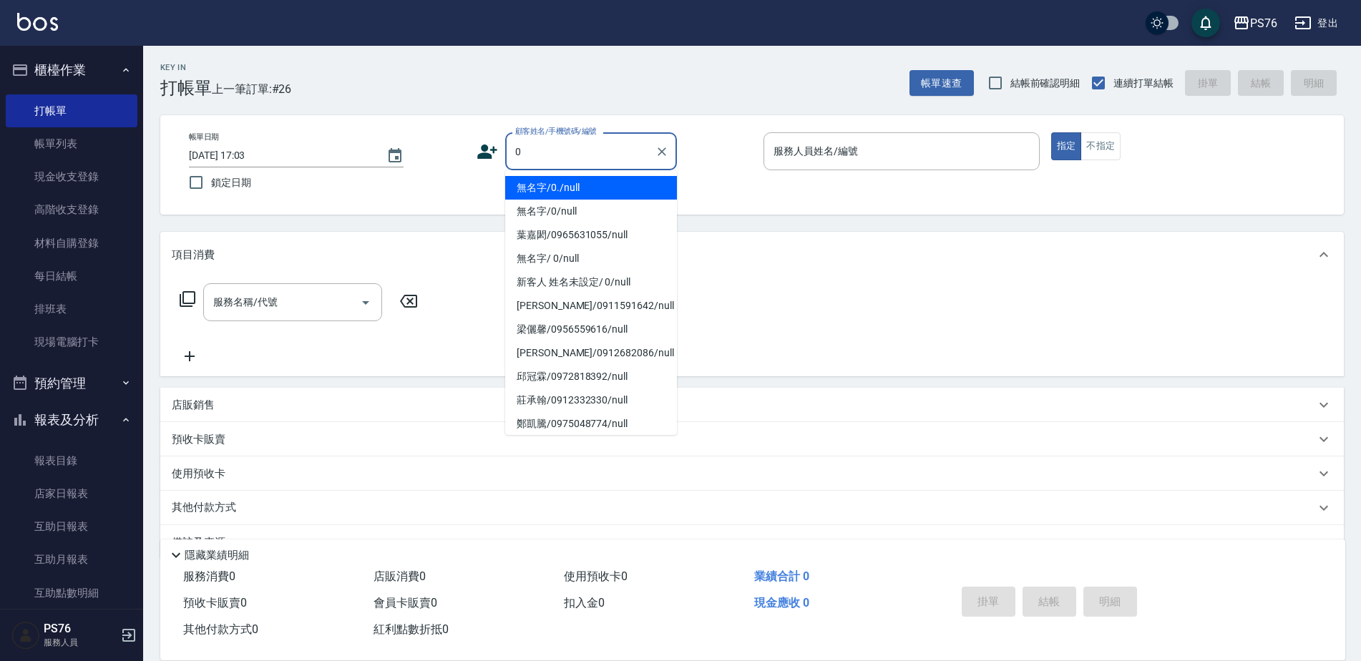
type input "無名字/0./null"
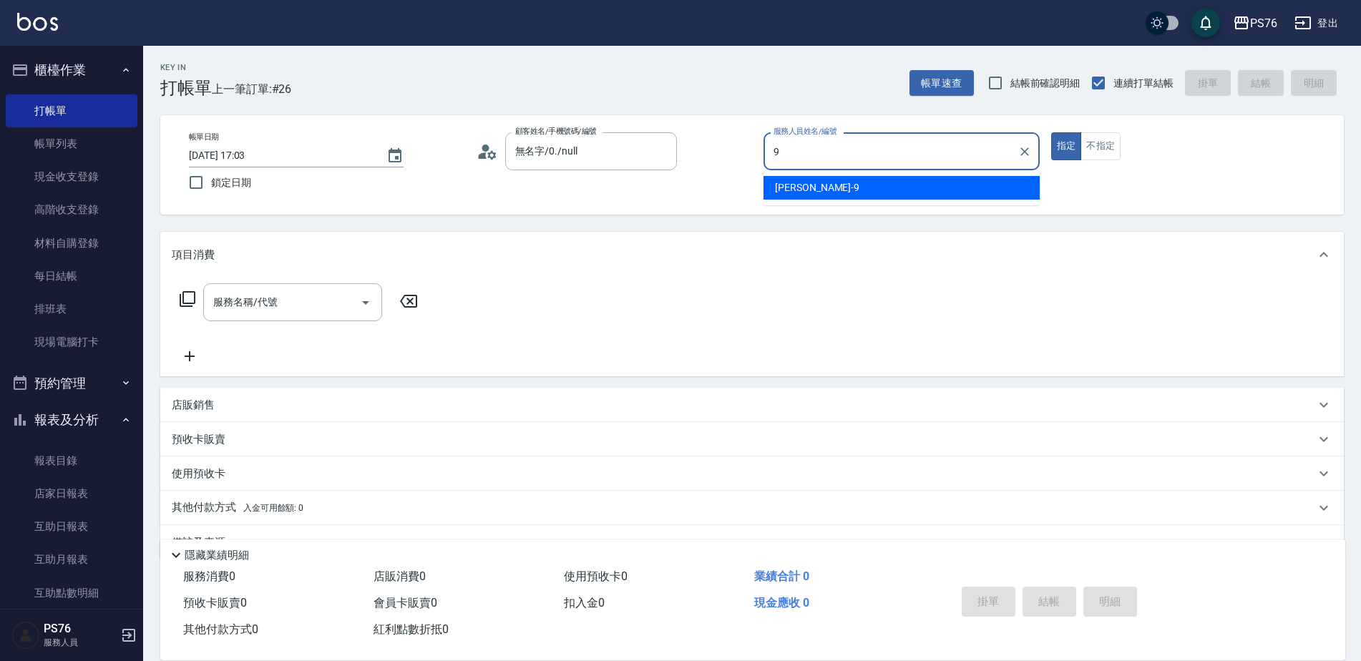
type input "[PERSON_NAME]-9"
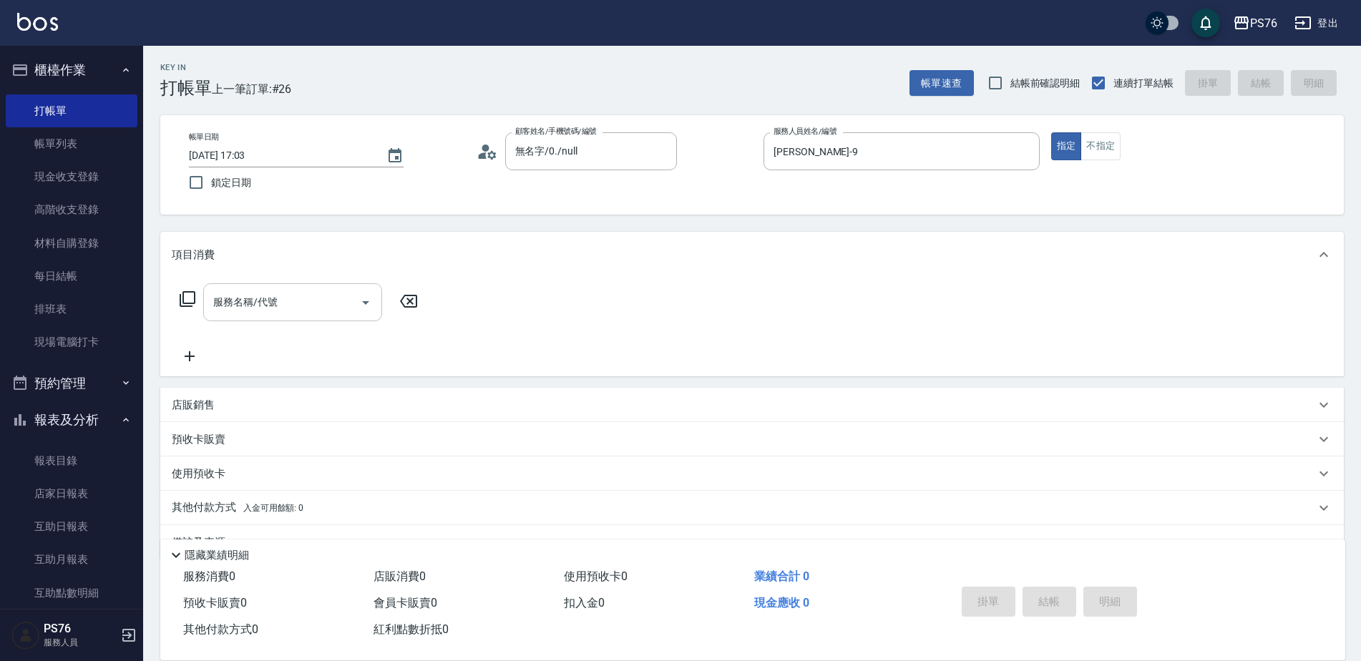
click at [258, 312] on input "服務名稱/代號" at bounding box center [282, 302] width 145 height 25
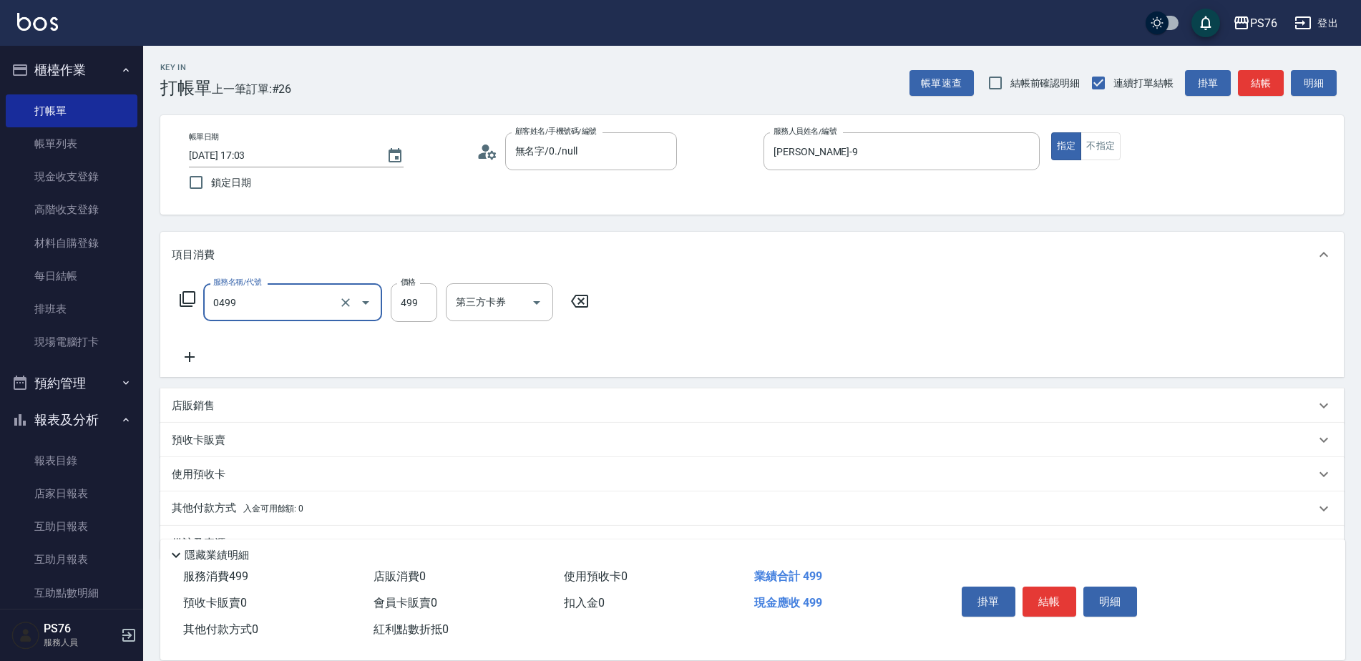
type input "[PERSON_NAME]499(0499)"
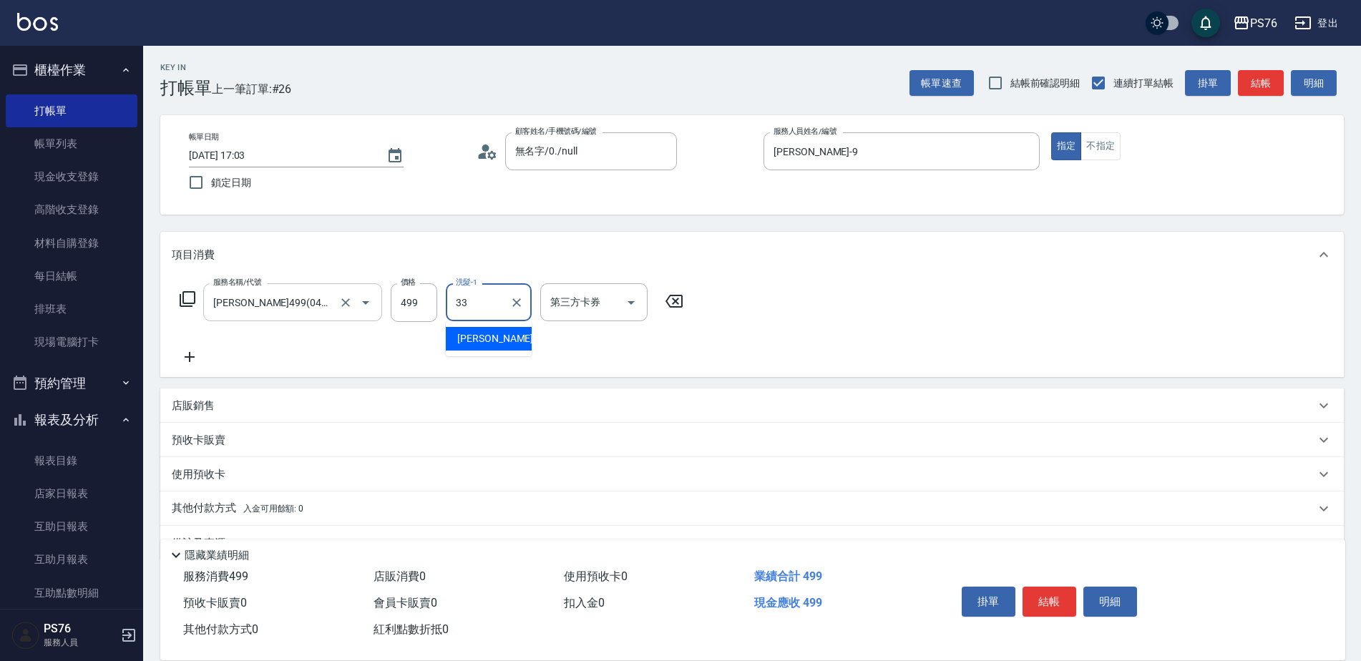
type input "[PERSON_NAME]33"
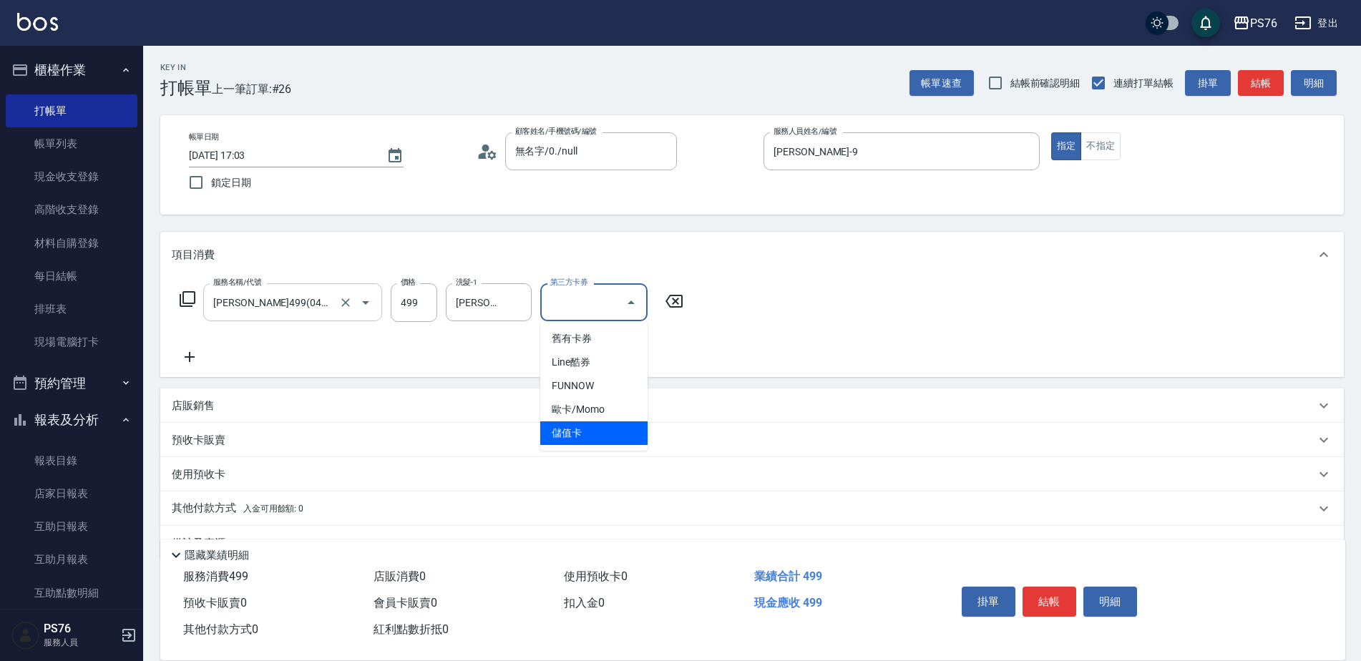
type input "儲值卡"
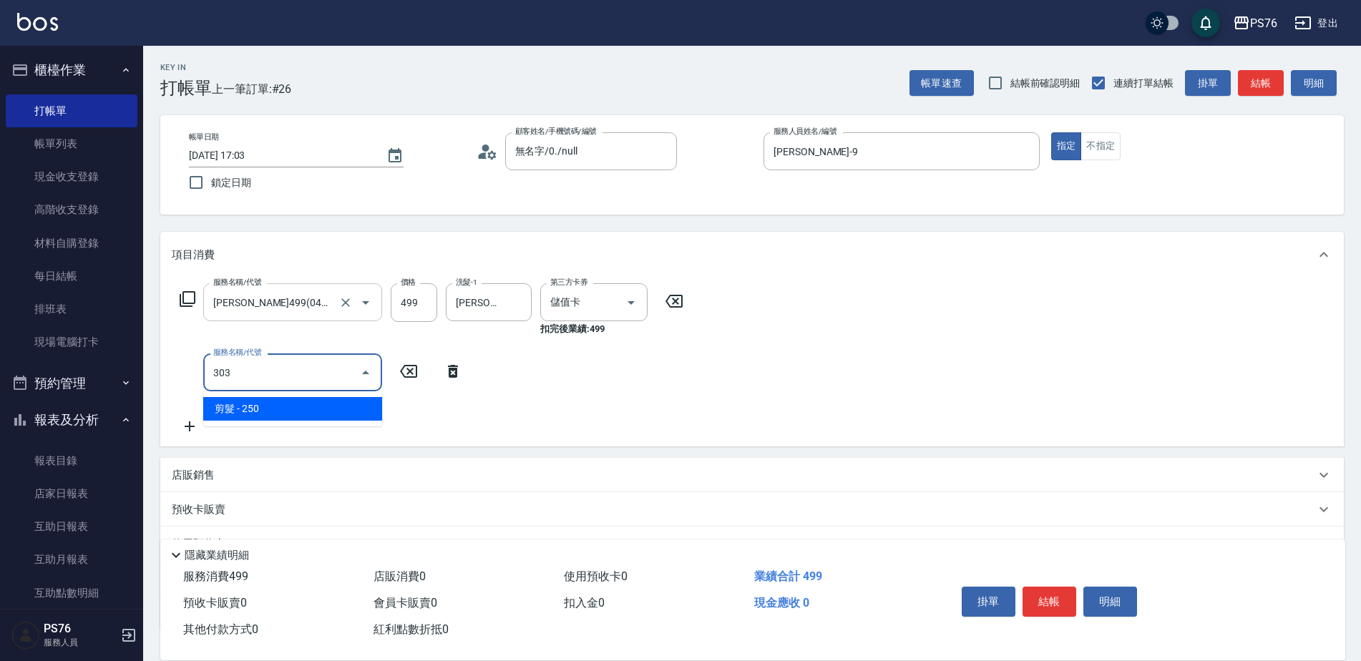
type input "剪髮(303)"
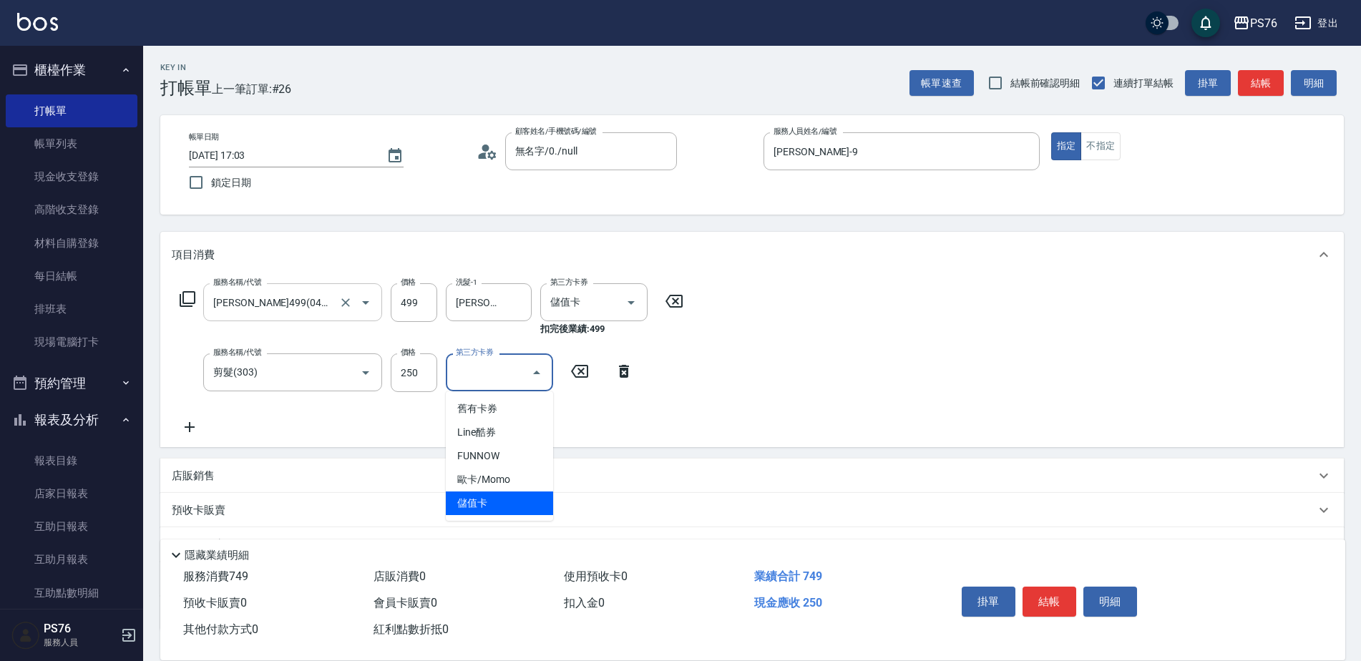
type input "儲值卡"
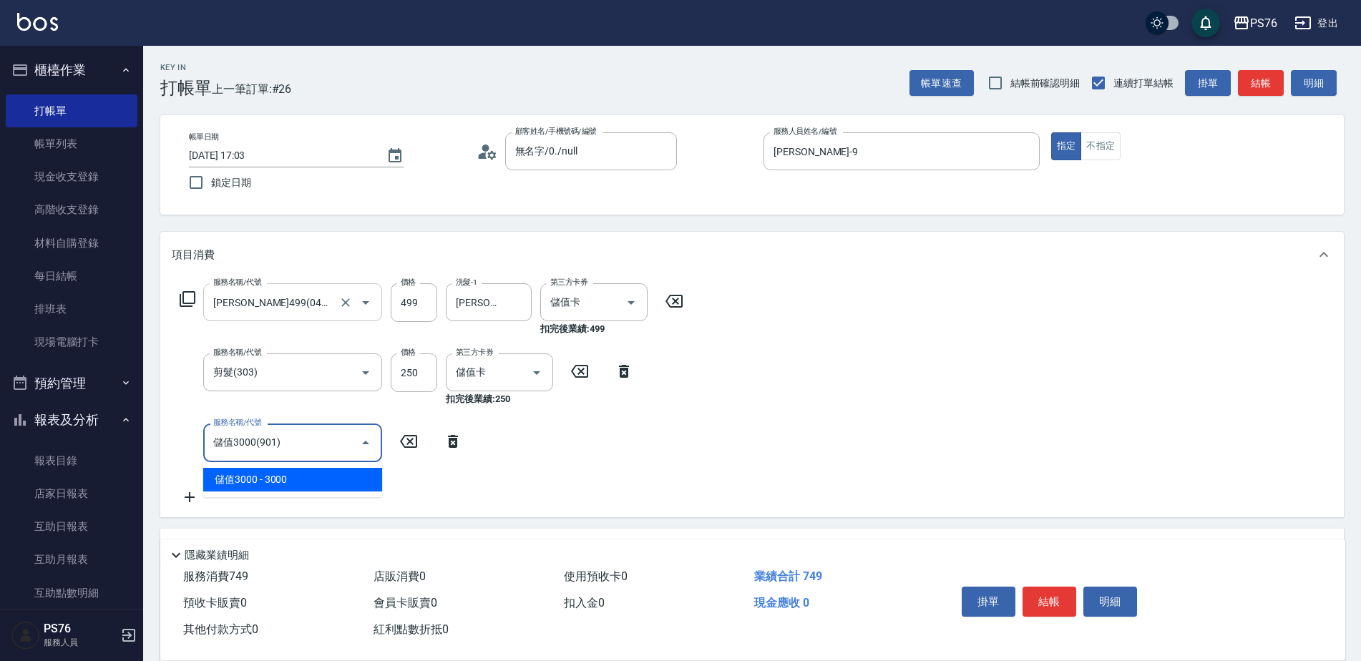
type input "儲值3000(901)"
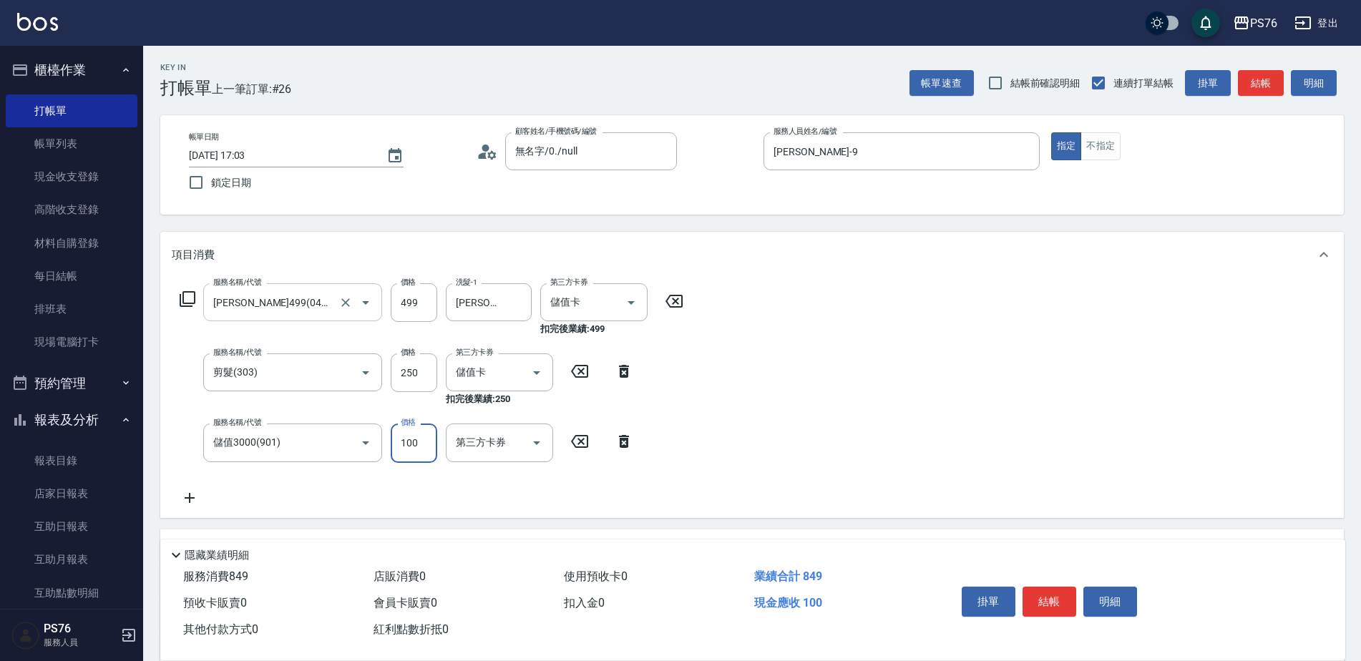
type input "1000"
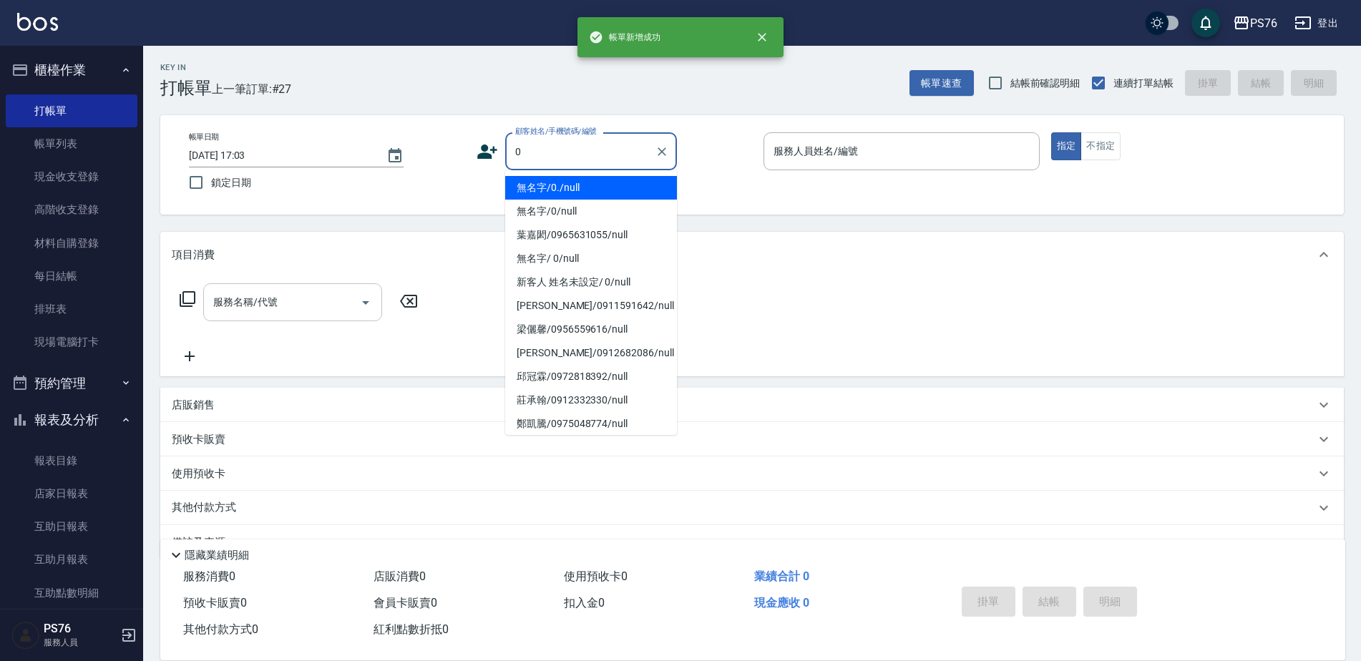
type input "無名字/0./null"
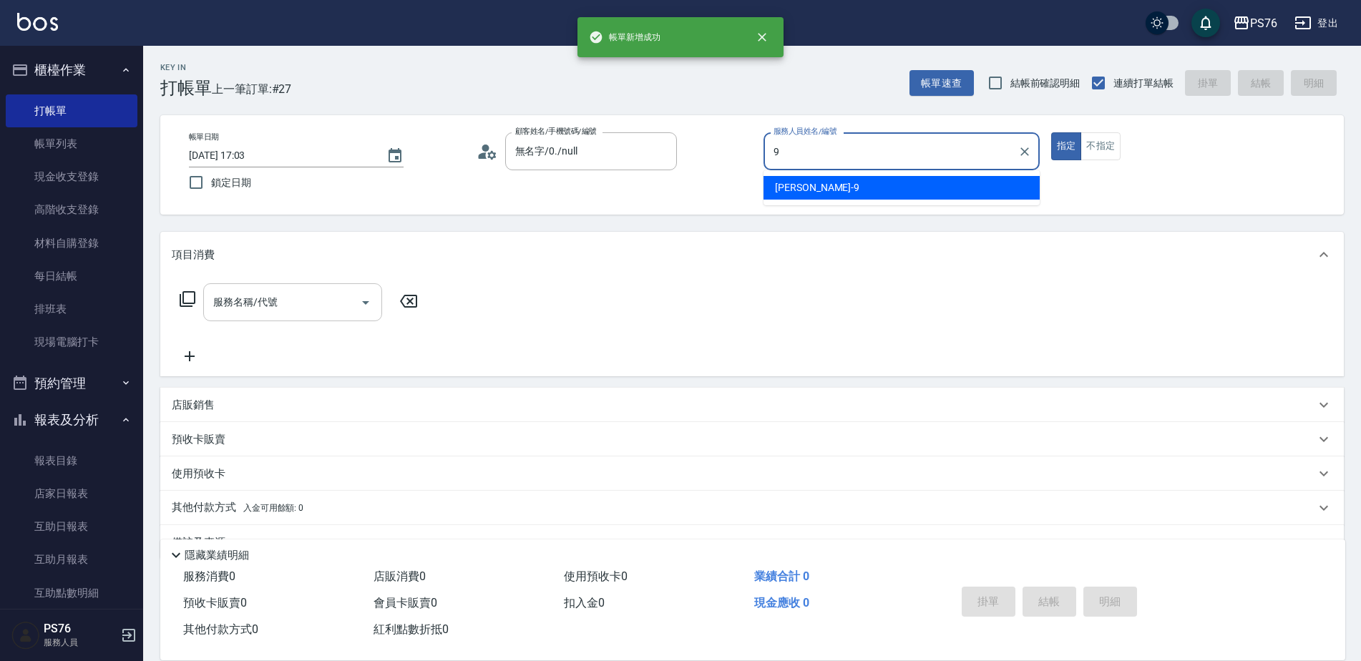
type input "[PERSON_NAME]-9"
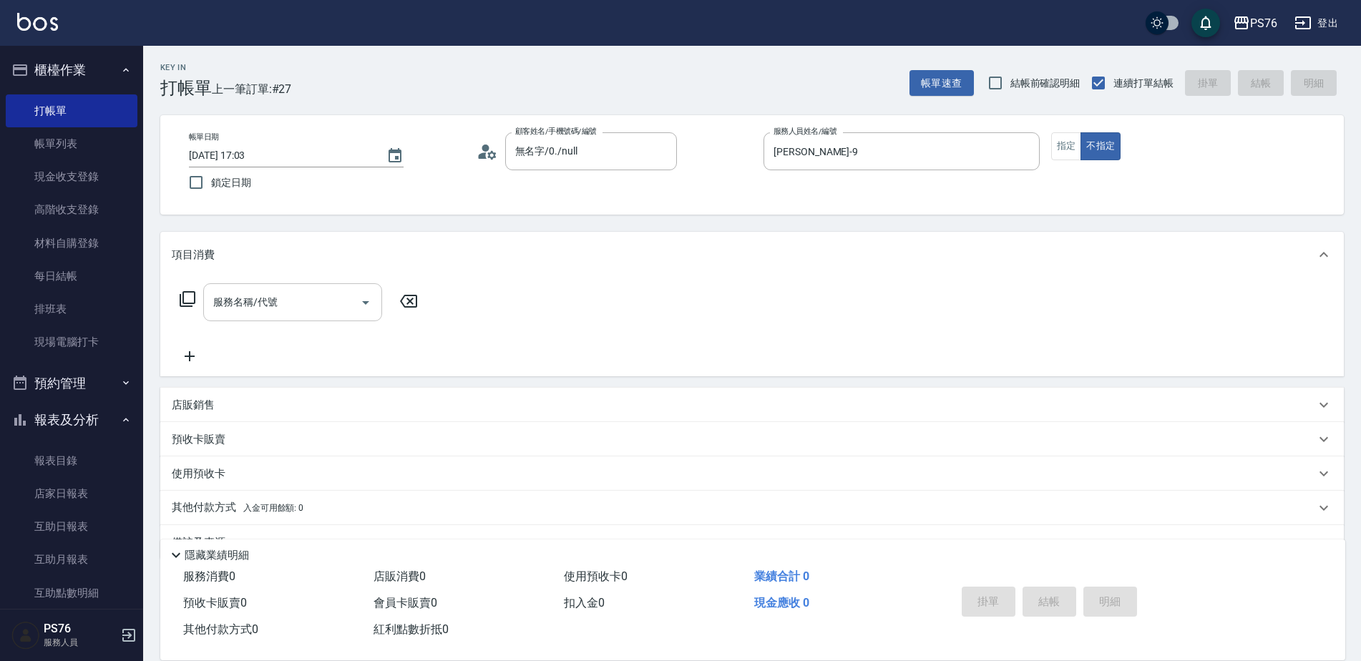
click at [258, 312] on input "服務名稱/代號" at bounding box center [282, 302] width 145 height 25
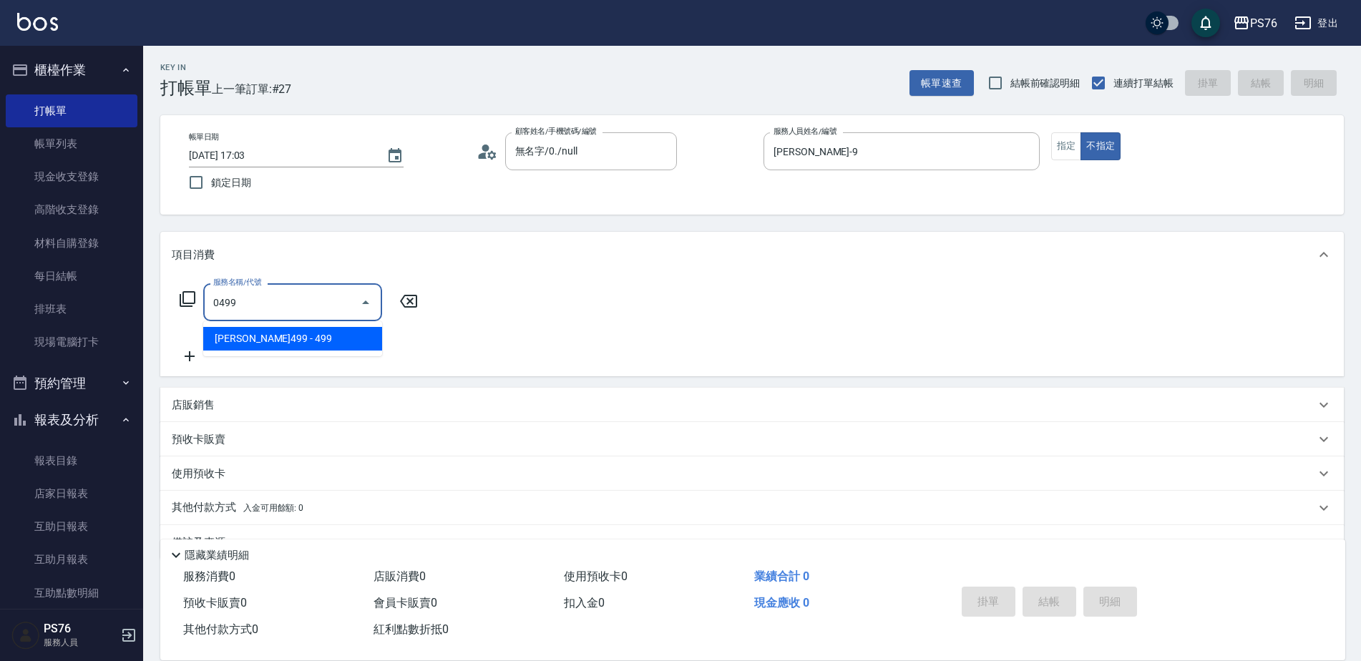
type input "[PERSON_NAME]499(0499)"
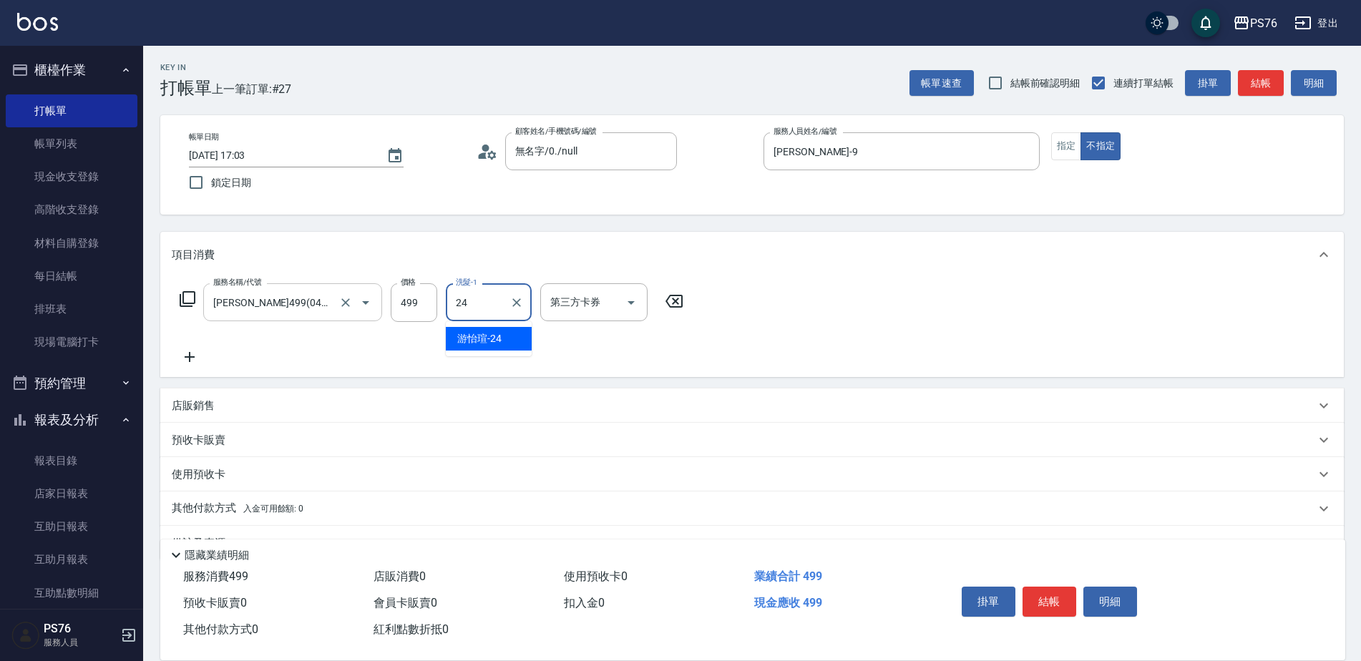
type input "游怡瑄-24"
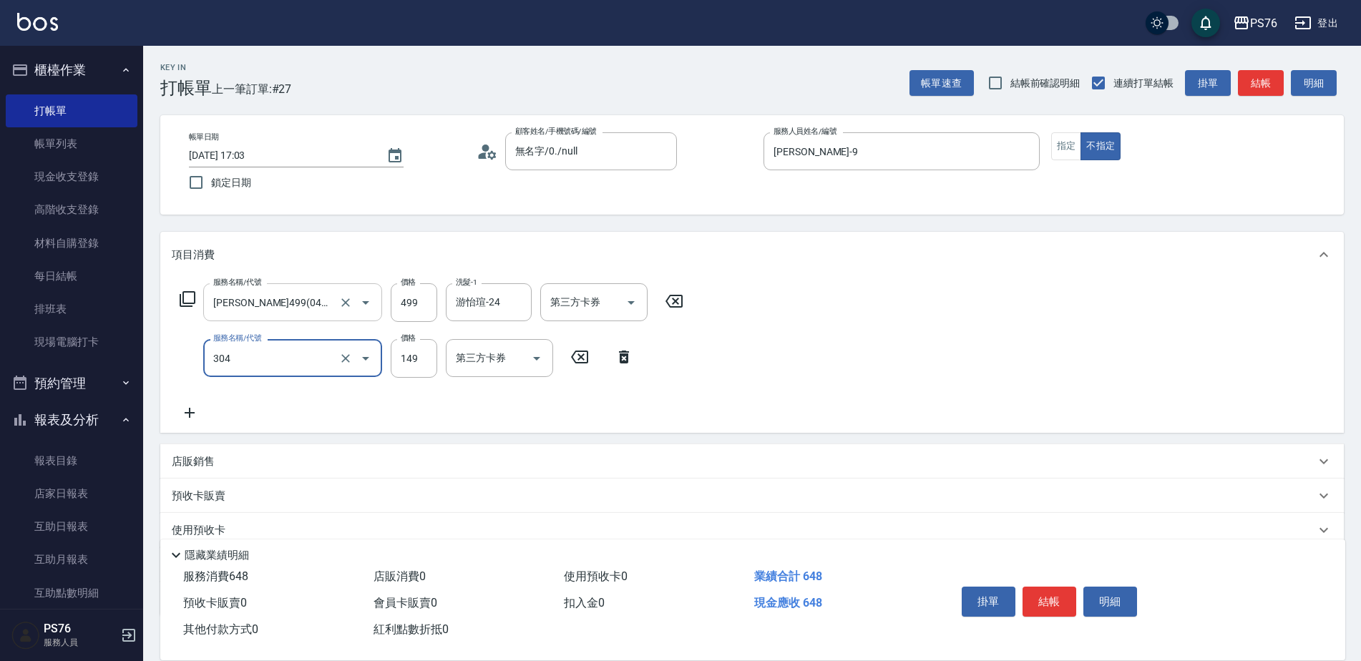
type input "剪髮(304)"
click at [209, 469] on p "店販銷售" at bounding box center [193, 461] width 43 height 15
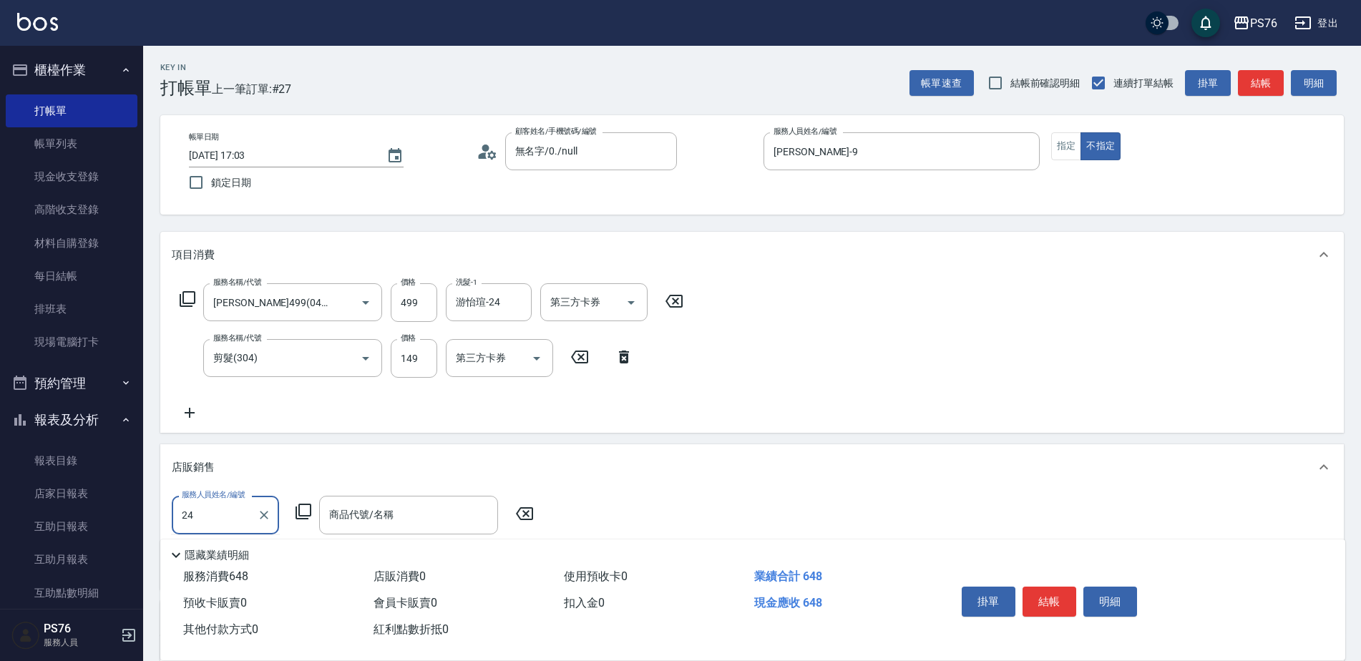
type input "游怡瑄-24"
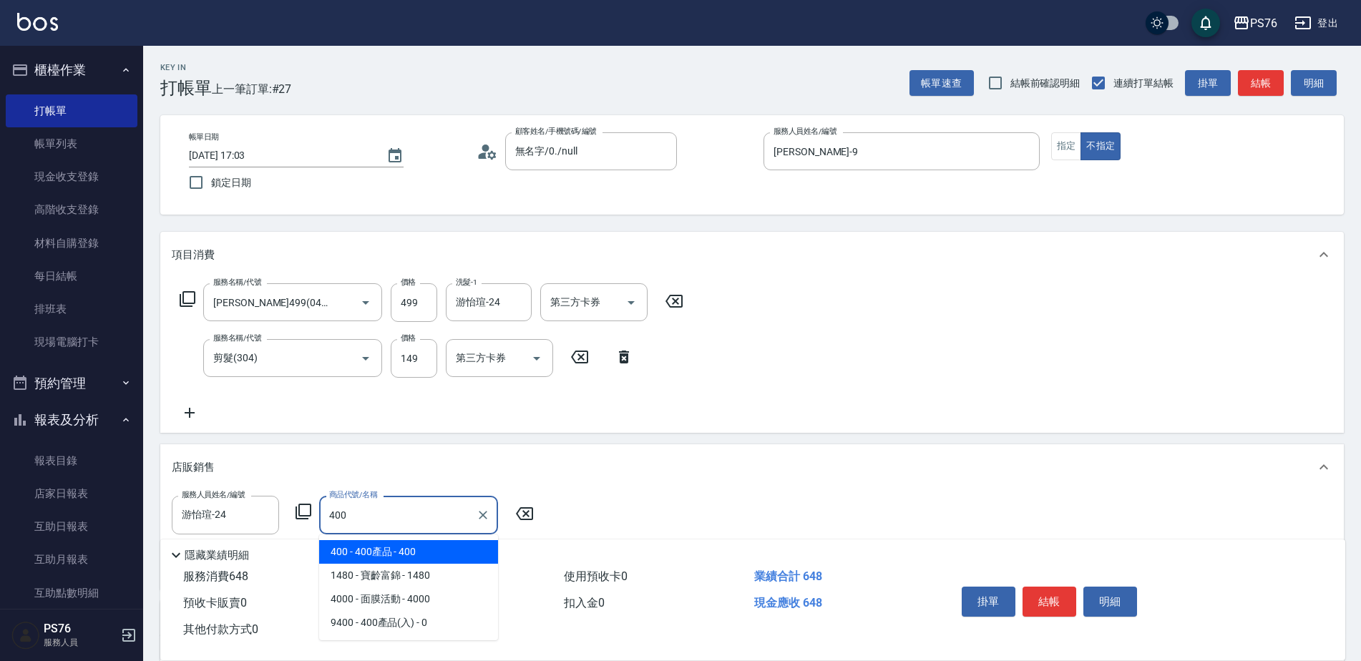
type input "400產品"
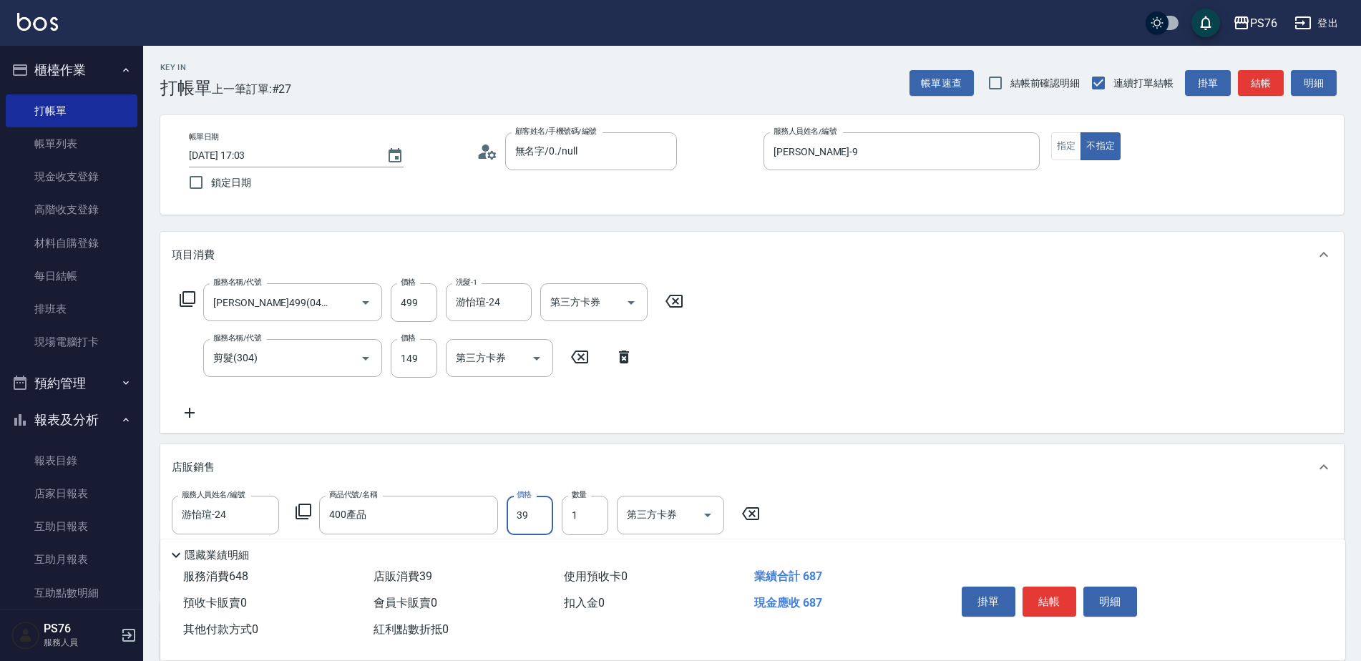
type input "399"
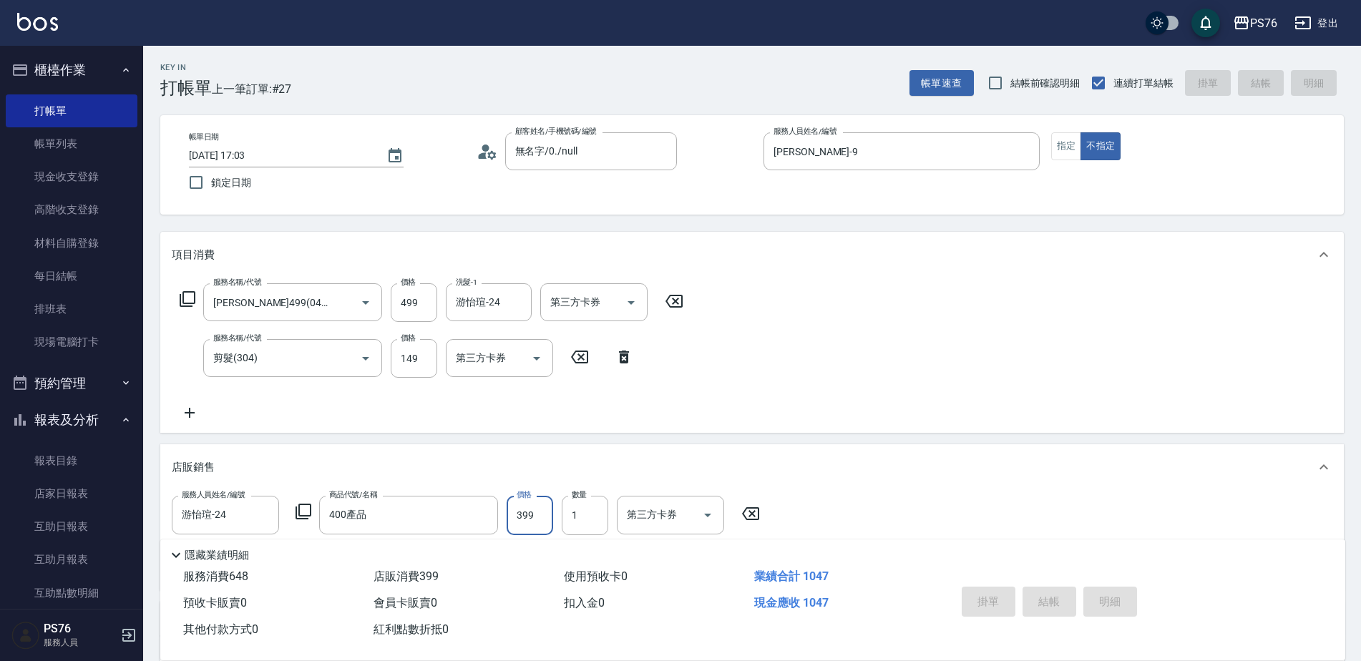
type input "[DATE] 17:04"
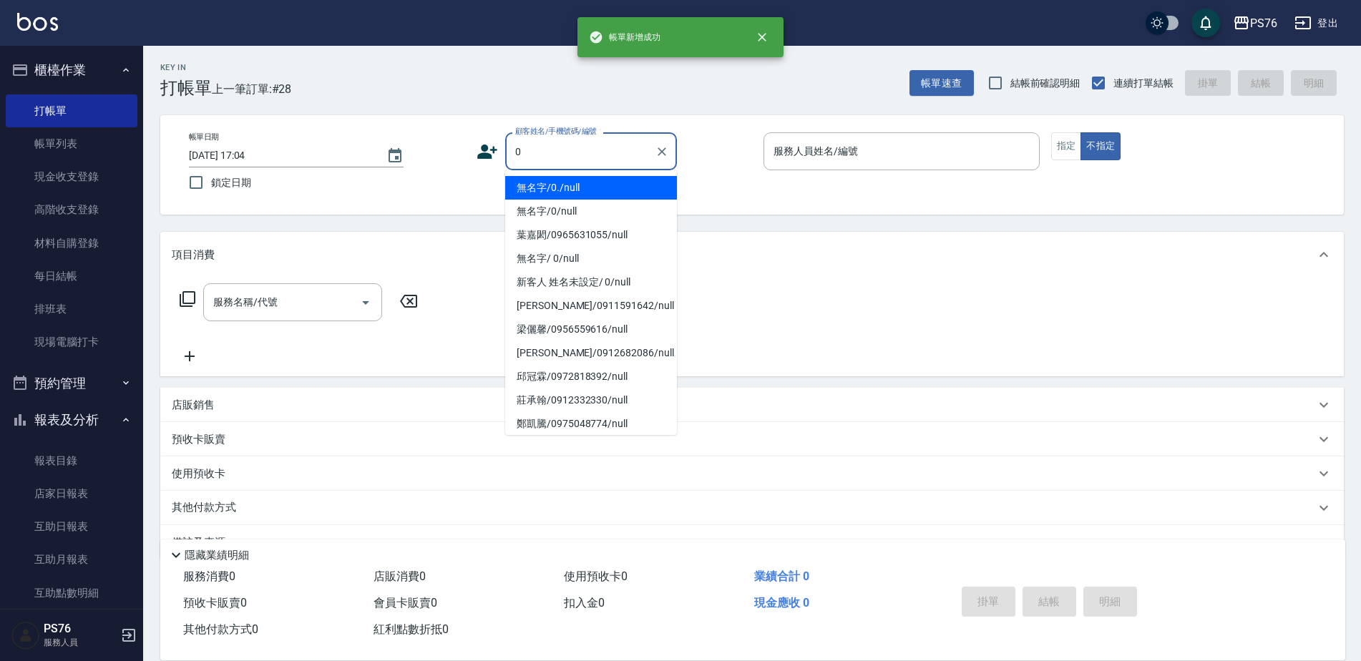
type input "無名字/0./null"
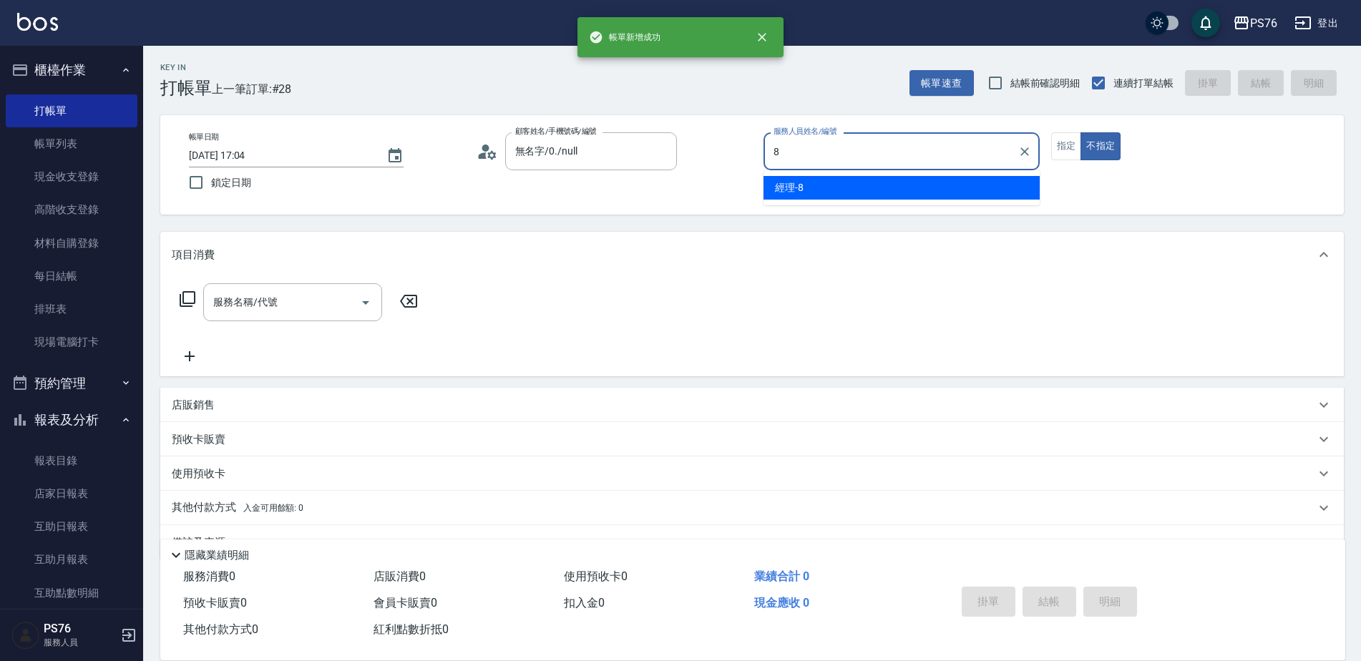
type input "經理-8"
type button "false"
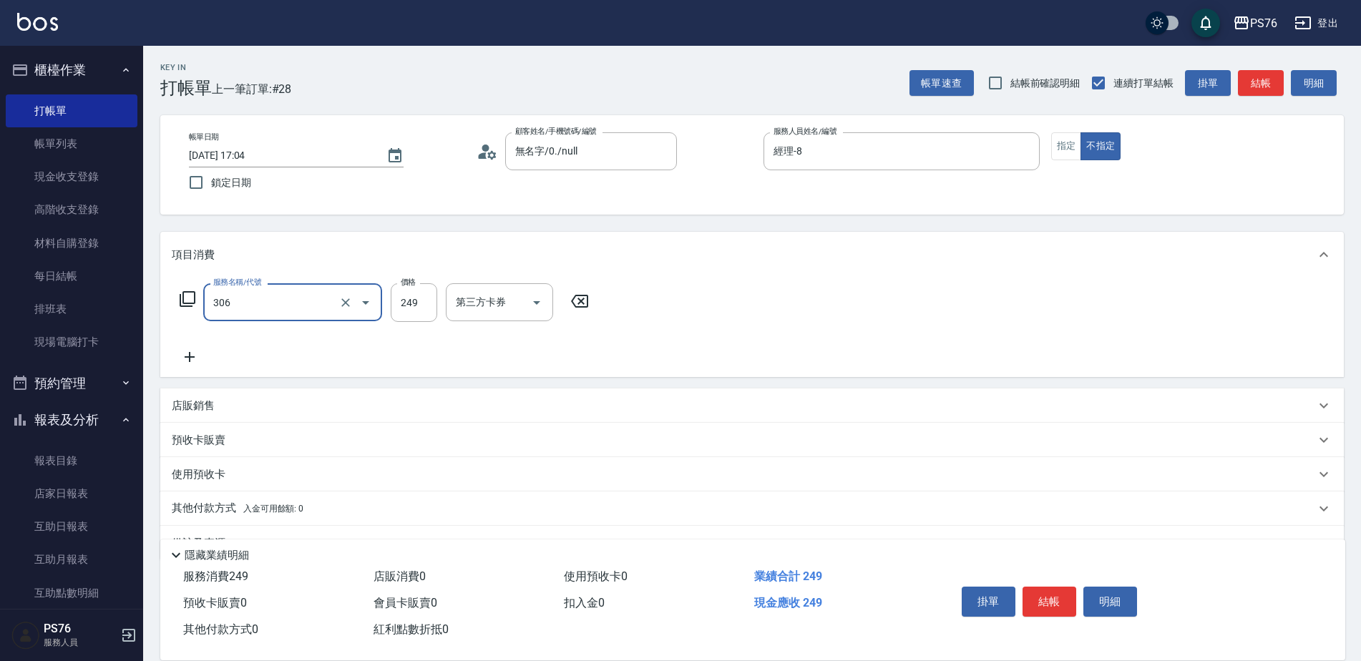
type input "剪髮(306)"
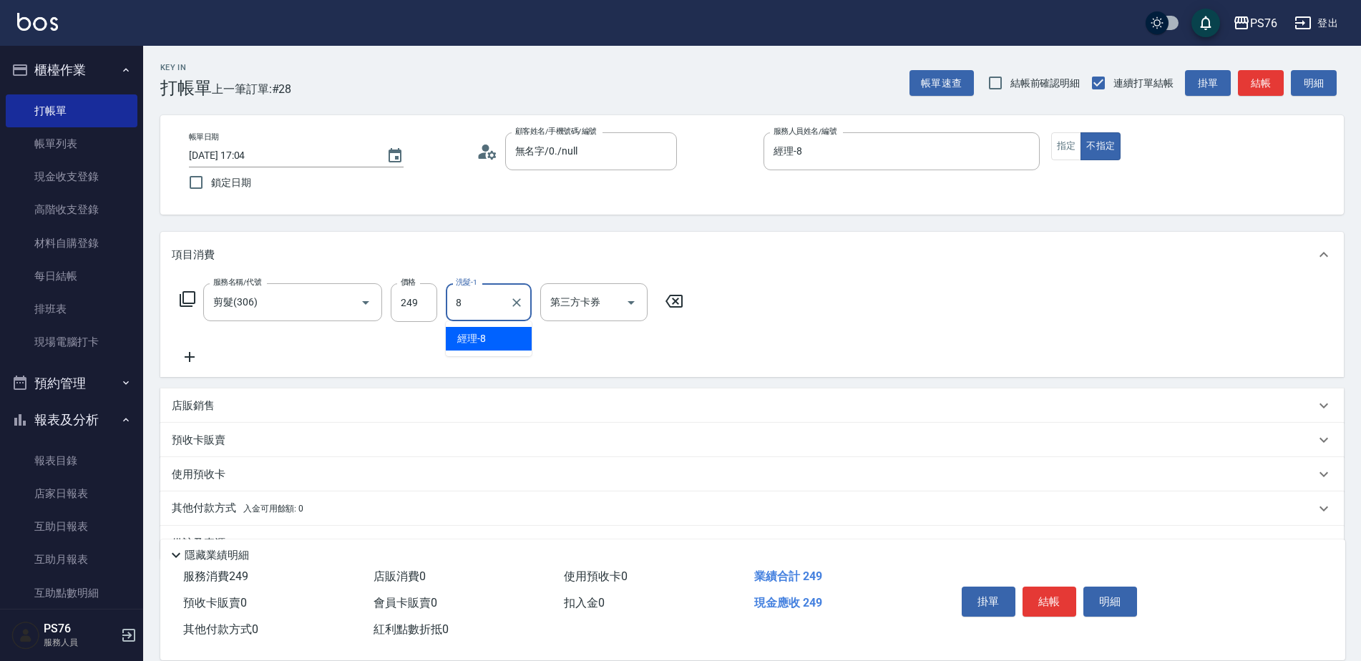
type input "經理-8"
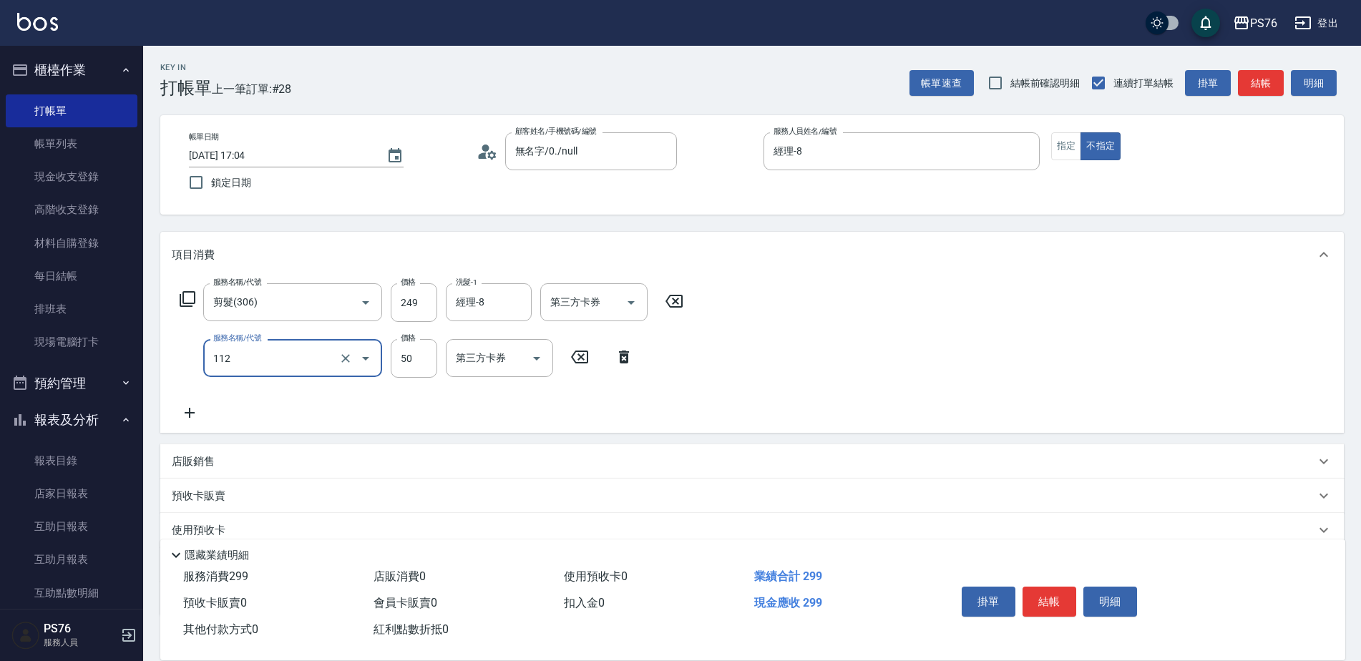
type input "精油50(112)"
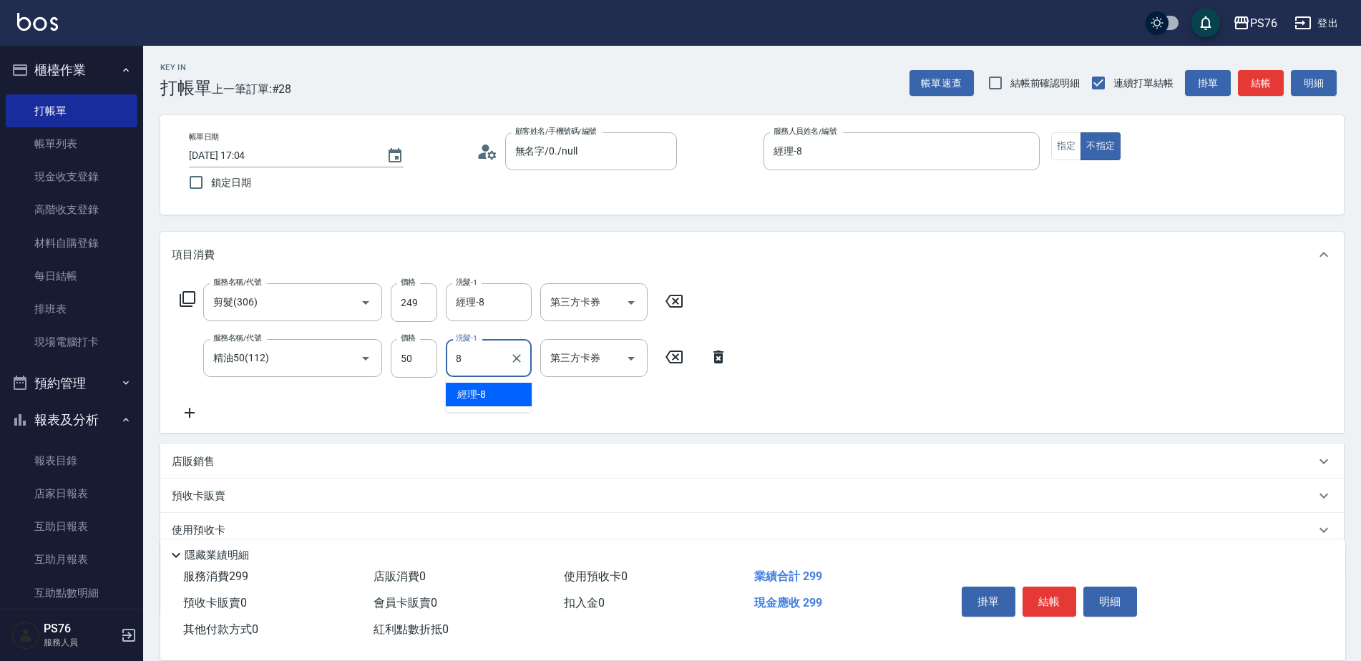
type input "經理-8"
